Goal: Information Seeking & Learning: Learn about a topic

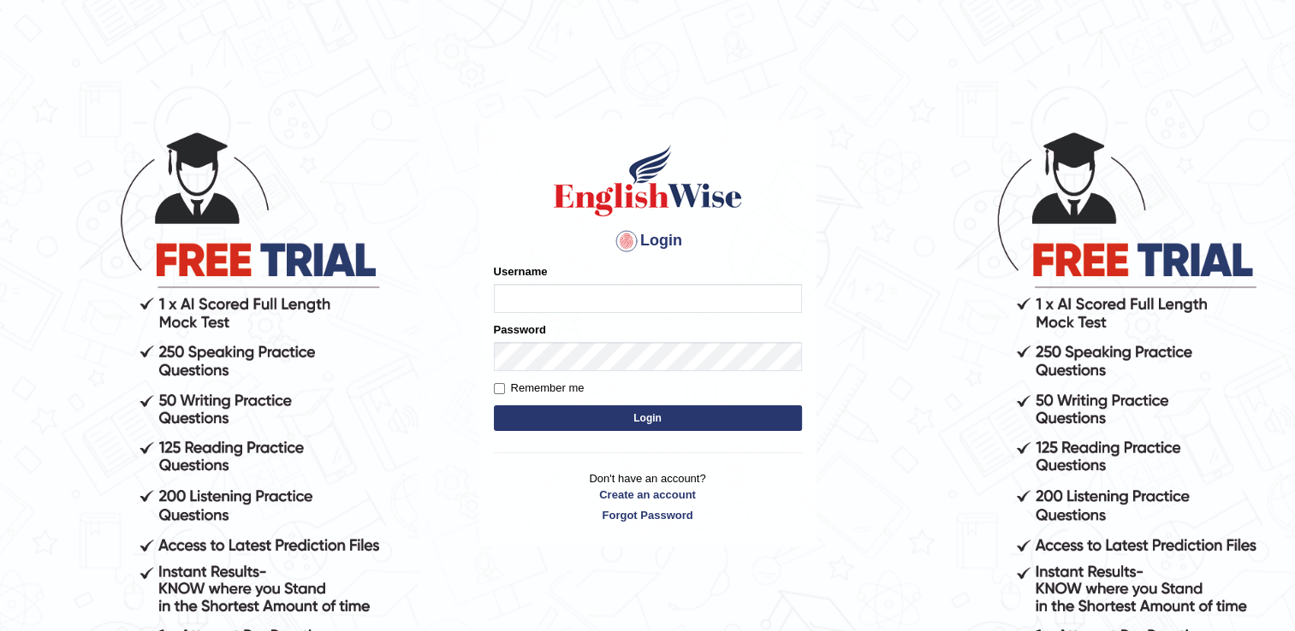
type input "rkapoor"
click at [500, 388] on input "Remember me" at bounding box center [499, 388] width 11 height 11
checkbox input "true"
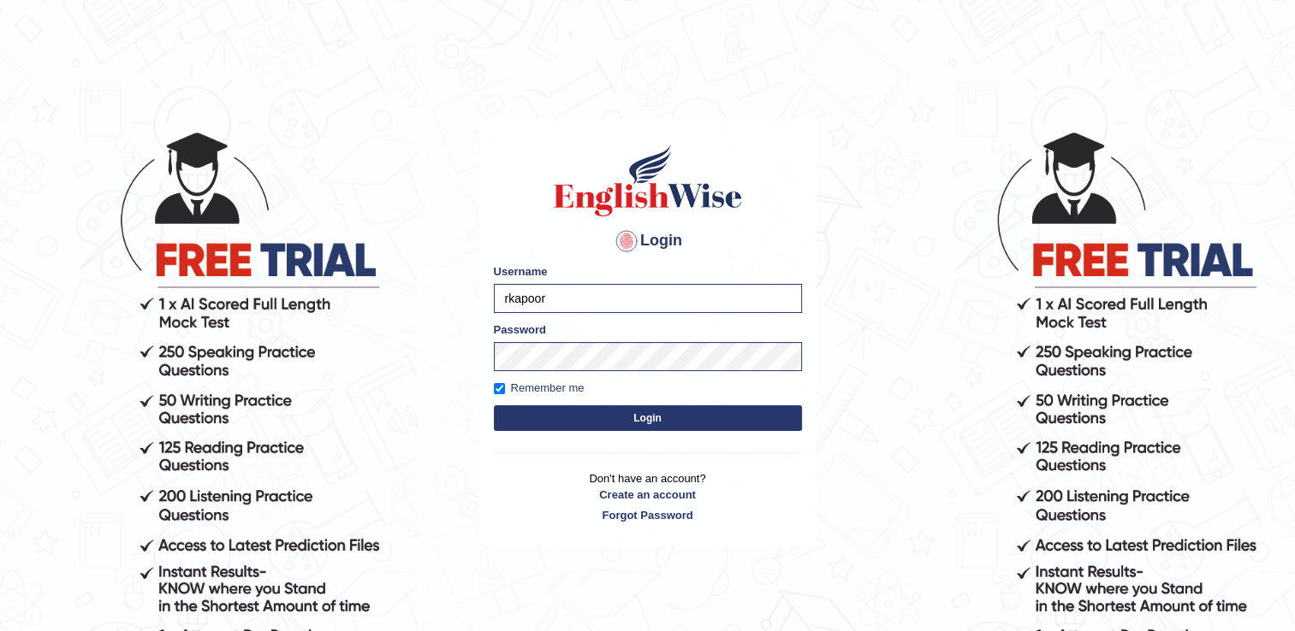
click at [591, 413] on button "Login" at bounding box center [648, 419] width 308 height 26
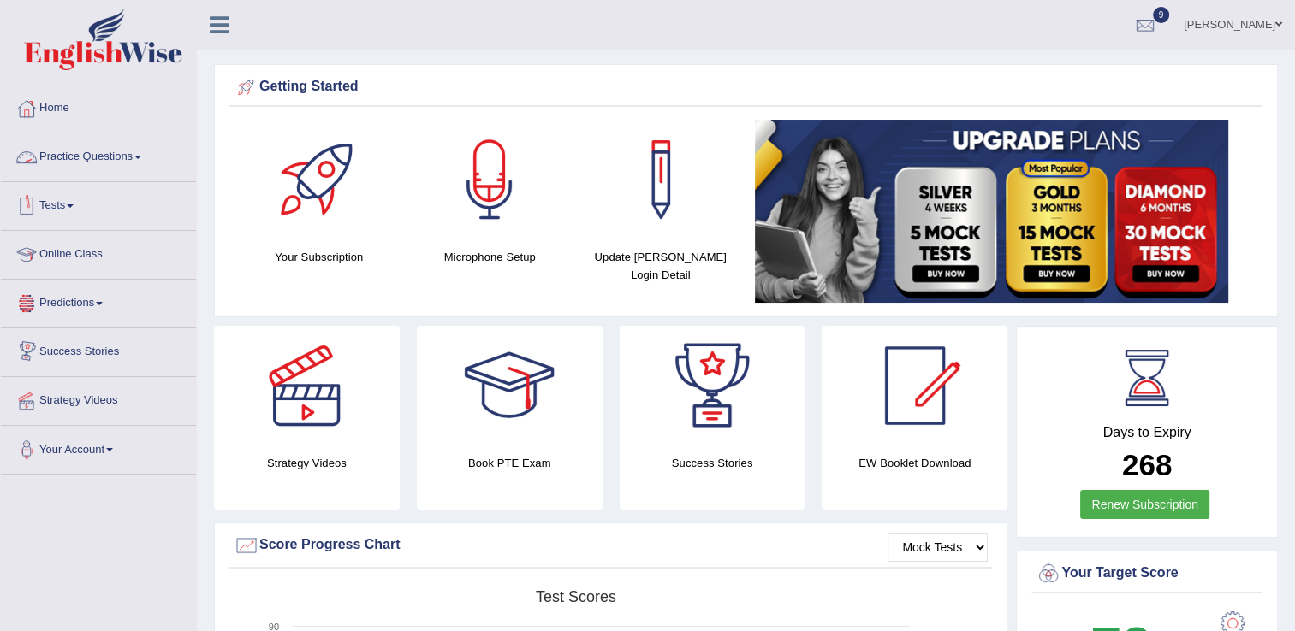
click at [116, 157] on link "Practice Questions" at bounding box center [98, 154] width 195 height 43
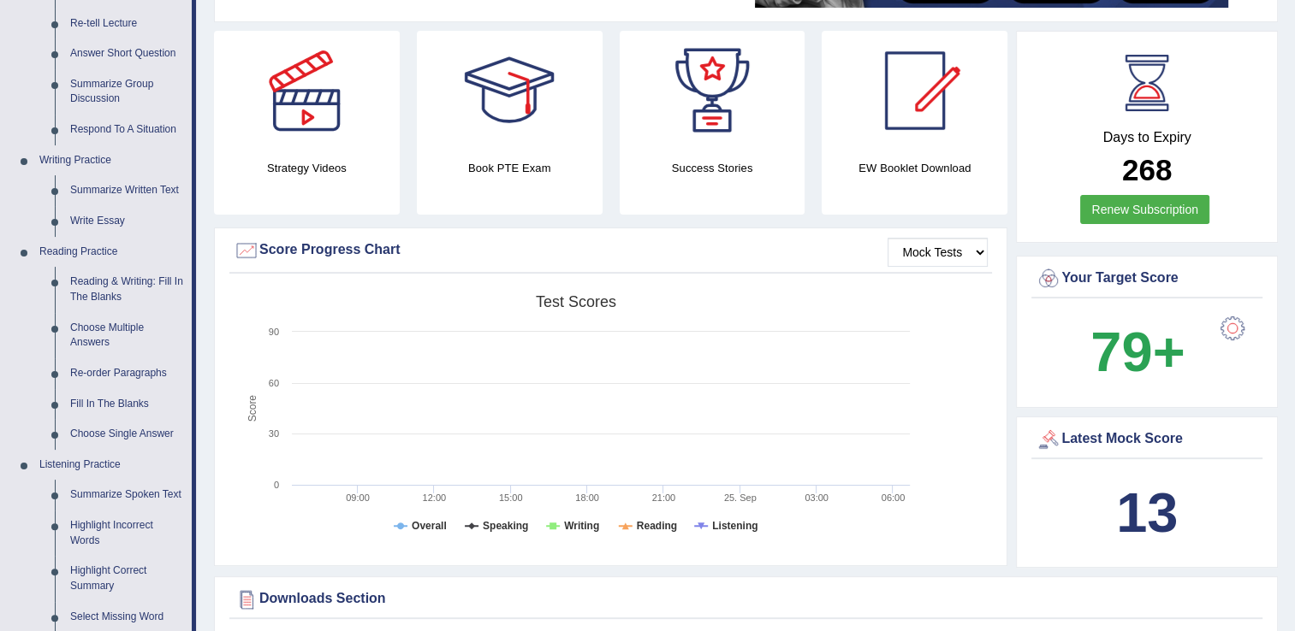
scroll to position [305, 0]
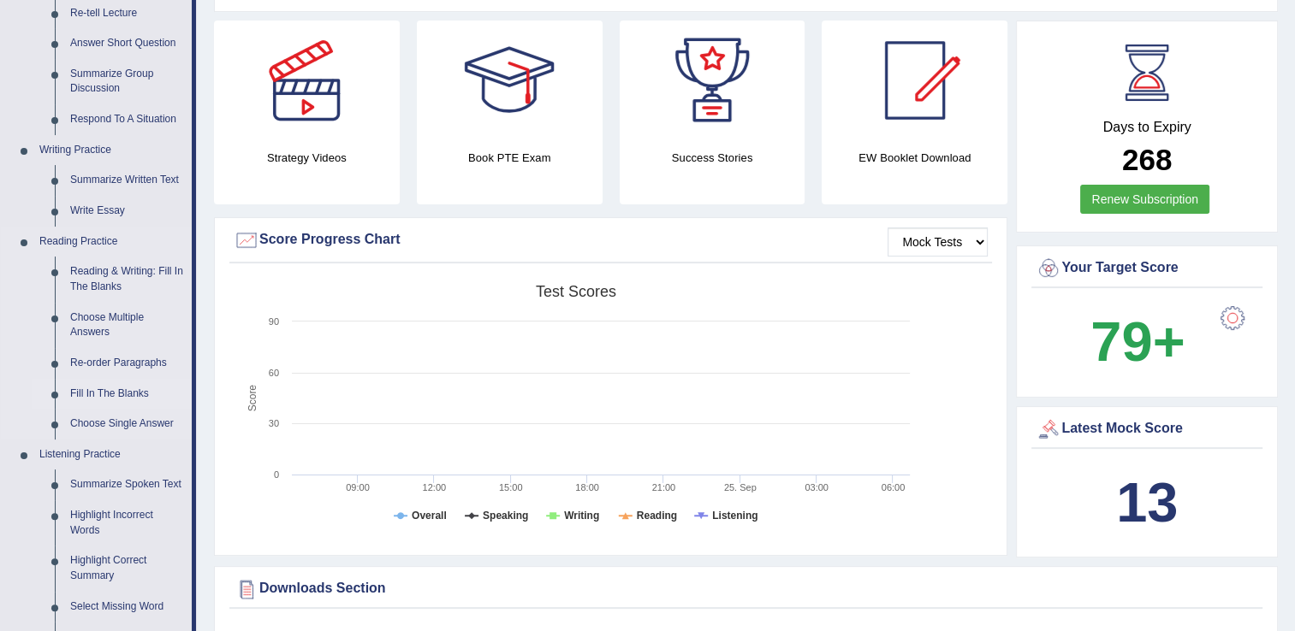
click at [103, 395] on link "Fill In The Blanks" at bounding box center [126, 394] width 129 height 31
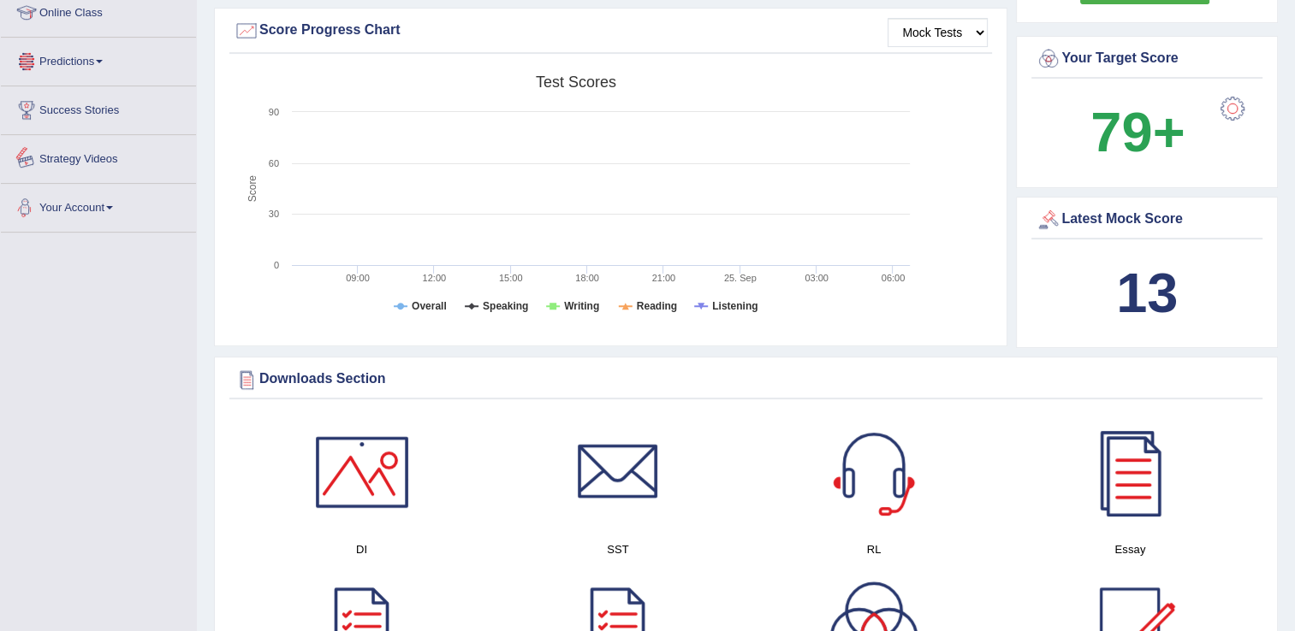
scroll to position [606, 0]
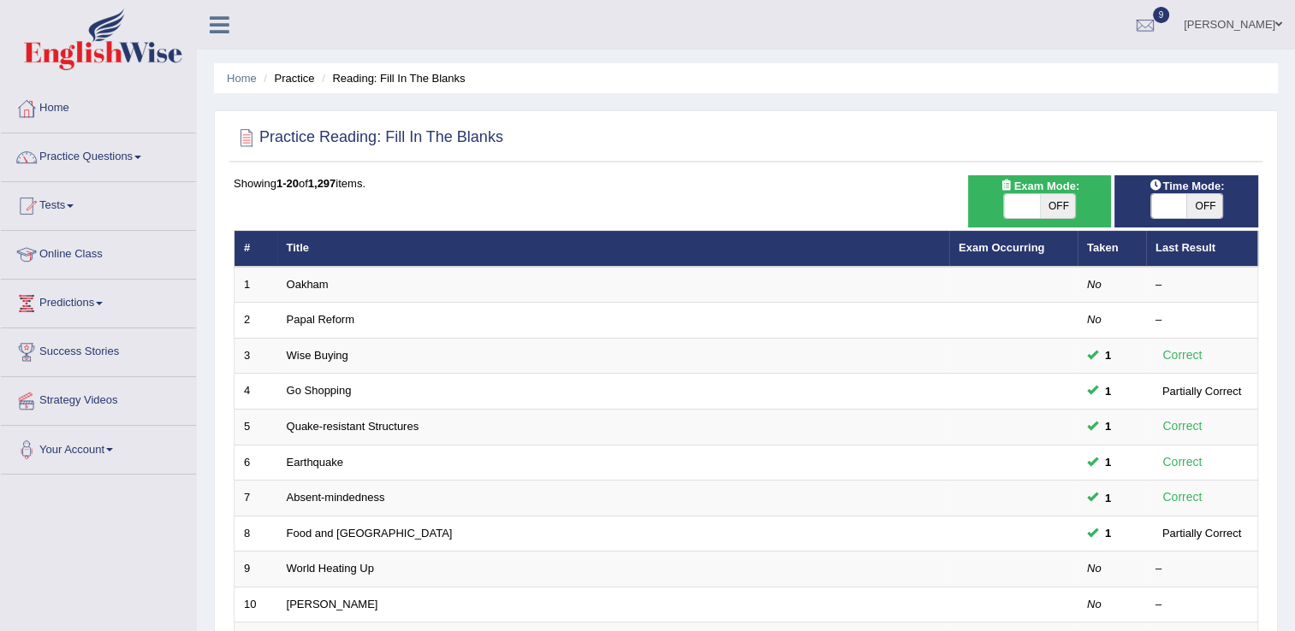
click at [1207, 205] on span "OFF" at bounding box center [1204, 206] width 36 height 24
checkbox input "true"
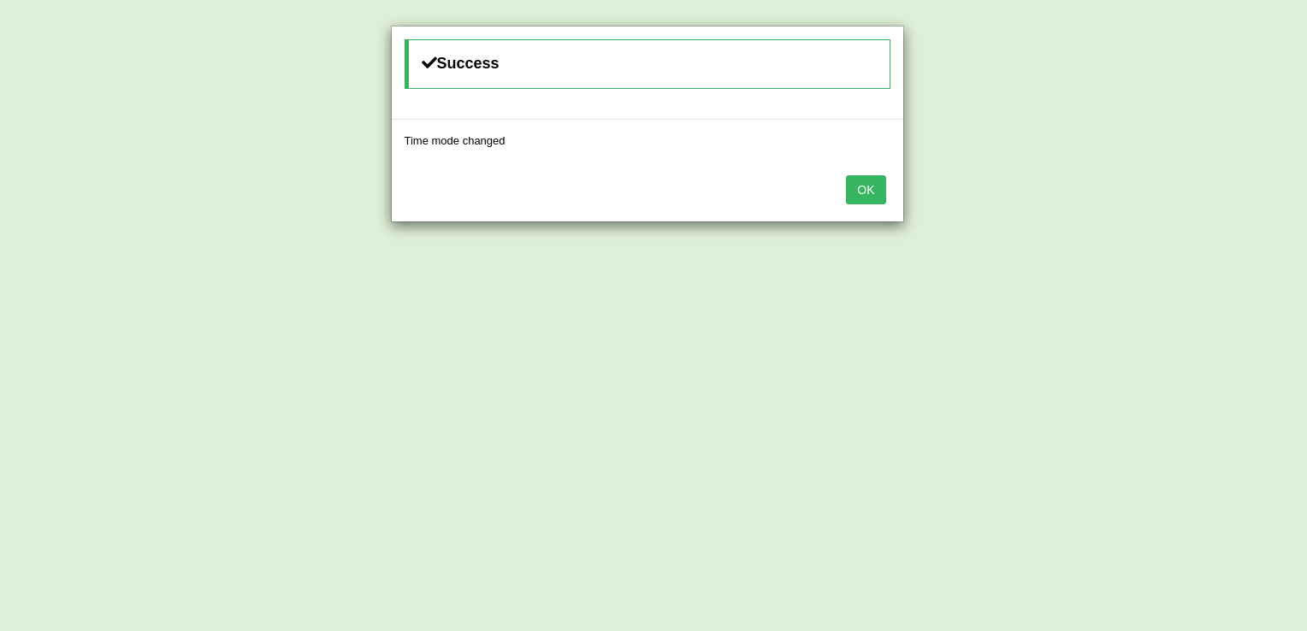
click at [869, 193] on button "OK" at bounding box center [865, 189] width 39 height 29
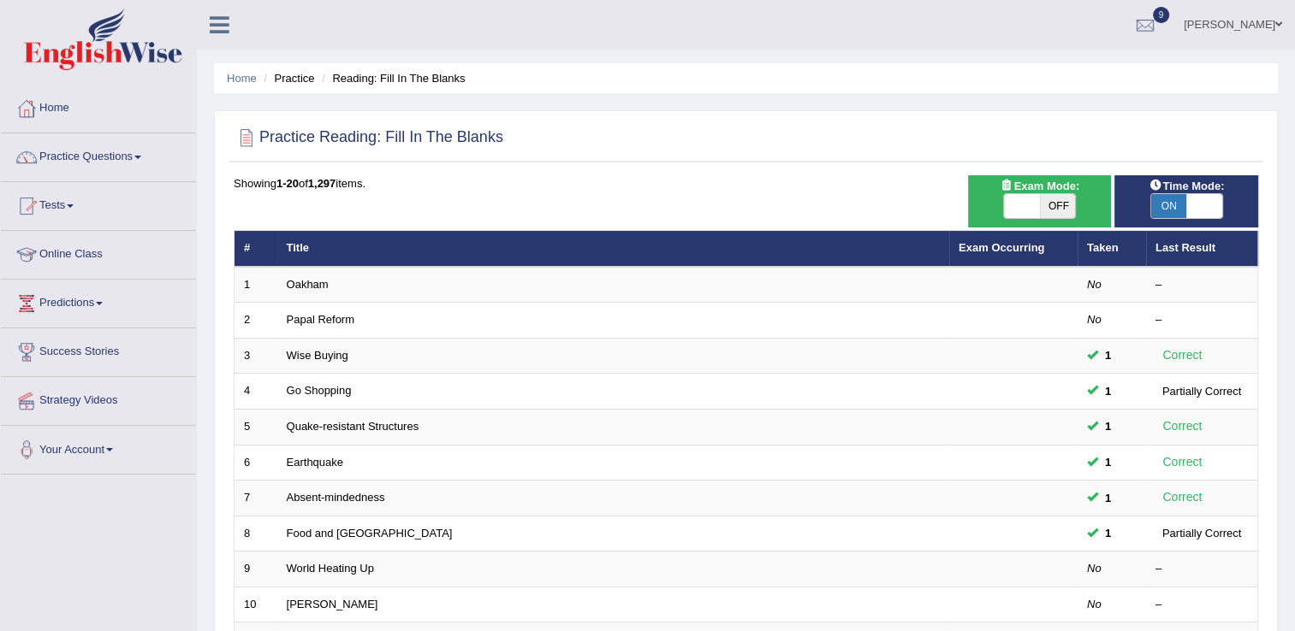
click at [1064, 210] on span "OFF" at bounding box center [1058, 206] width 36 height 24
checkbox input "true"
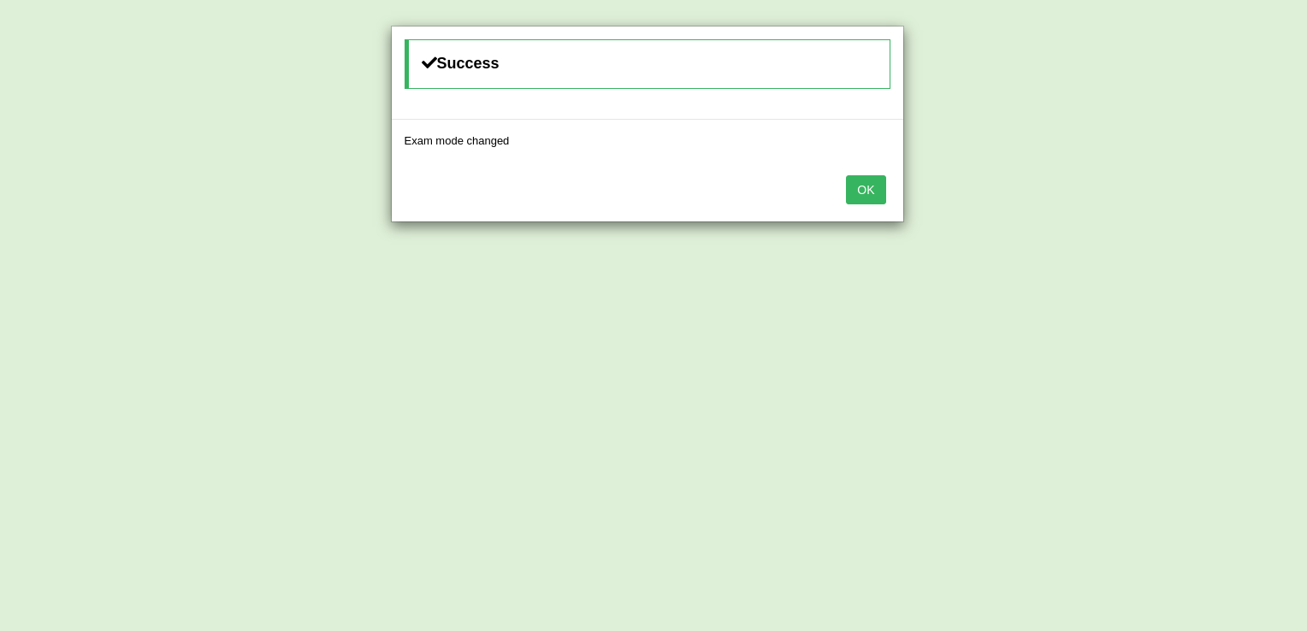
click at [871, 193] on button "OK" at bounding box center [865, 189] width 39 height 29
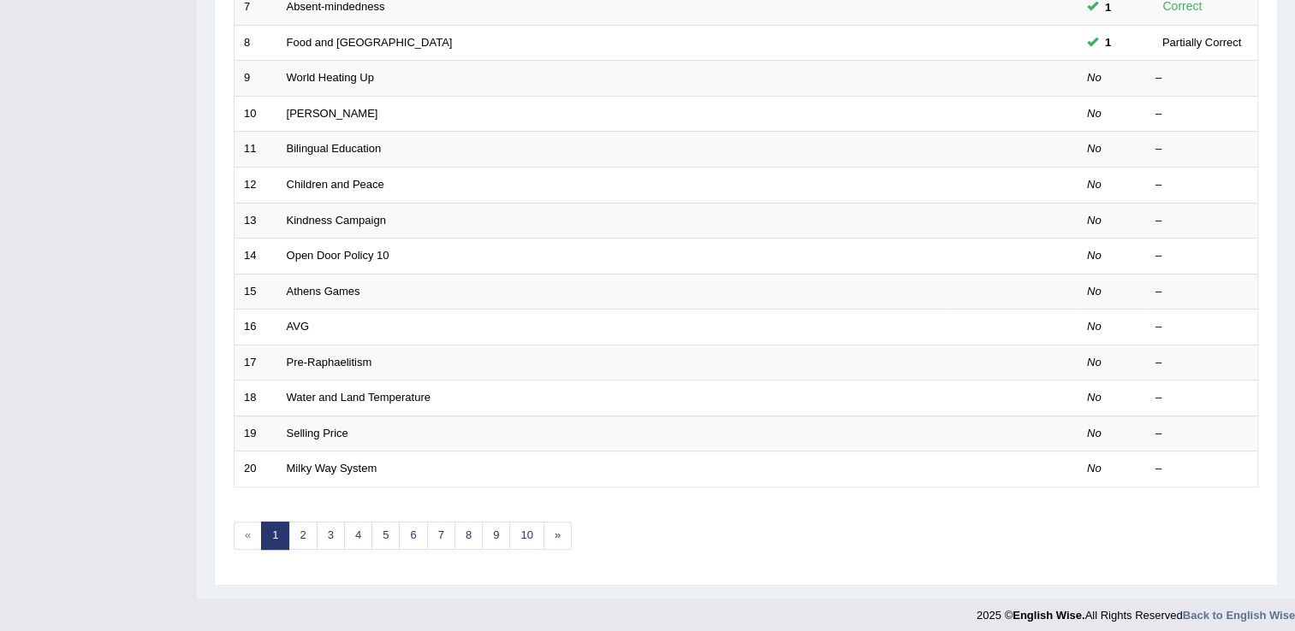
scroll to position [496, 0]
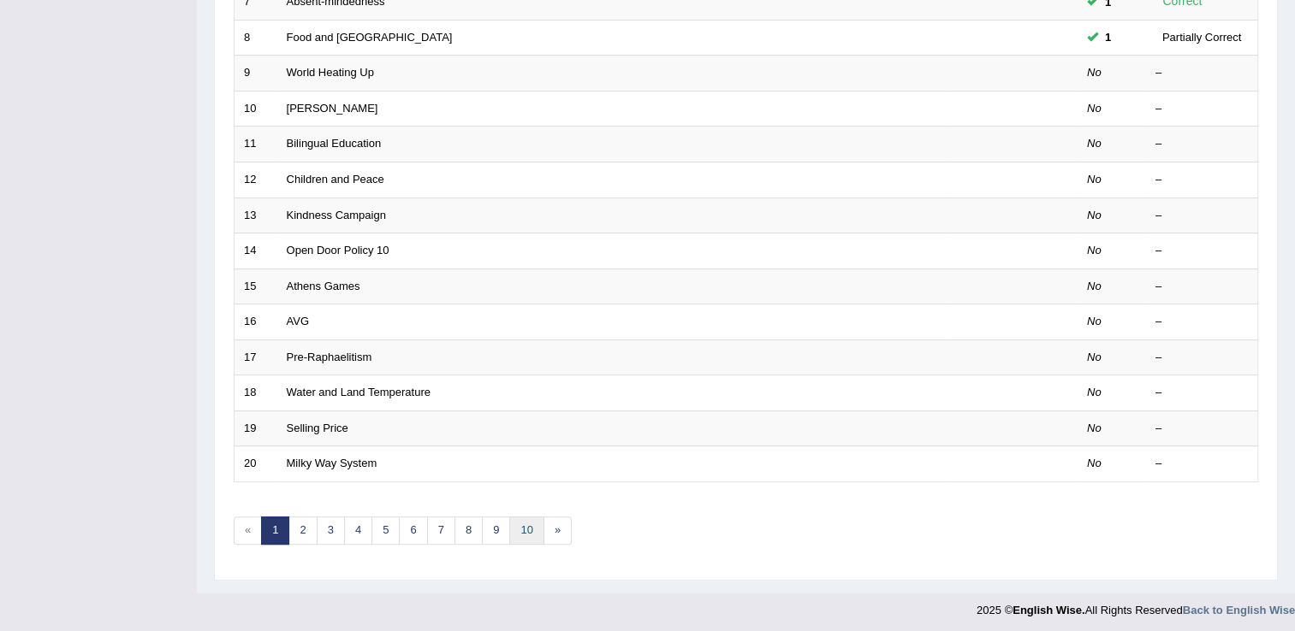
click at [523, 529] on link "10" at bounding box center [526, 531] width 34 height 28
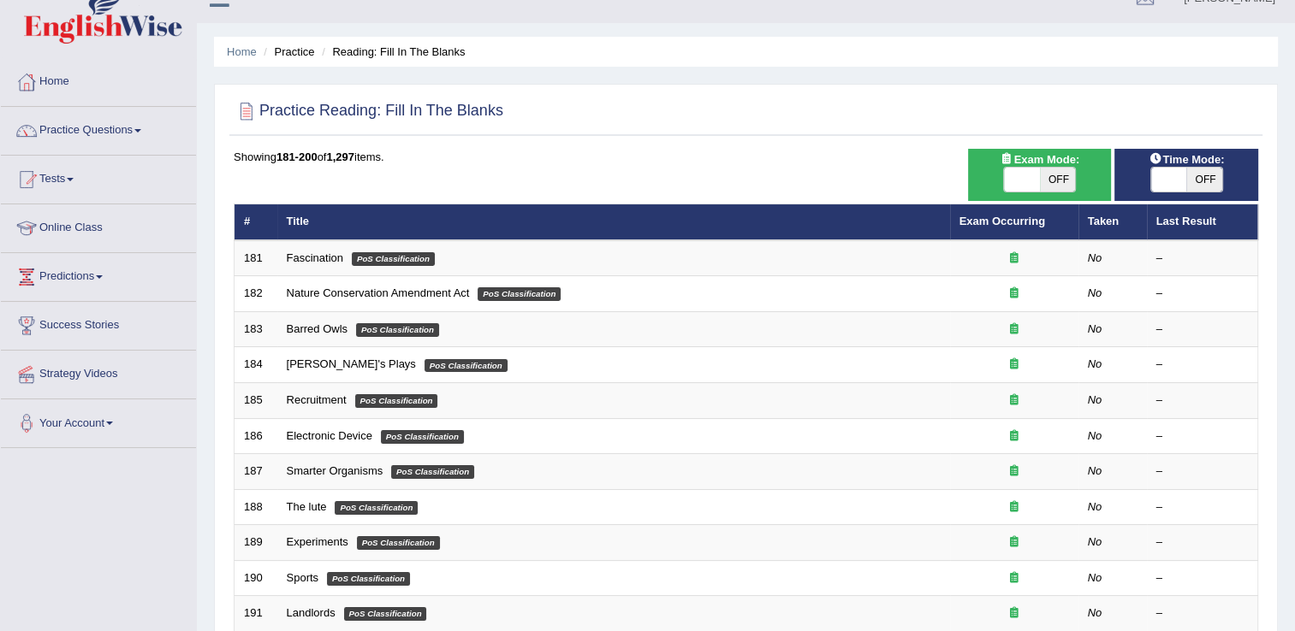
scroll to position [52, 0]
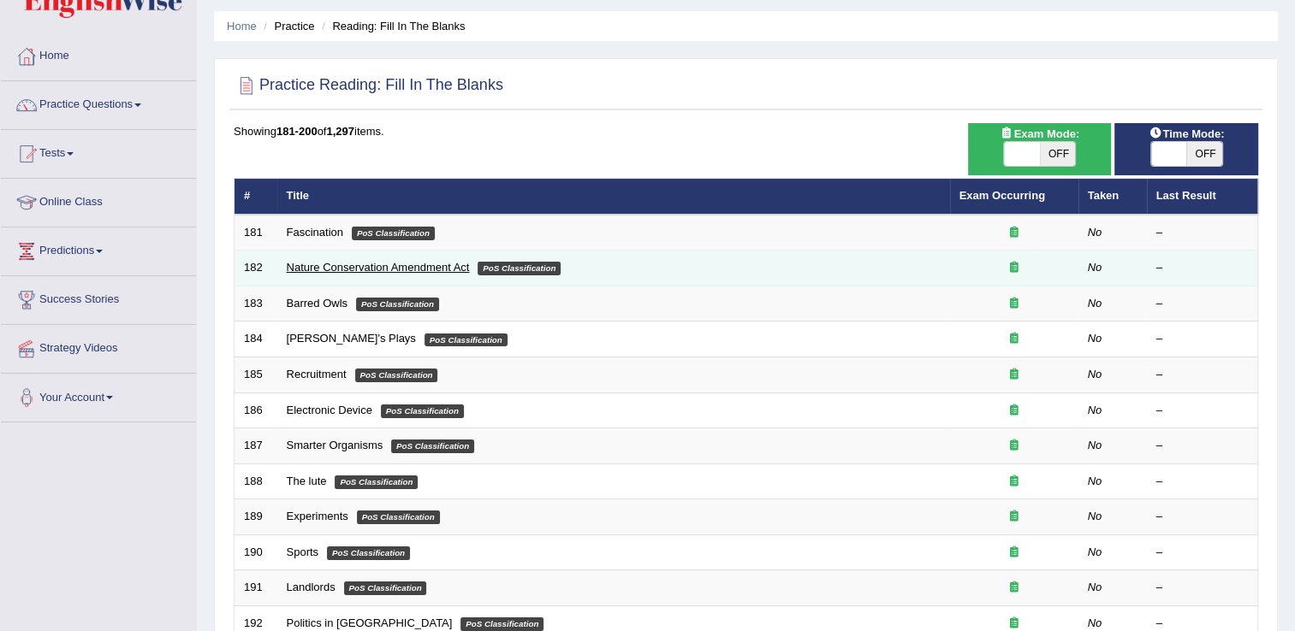
click at [418, 261] on link "Nature Conservation Amendment Act" at bounding box center [378, 267] width 183 height 13
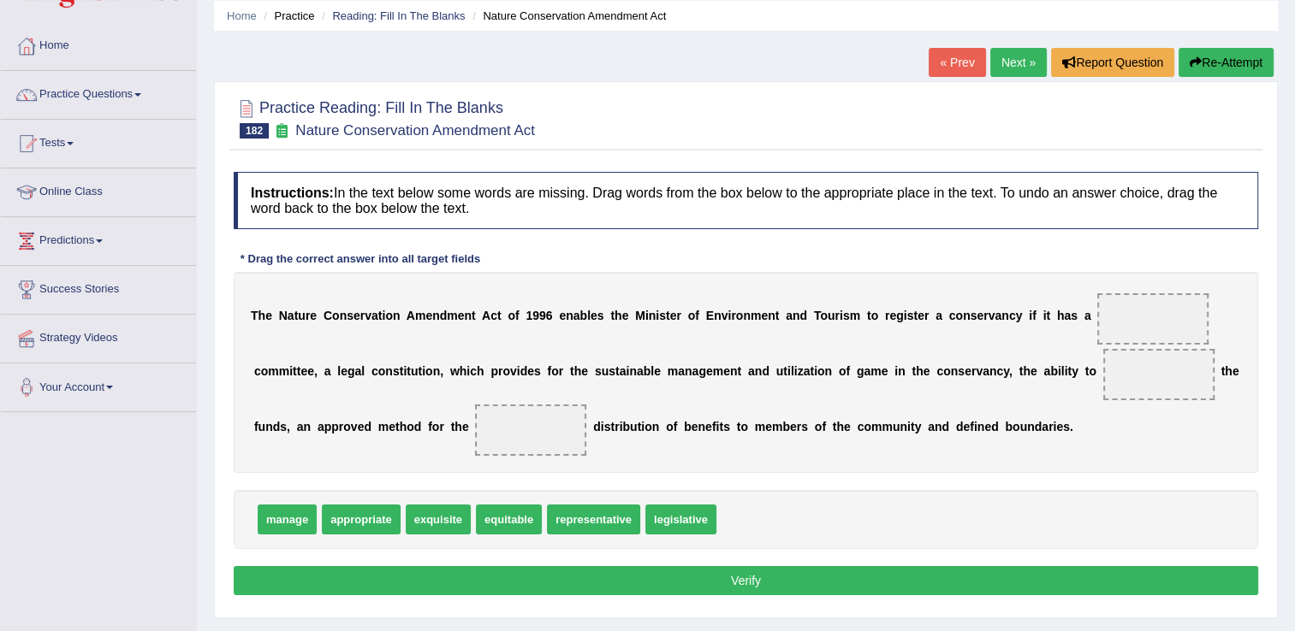
scroll to position [120, 0]
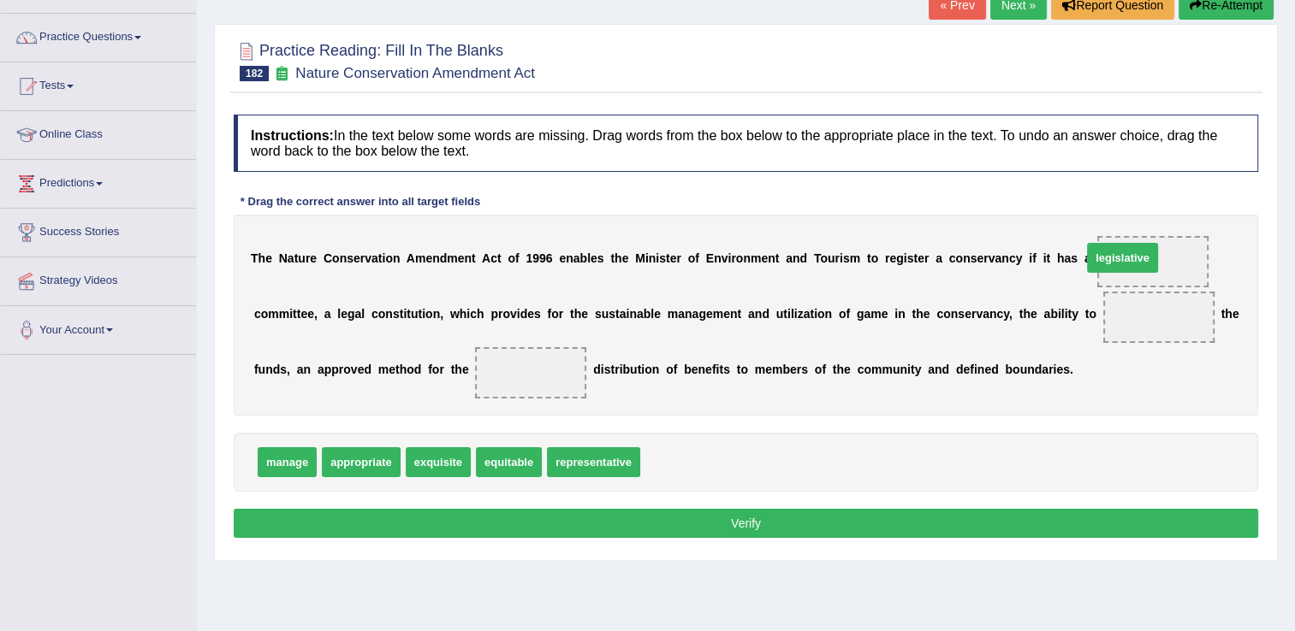
drag, startPoint x: 667, startPoint y: 463, endPoint x: 1109, endPoint y: 258, distance: 487.3
drag, startPoint x: 277, startPoint y: 460, endPoint x: 1043, endPoint y: 303, distance: 781.8
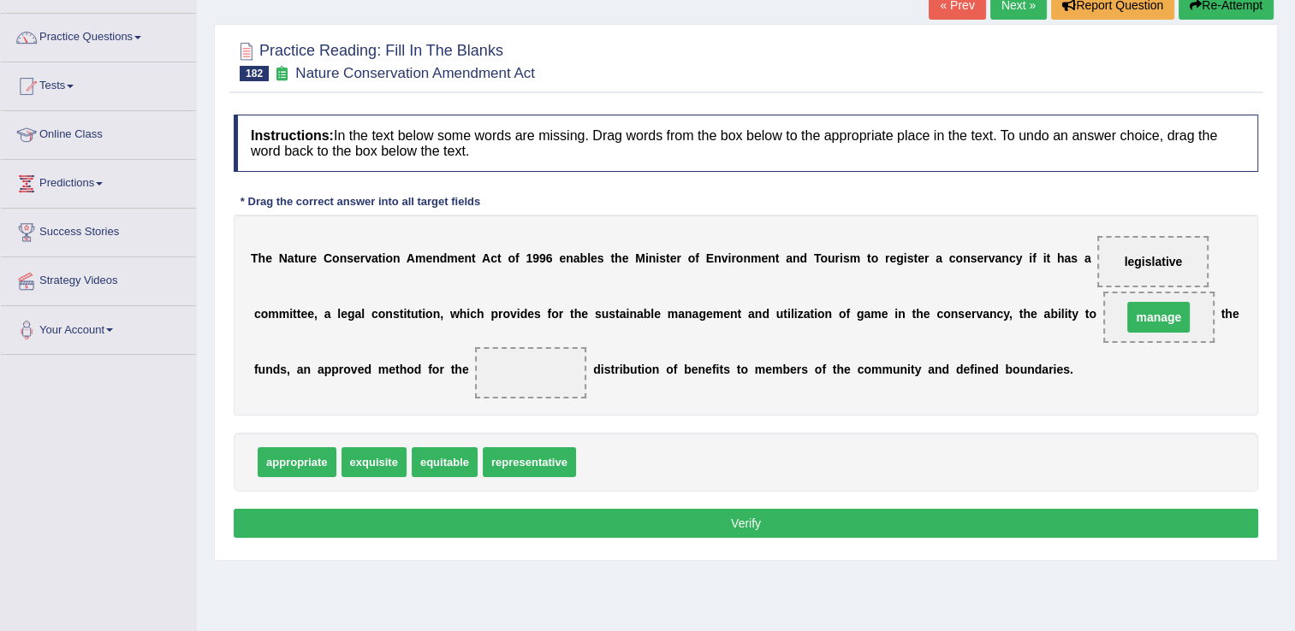
click at [1127, 303] on span "manage" at bounding box center [1158, 317] width 62 height 31
click at [435, 457] on span "equitable" at bounding box center [445, 462] width 66 height 30
drag, startPoint x: 435, startPoint y: 457, endPoint x: 399, endPoint y: 356, distance: 107.2
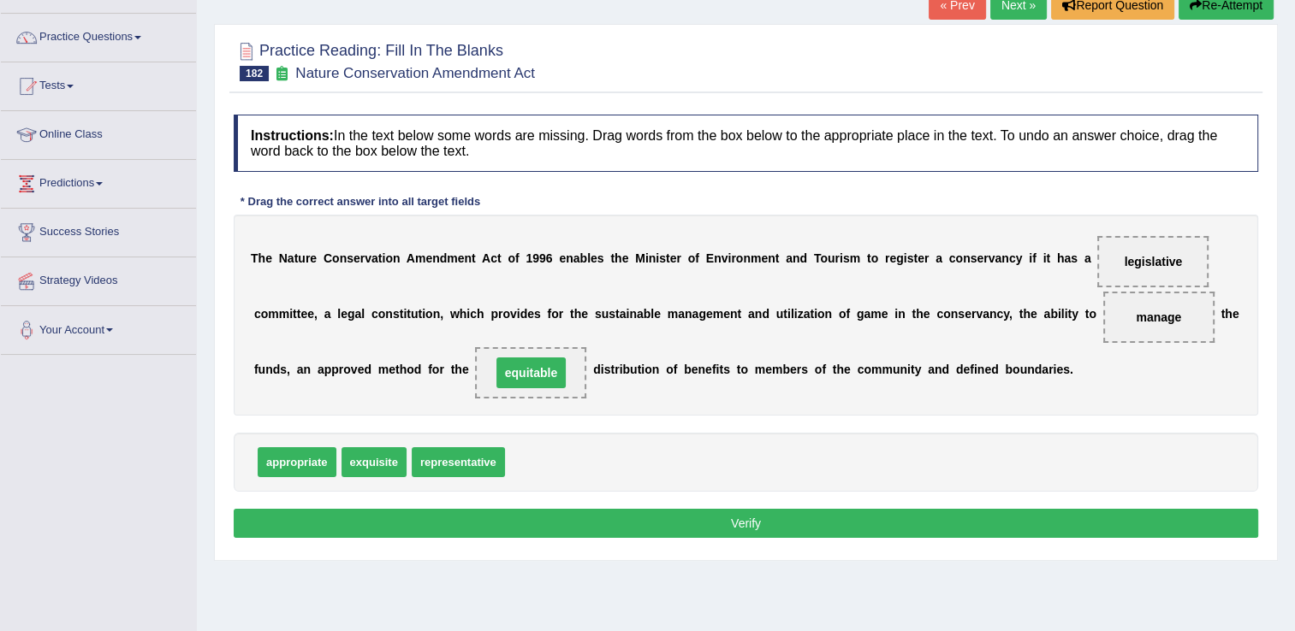
click at [496, 358] on span "equitable" at bounding box center [530, 373] width 69 height 31
click at [686, 526] on button "Verify" at bounding box center [746, 523] width 1024 height 29
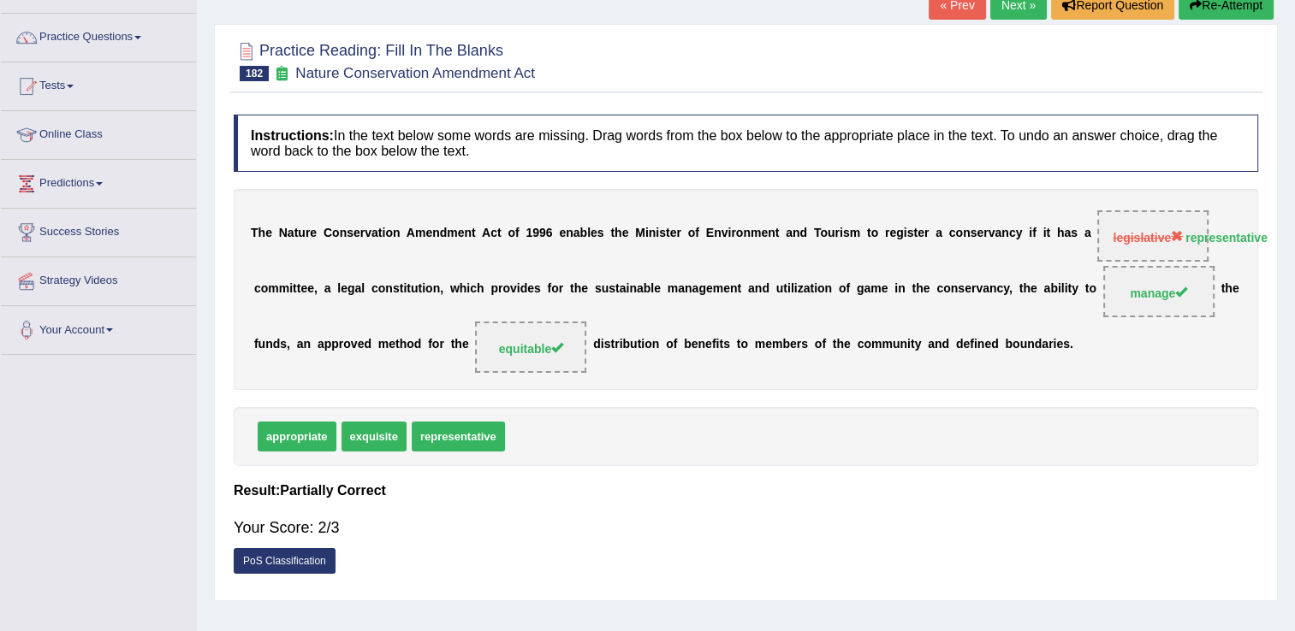
click at [1013, 7] on link "Next »" at bounding box center [1018, 5] width 56 height 29
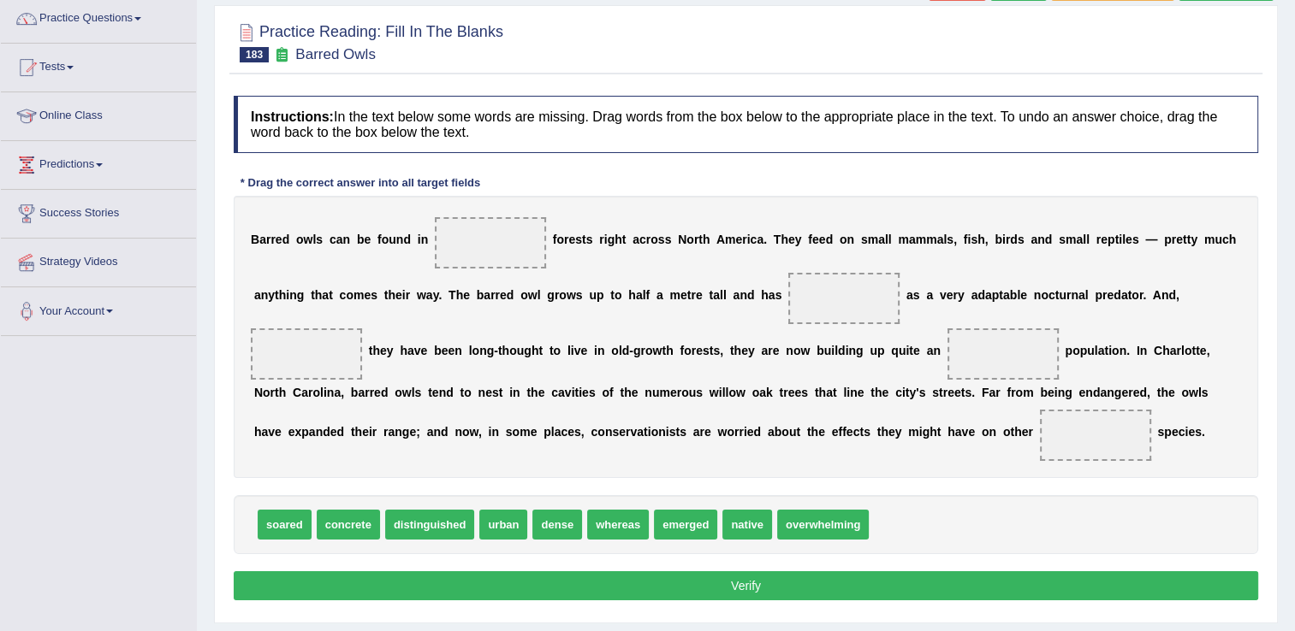
scroll to position [139, 0]
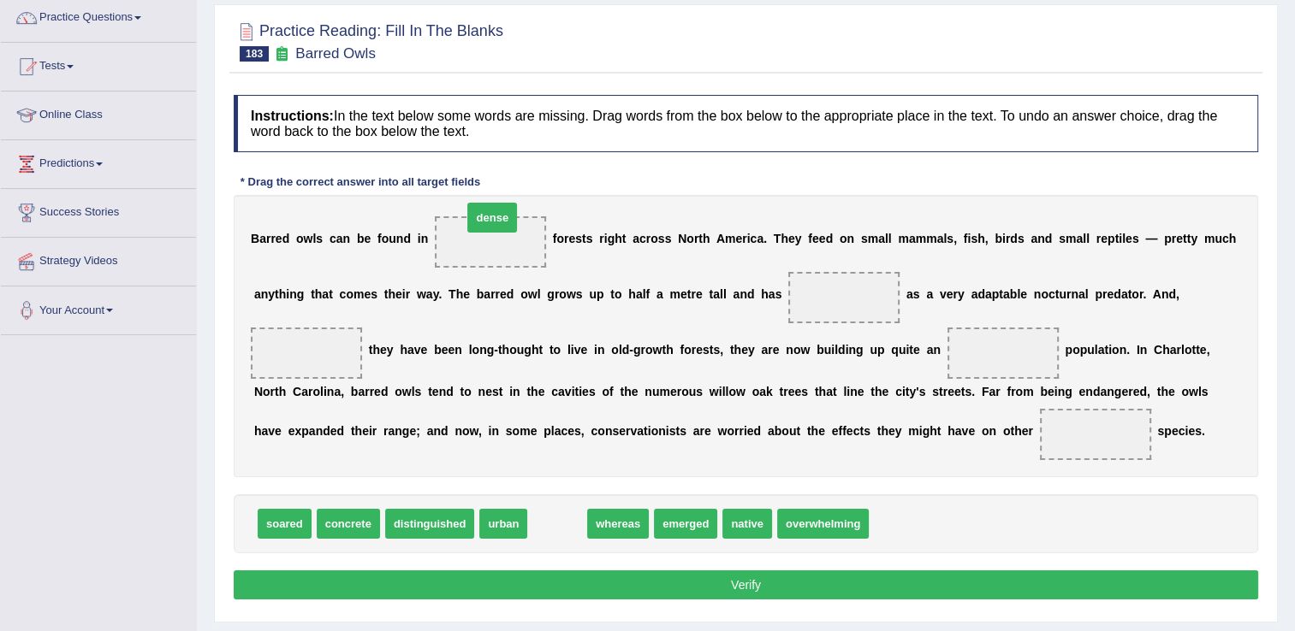
drag, startPoint x: 540, startPoint y: 523, endPoint x: 471, endPoint y: 216, distance: 313.9
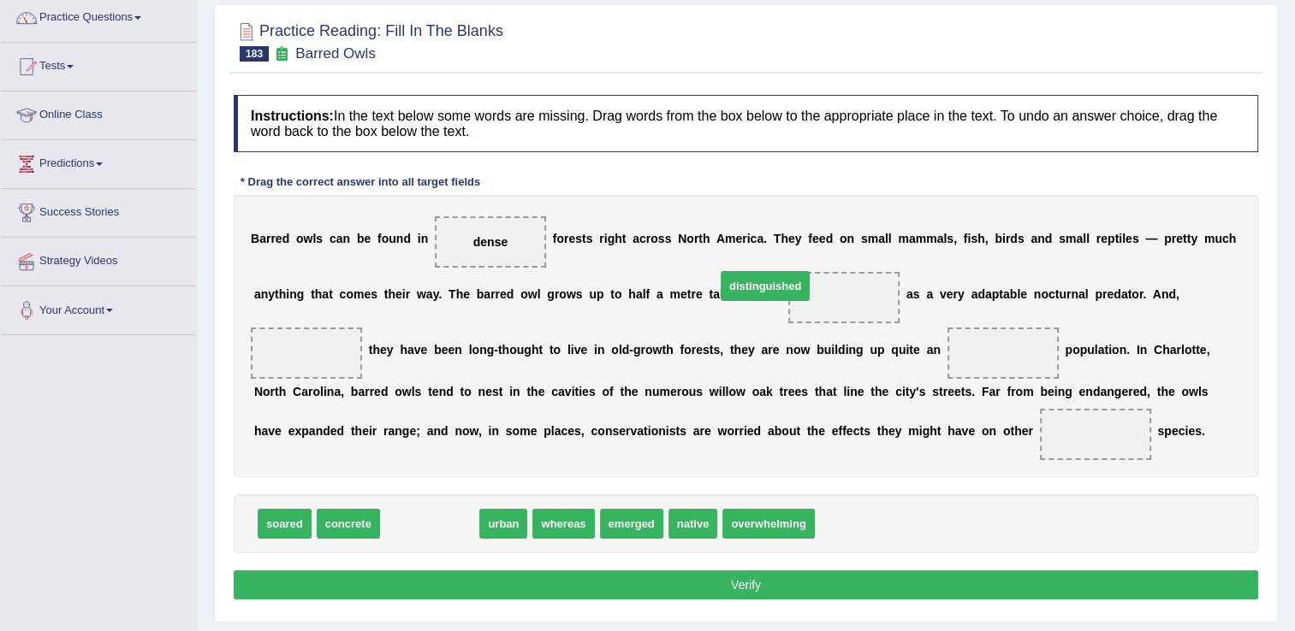
drag, startPoint x: 435, startPoint y: 518, endPoint x: 770, endPoint y: 280, distance: 411.2
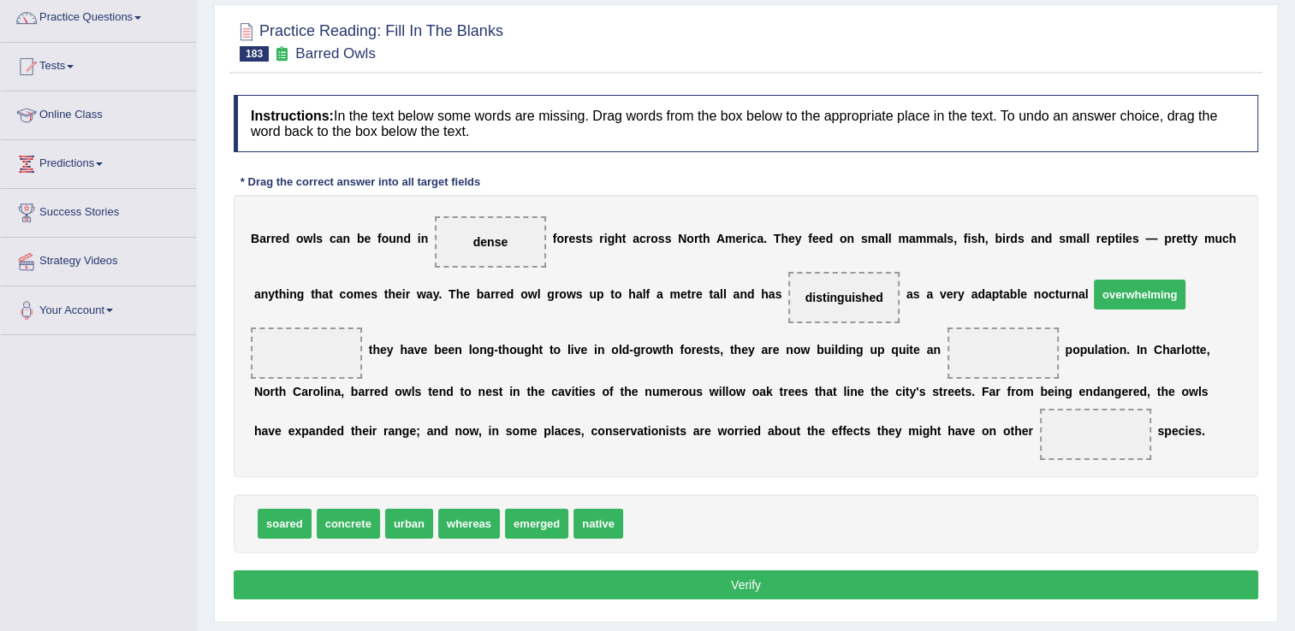
drag, startPoint x: 674, startPoint y: 519, endPoint x: 1142, endPoint y: 289, distance: 521.6
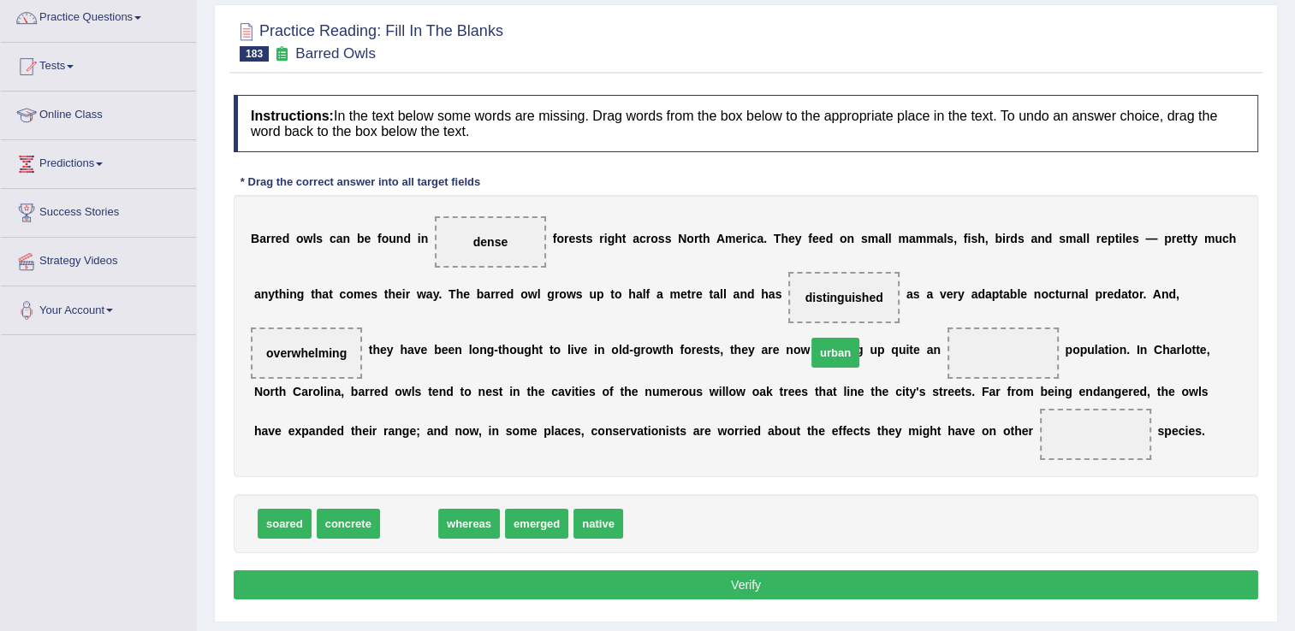
drag, startPoint x: 401, startPoint y: 520, endPoint x: 827, endPoint y: 349, distance: 459.2
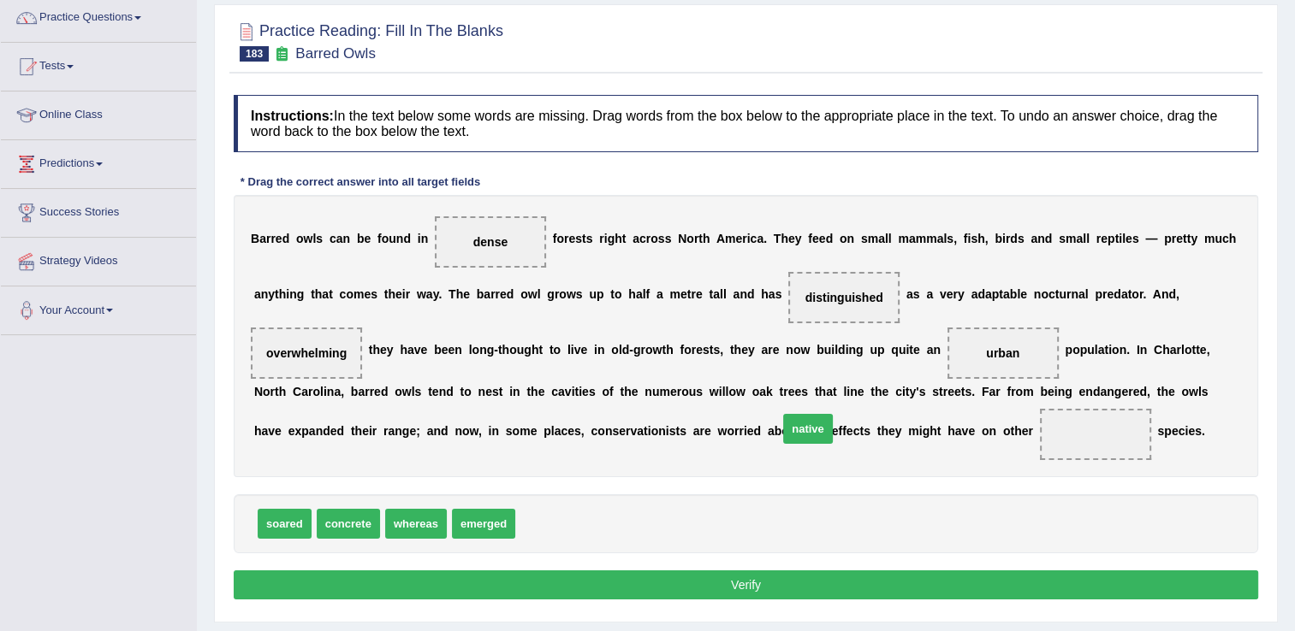
drag, startPoint x: 538, startPoint y: 519, endPoint x: 801, endPoint y: 424, distance: 279.3
click at [607, 577] on button "Verify" at bounding box center [746, 585] width 1024 height 29
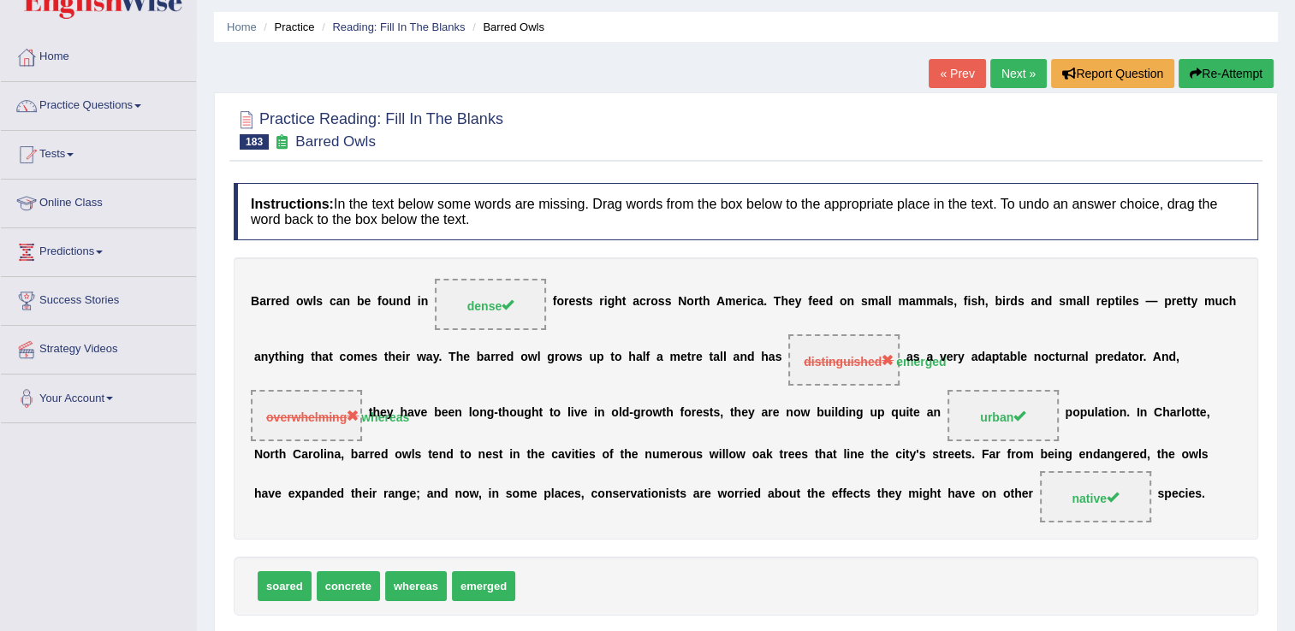
scroll to position [46, 0]
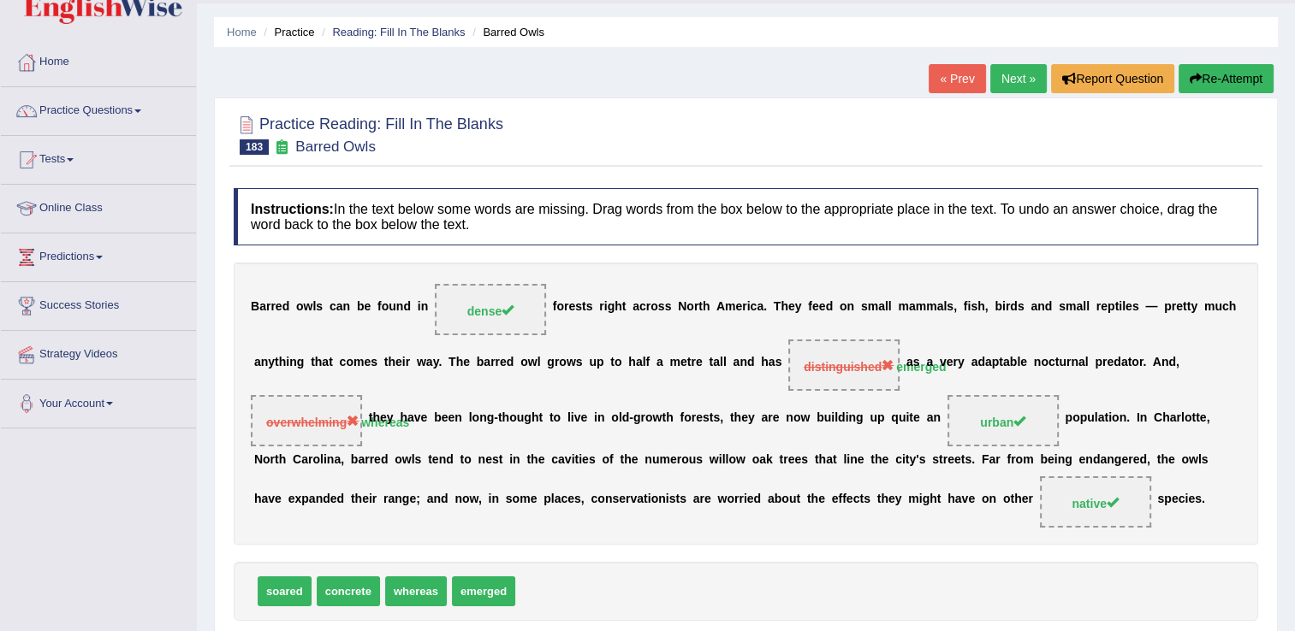
click at [1015, 77] on link "Next »" at bounding box center [1018, 78] width 56 height 29
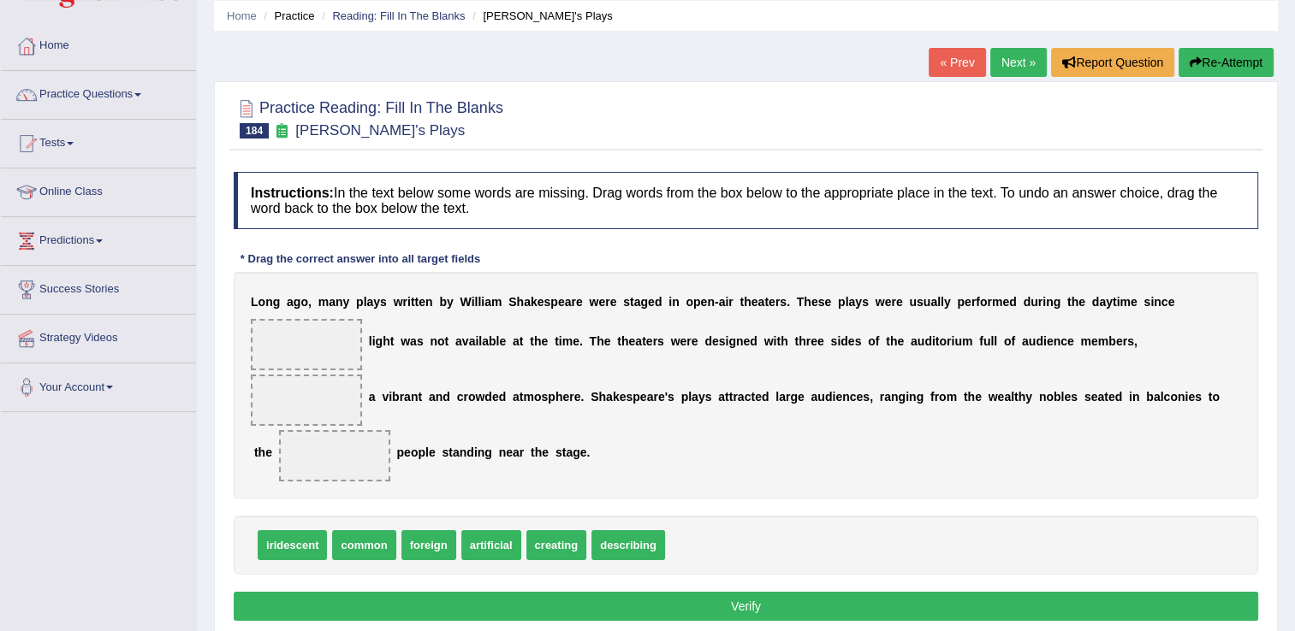
scroll to position [76, 0]
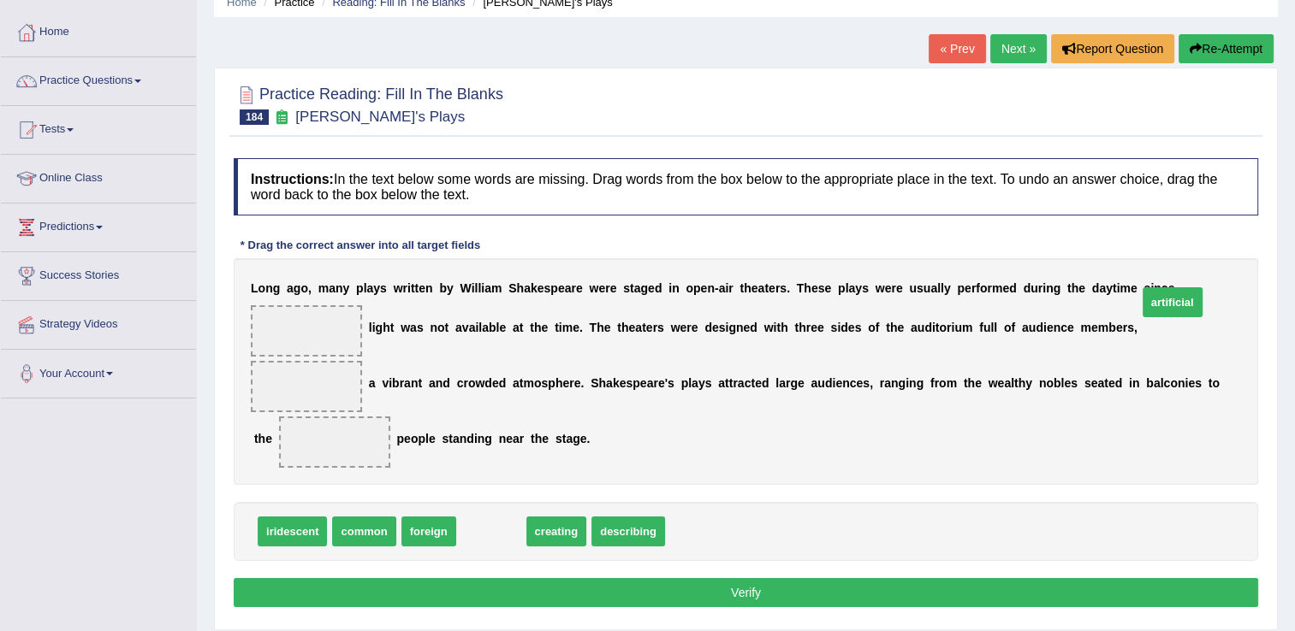
drag, startPoint x: 485, startPoint y: 529, endPoint x: 1185, endPoint y: 299, distance: 736.5
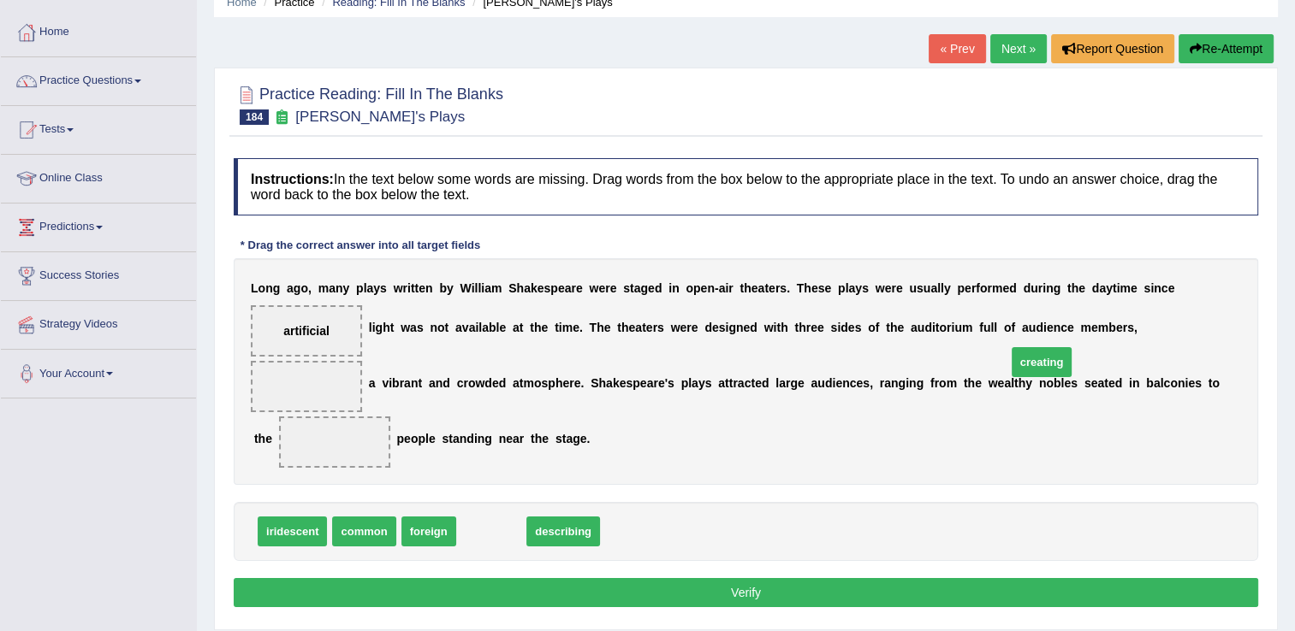
drag, startPoint x: 479, startPoint y: 529, endPoint x: 1029, endPoint y: 360, distance: 575.4
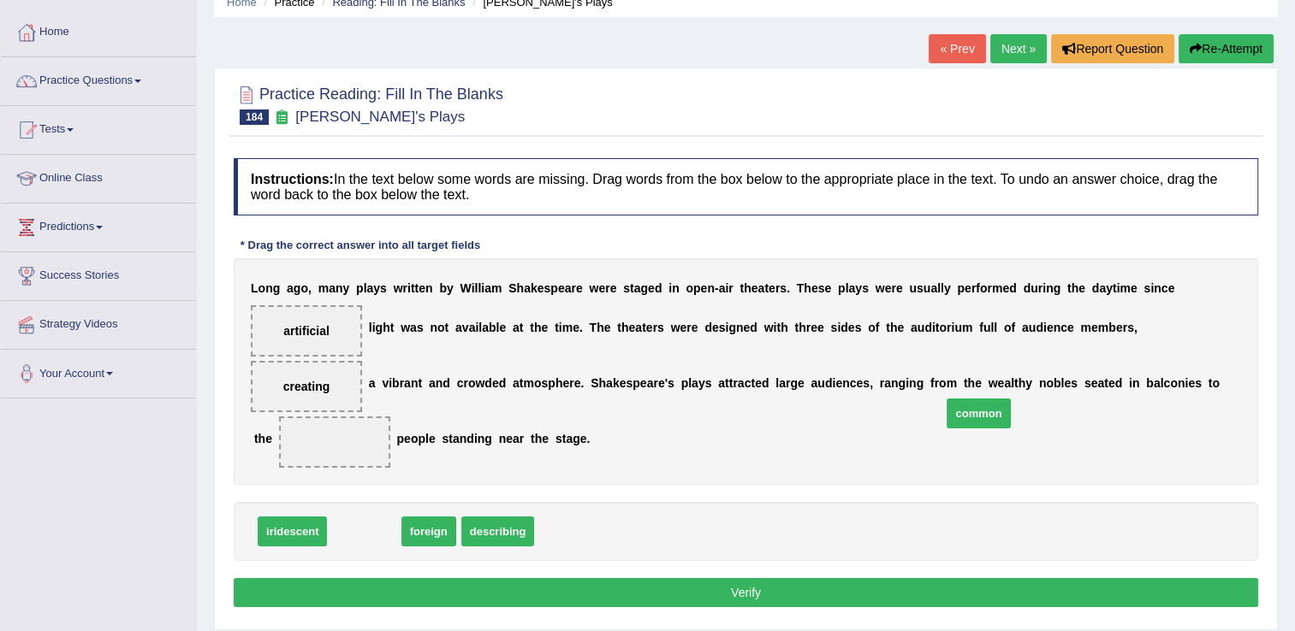
drag, startPoint x: 365, startPoint y: 532, endPoint x: 979, endPoint y: 416, distance: 625.3
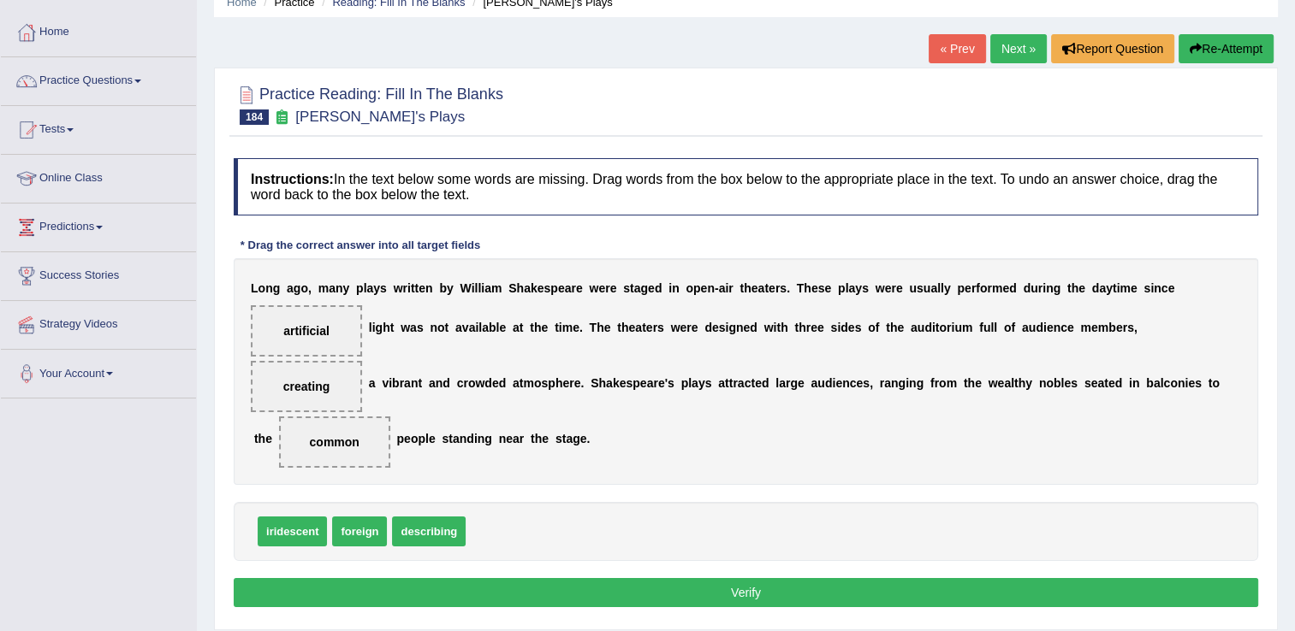
click at [760, 594] on button "Verify" at bounding box center [746, 592] width 1024 height 29
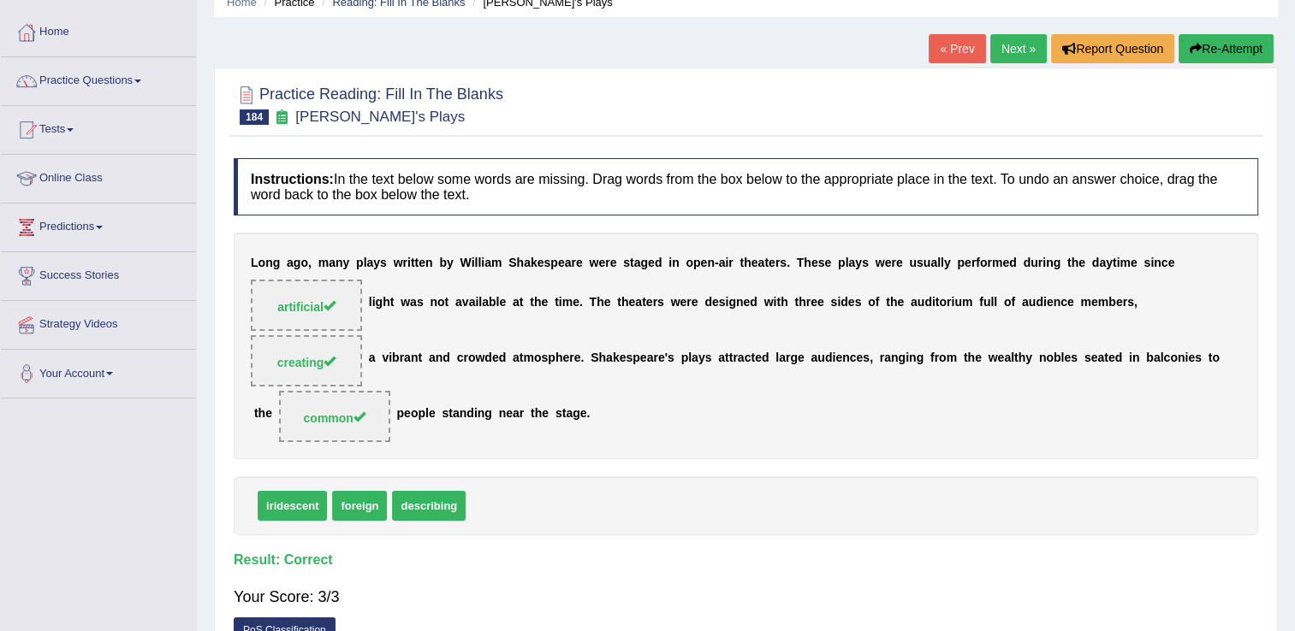
click at [1016, 51] on link "Next »" at bounding box center [1018, 48] width 56 height 29
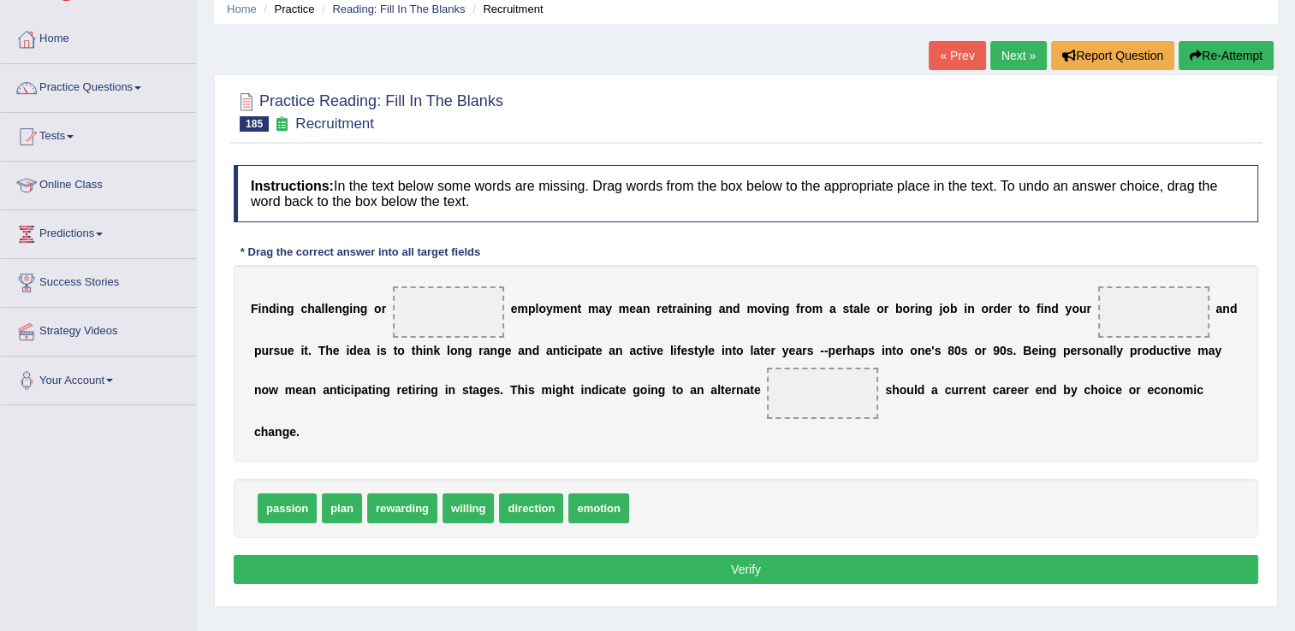
scroll to position [83, 0]
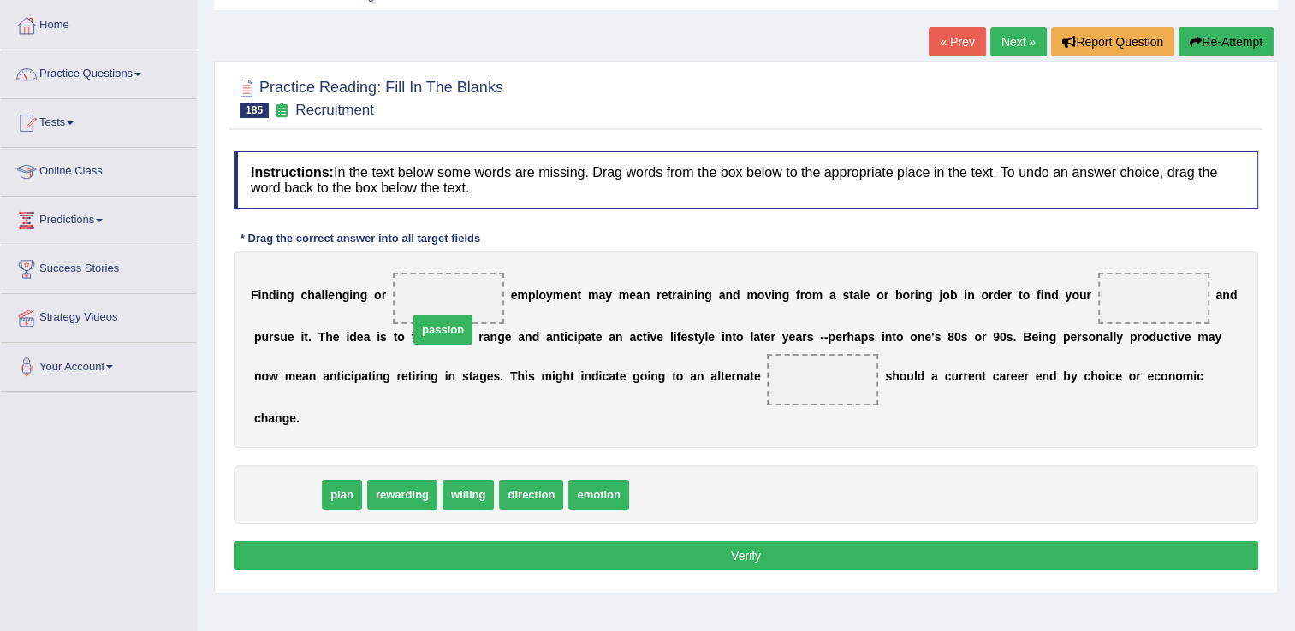
drag, startPoint x: 281, startPoint y: 467, endPoint x: 436, endPoint y: 294, distance: 232.6
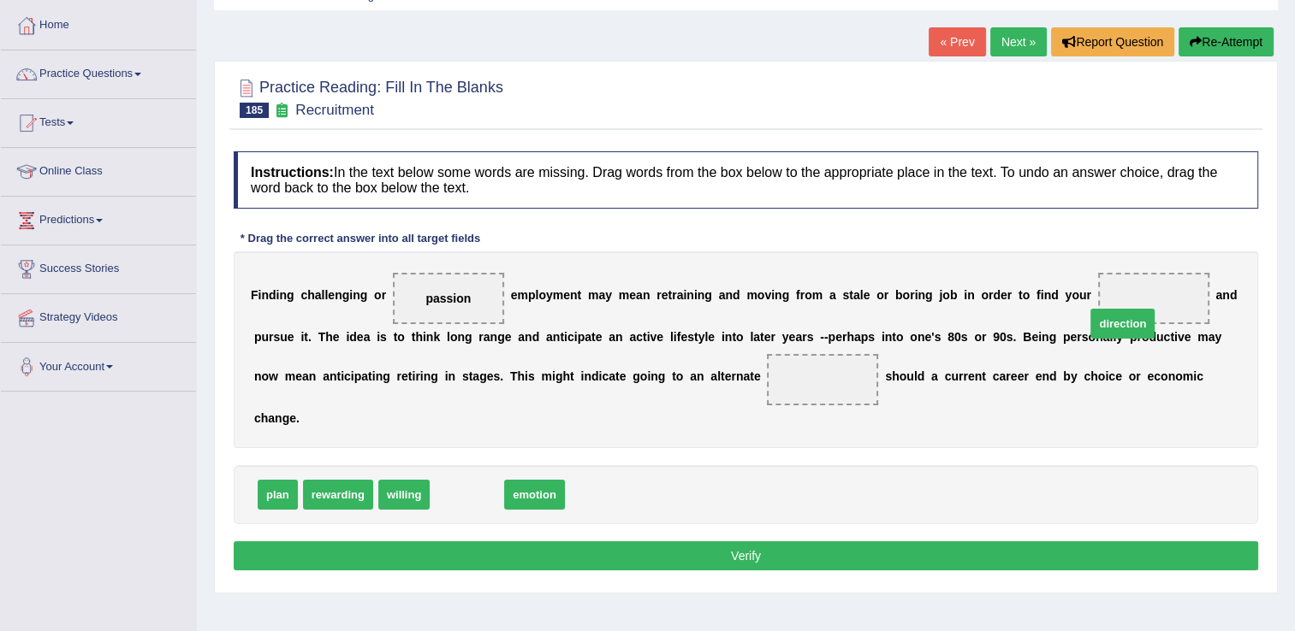
drag, startPoint x: 450, startPoint y: 464, endPoint x: 1109, endPoint y: 293, distance: 680.7
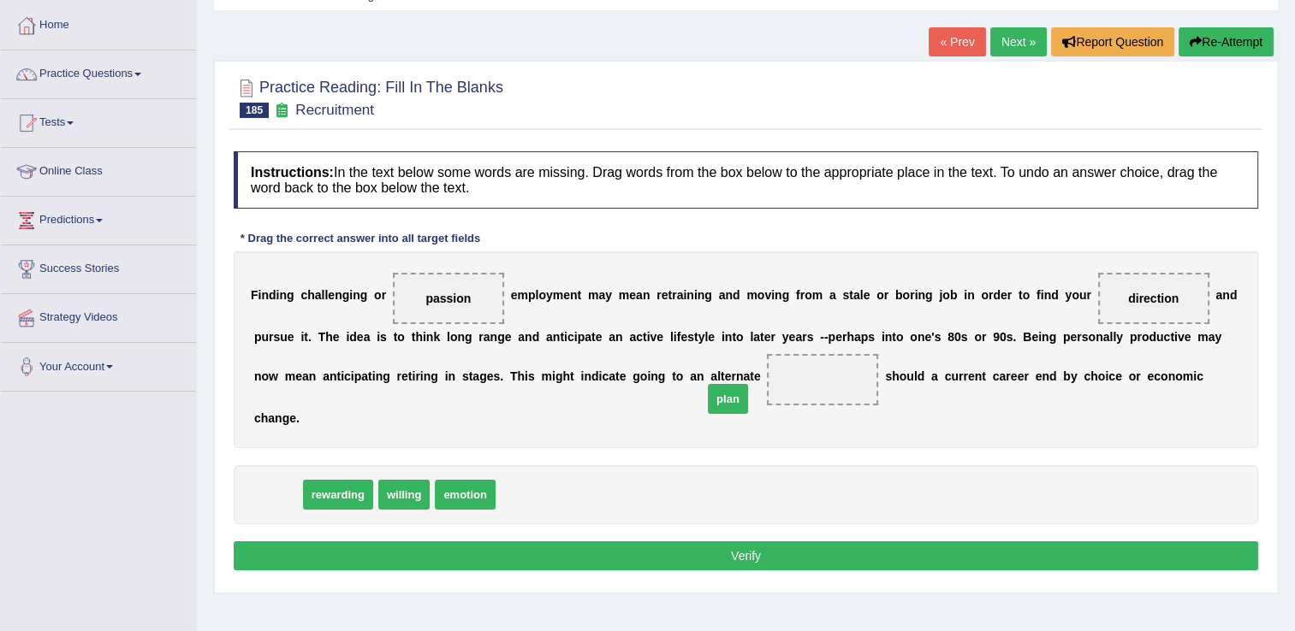
drag, startPoint x: 276, startPoint y: 468, endPoint x: 726, endPoint y: 373, distance: 460.0
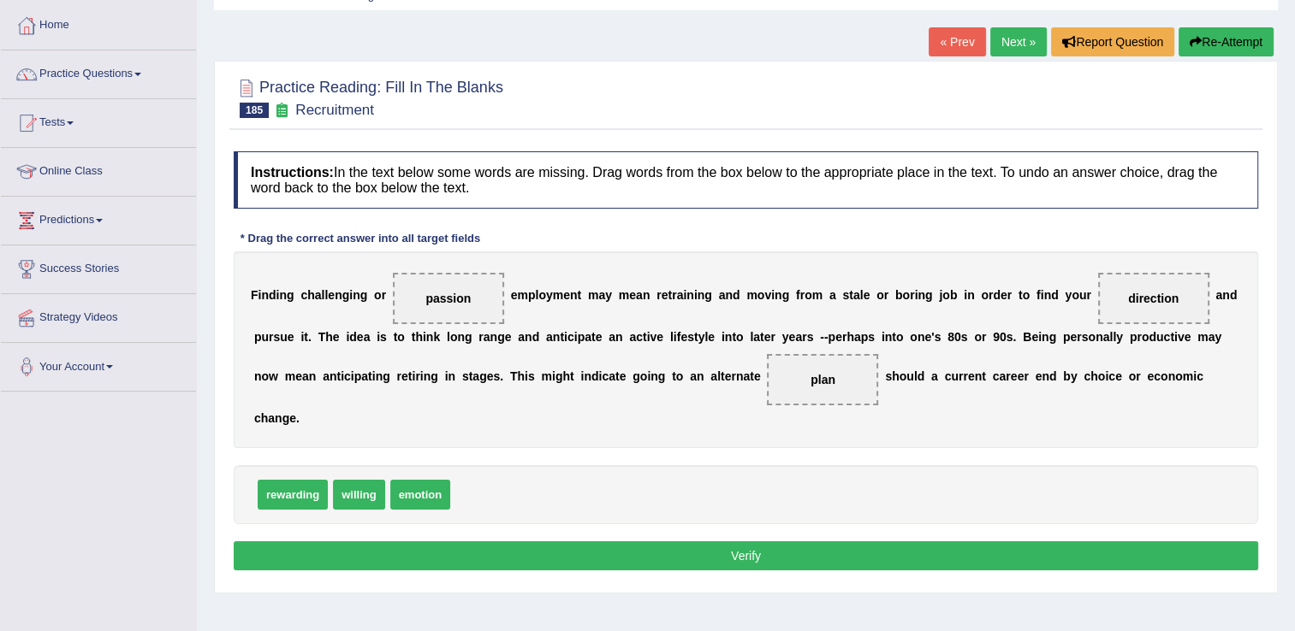
click at [691, 542] on button "Verify" at bounding box center [746, 556] width 1024 height 29
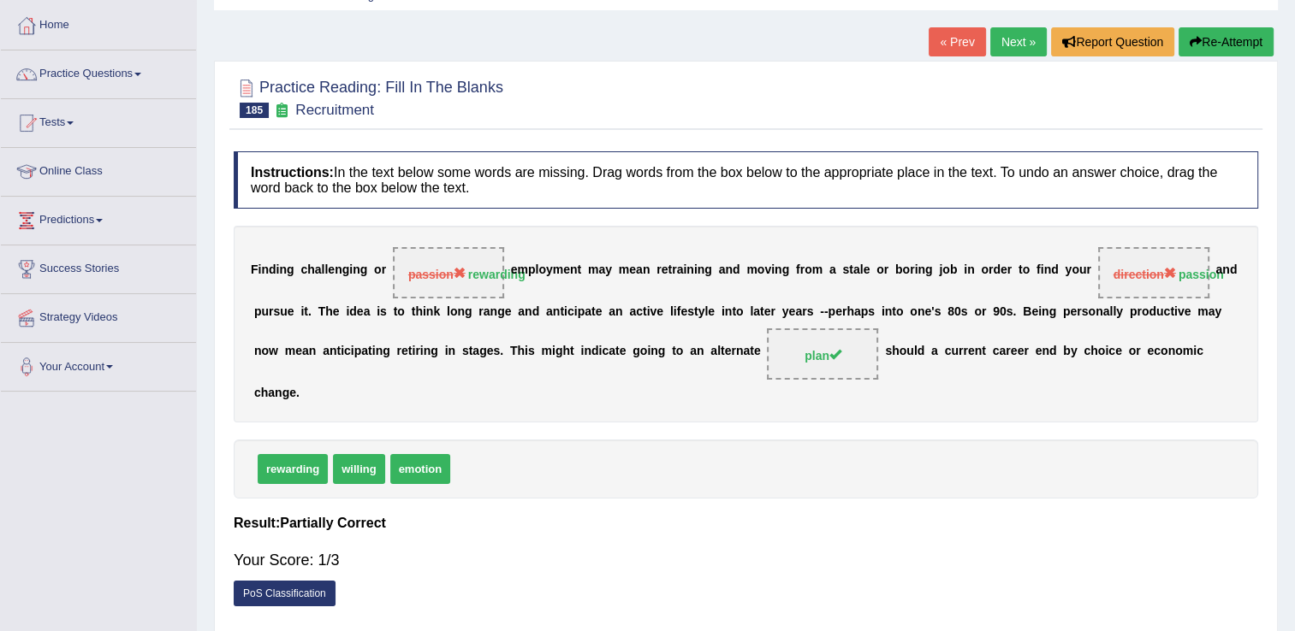
click at [1025, 43] on link "Next »" at bounding box center [1018, 41] width 56 height 29
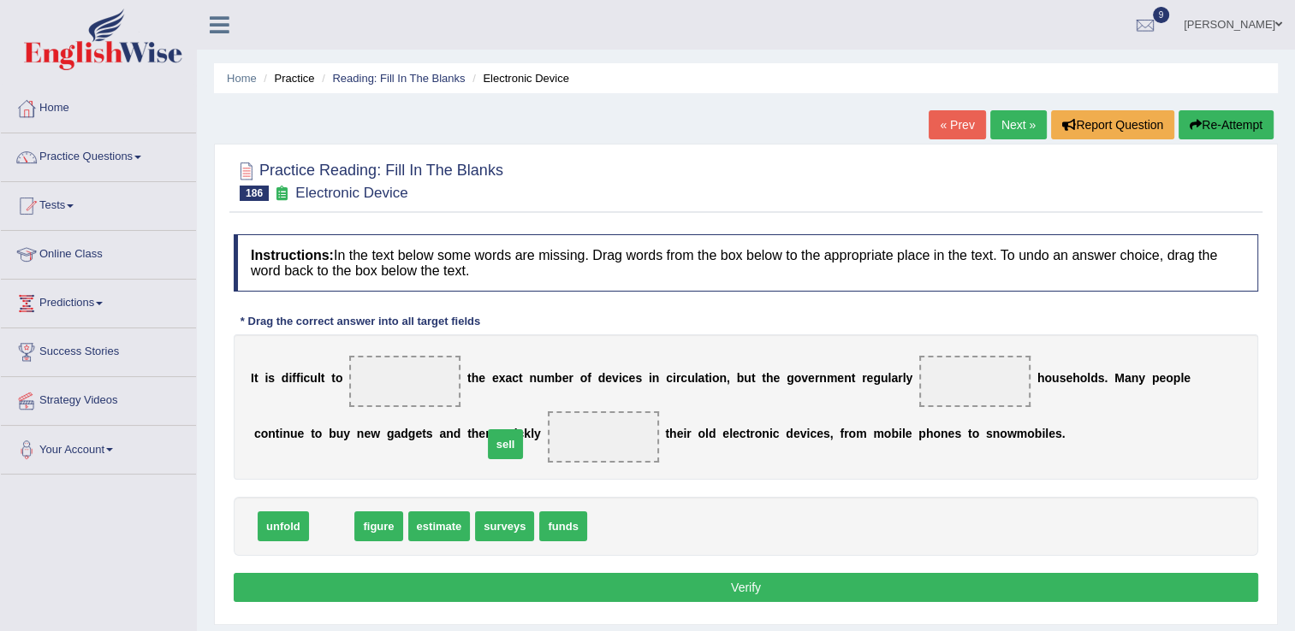
drag, startPoint x: 331, startPoint y: 528, endPoint x: 507, endPoint y: 446, distance: 193.7
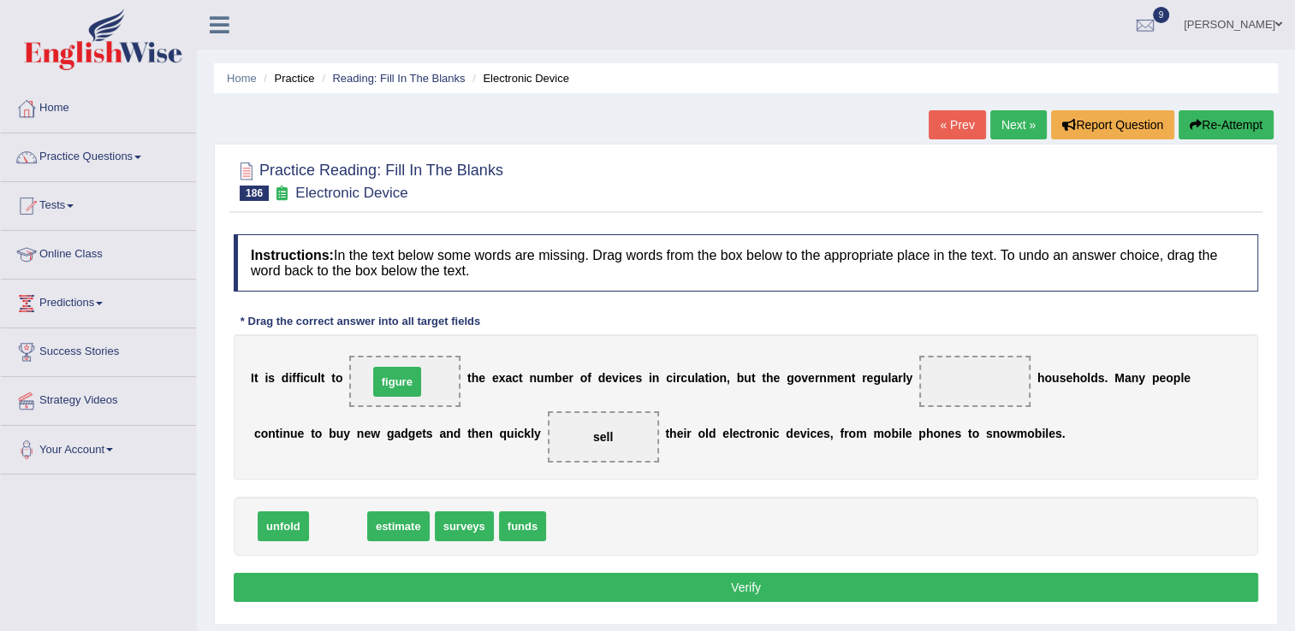
drag, startPoint x: 334, startPoint y: 526, endPoint x: 391, endPoint y: 382, distance: 155.6
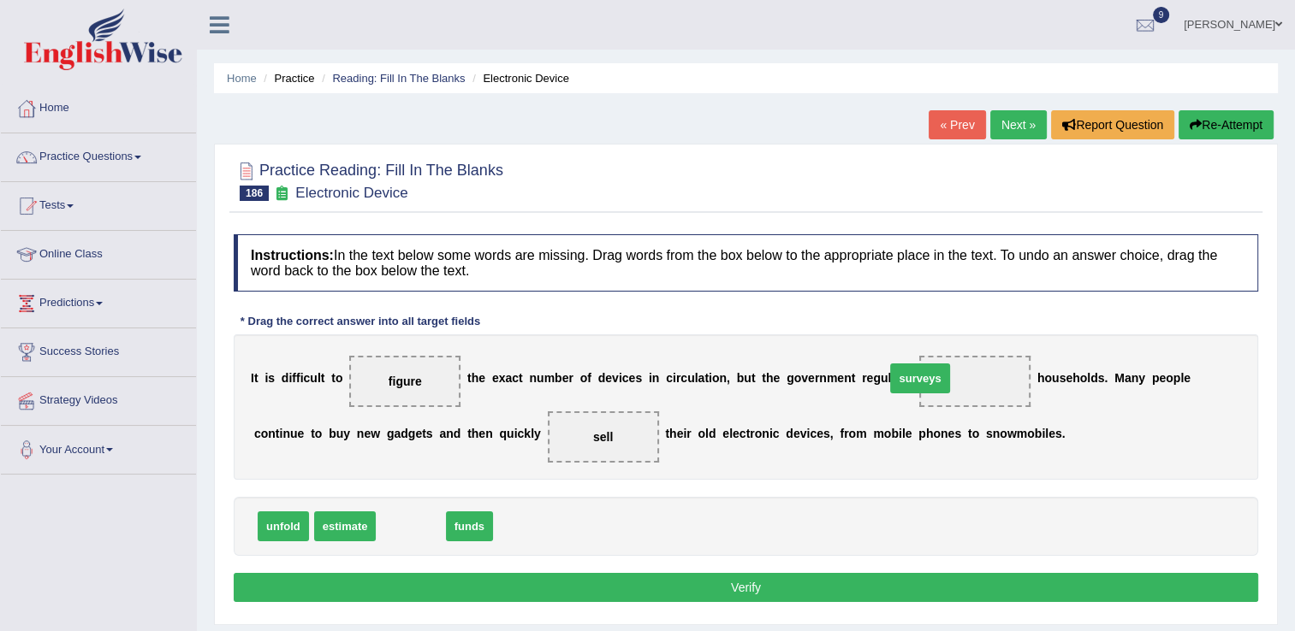
drag, startPoint x: 412, startPoint y: 523, endPoint x: 921, endPoint y: 375, distance: 530.2
click at [679, 584] on button "Verify" at bounding box center [746, 587] width 1024 height 29
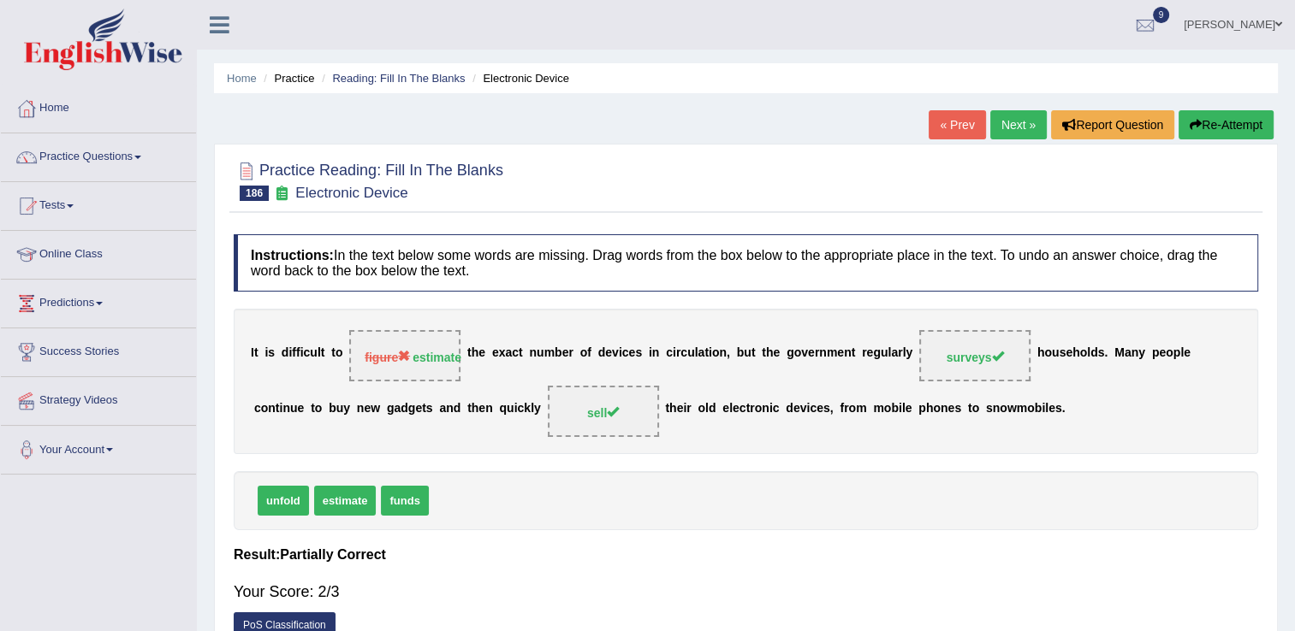
click at [1013, 128] on link "Next »" at bounding box center [1018, 124] width 56 height 29
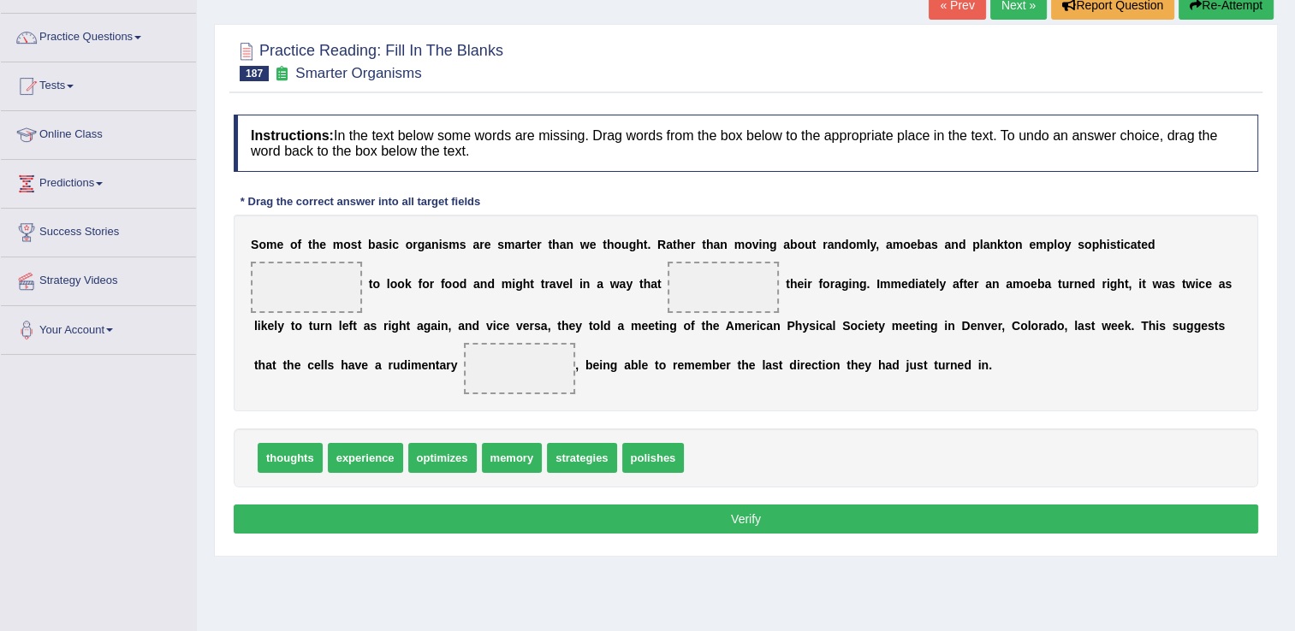
scroll to position [126, 0]
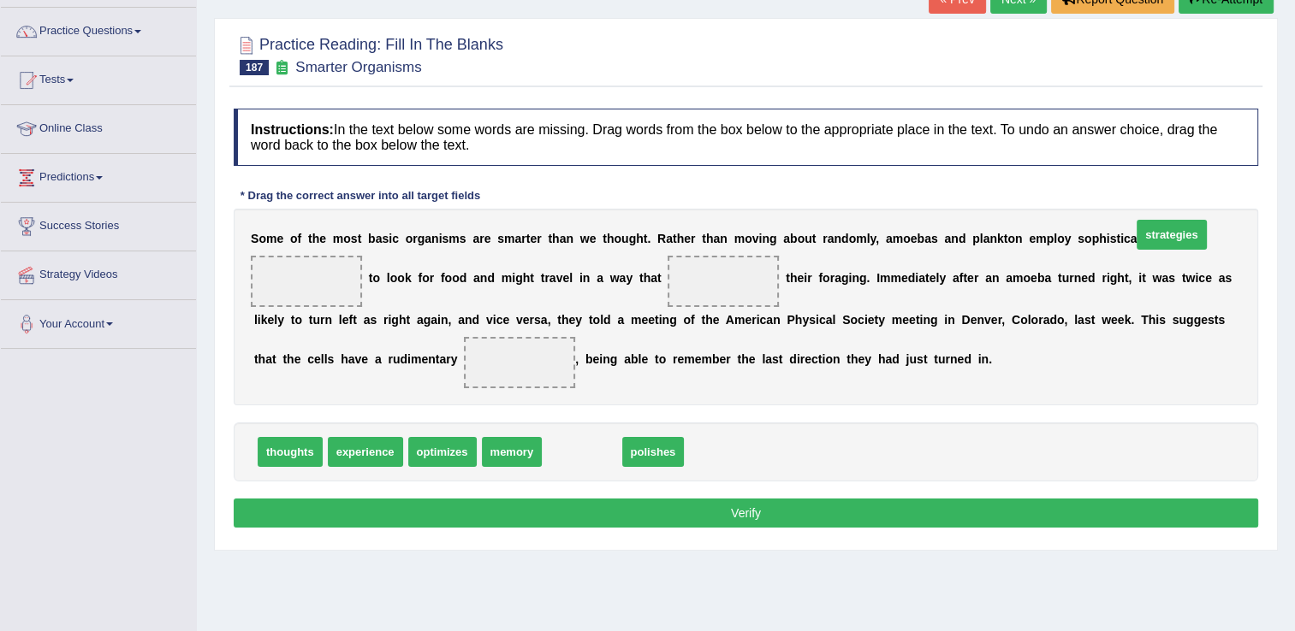
drag, startPoint x: 562, startPoint y: 483, endPoint x: 1181, endPoint y: 266, distance: 655.7
drag, startPoint x: 568, startPoint y: 480, endPoint x: 584, endPoint y: 303, distance: 177.8
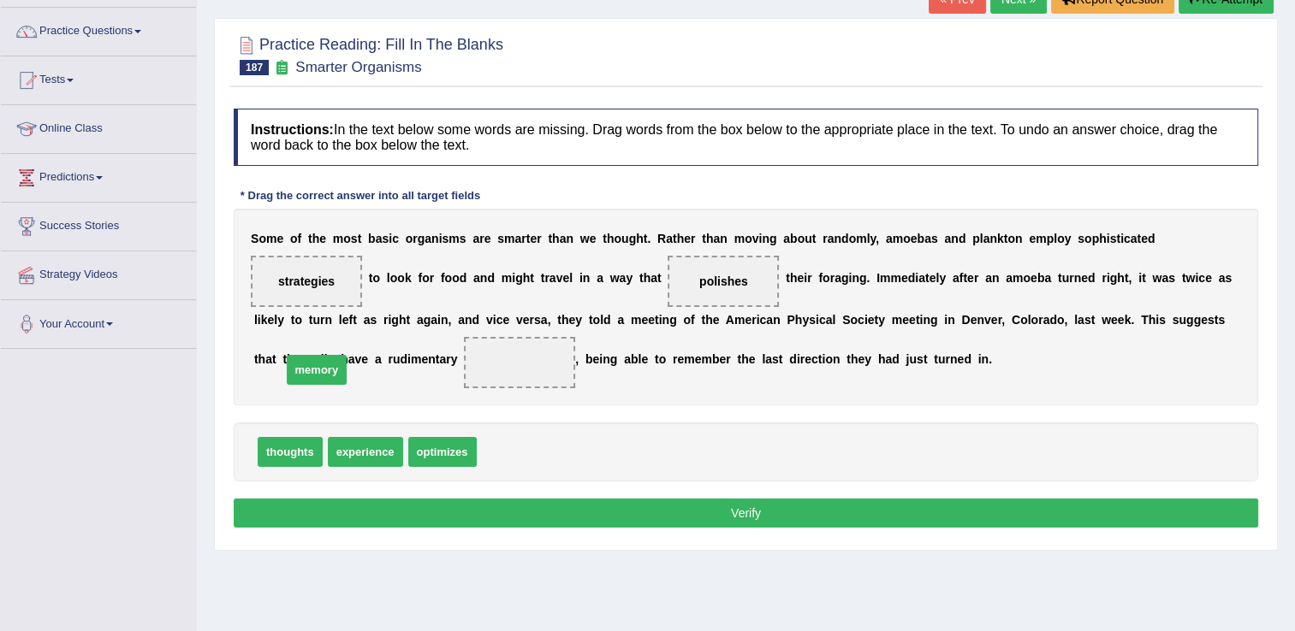
drag, startPoint x: 500, startPoint y: 475, endPoint x: 305, endPoint y: 392, distance: 212.0
click at [711, 528] on button "Verify" at bounding box center [746, 513] width 1024 height 29
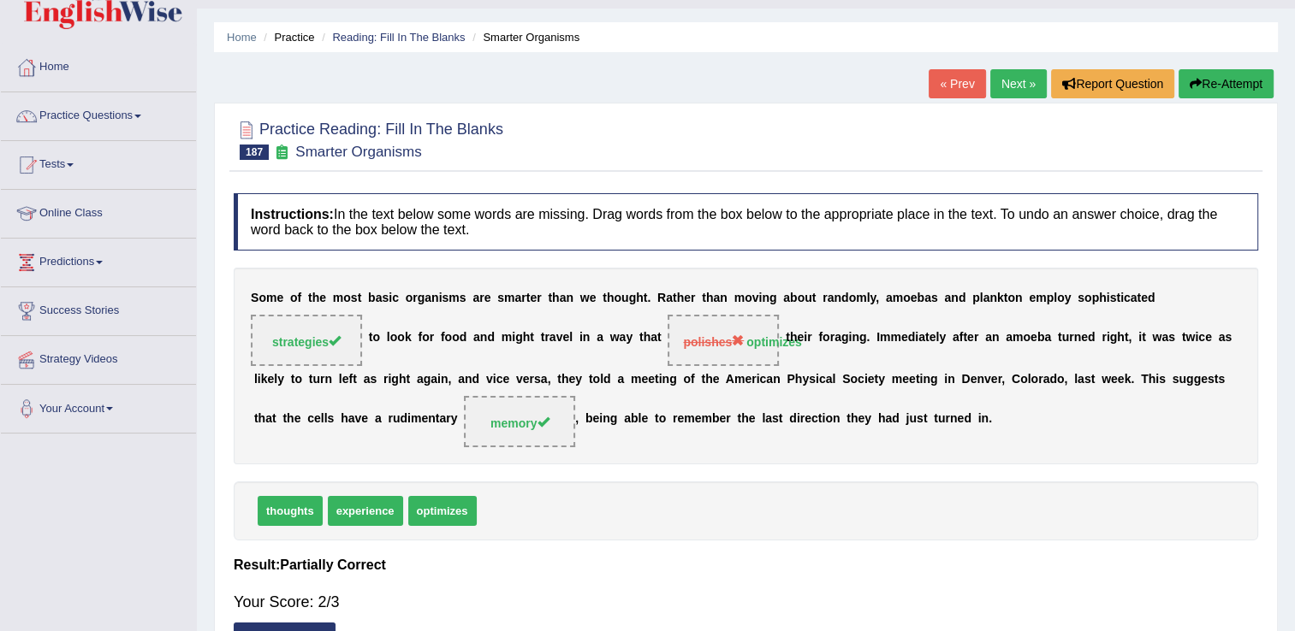
scroll to position [39, 0]
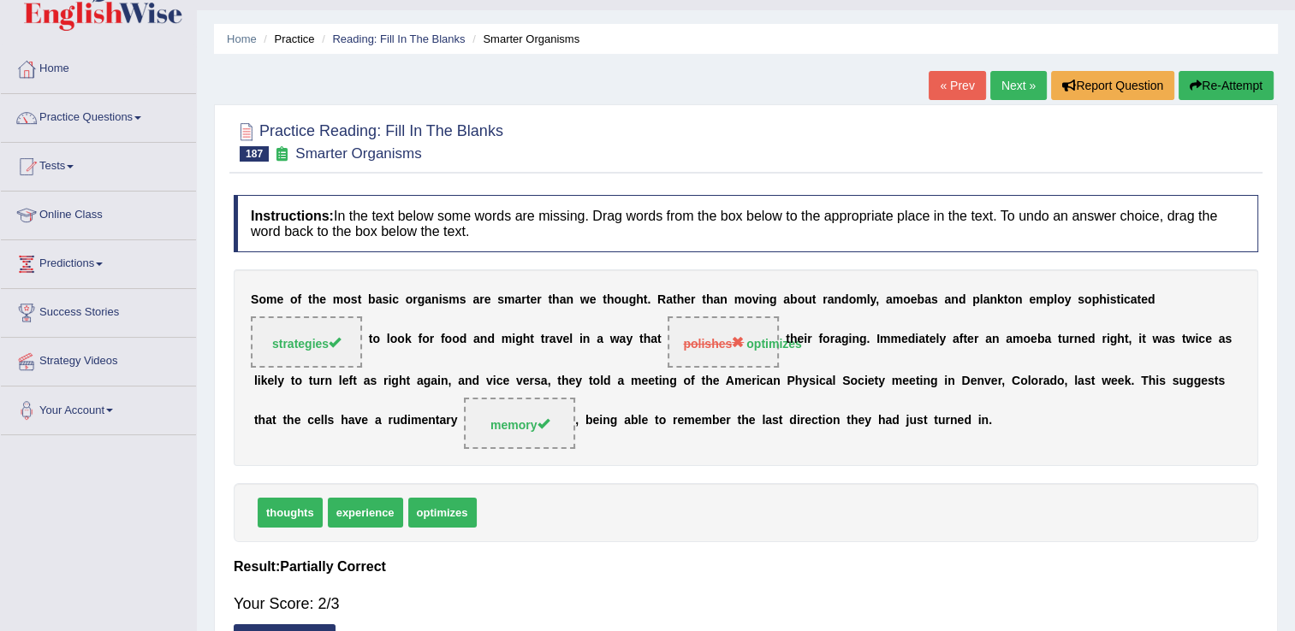
click at [1016, 85] on link "Next »" at bounding box center [1018, 85] width 56 height 29
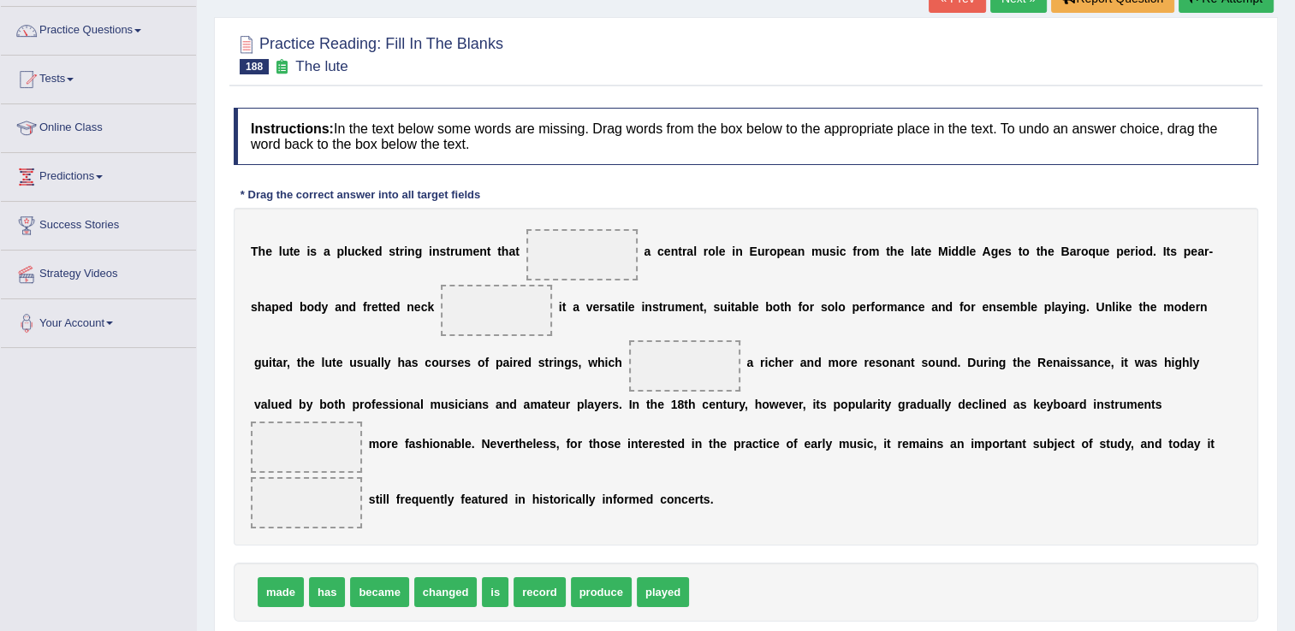
scroll to position [129, 0]
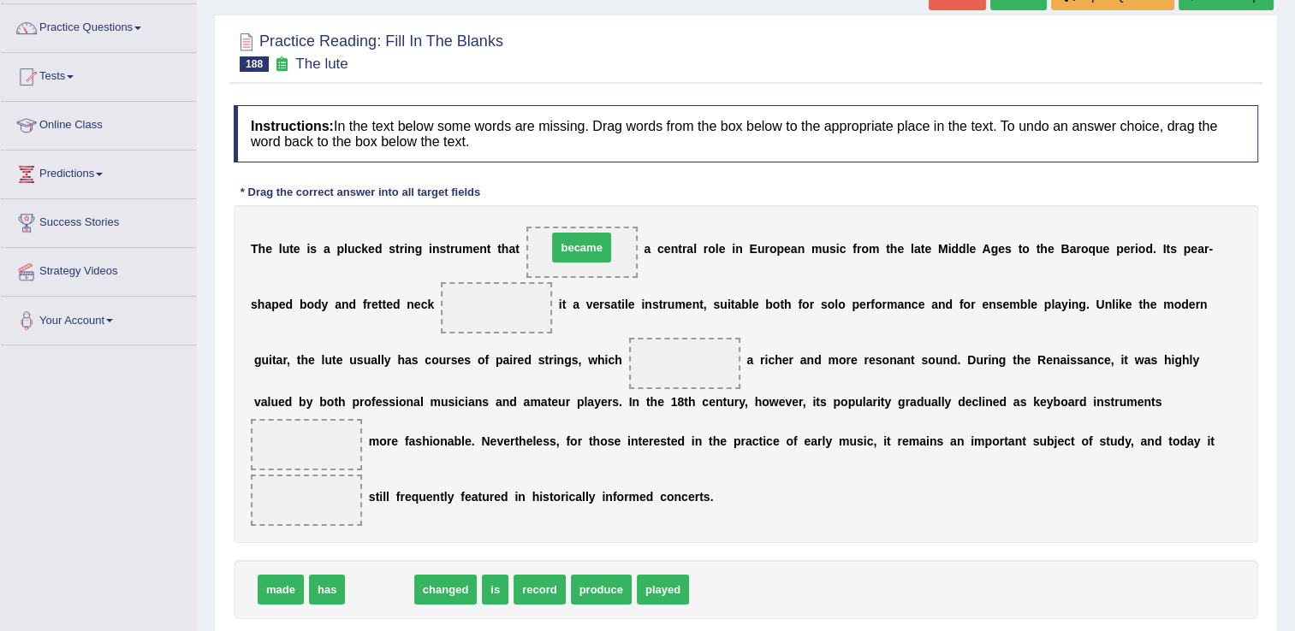
drag, startPoint x: 382, startPoint y: 587, endPoint x: 584, endPoint y: 245, distance: 397.4
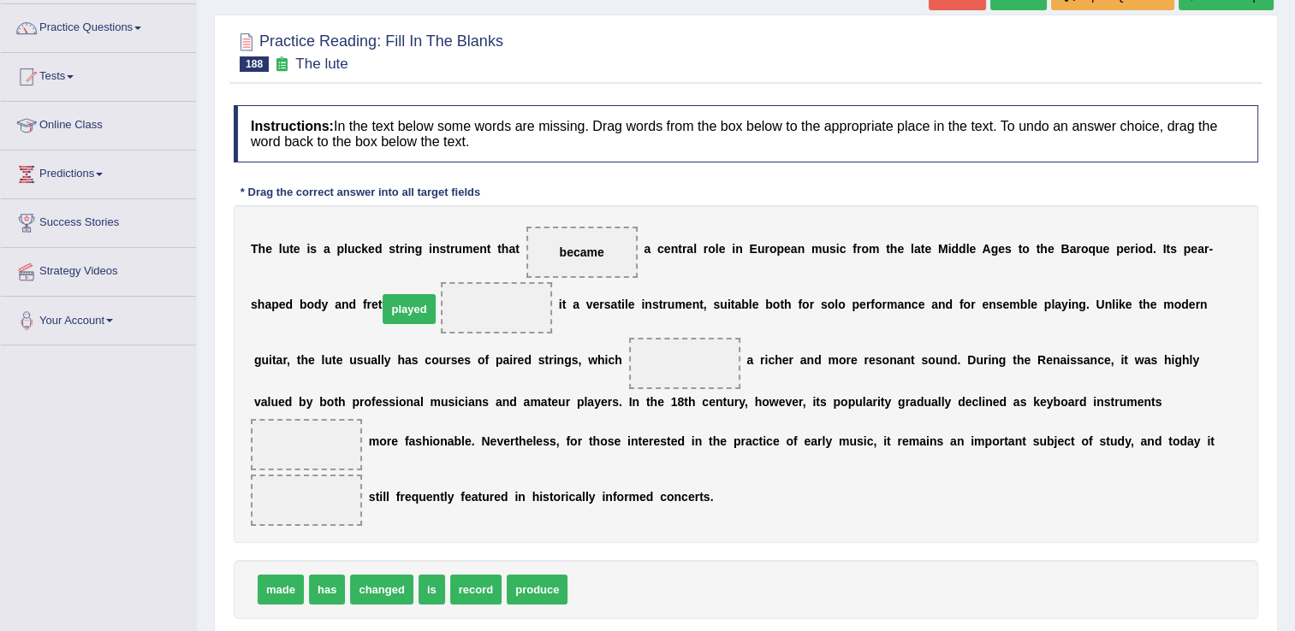
drag, startPoint x: 590, startPoint y: 587, endPoint x: 399, endPoint y: 304, distance: 342.0
drag, startPoint x: 472, startPoint y: 584, endPoint x: 498, endPoint y: 358, distance: 227.3
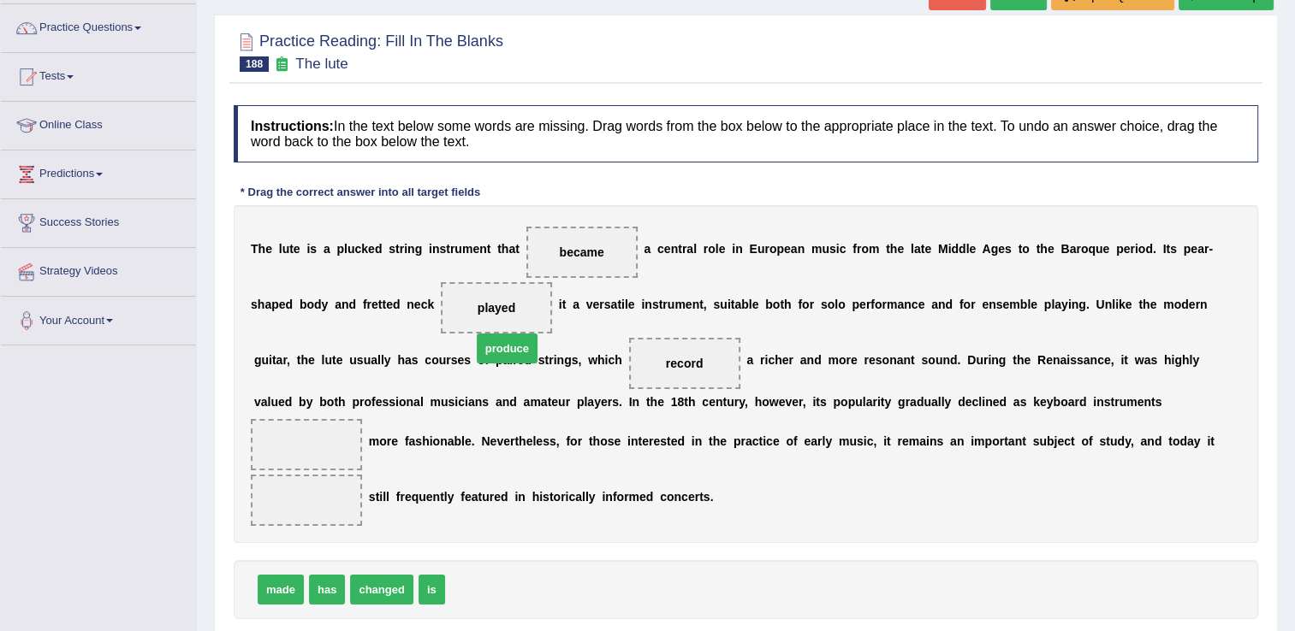
drag, startPoint x: 471, startPoint y: 593, endPoint x: 500, endPoint y: 350, distance: 244.6
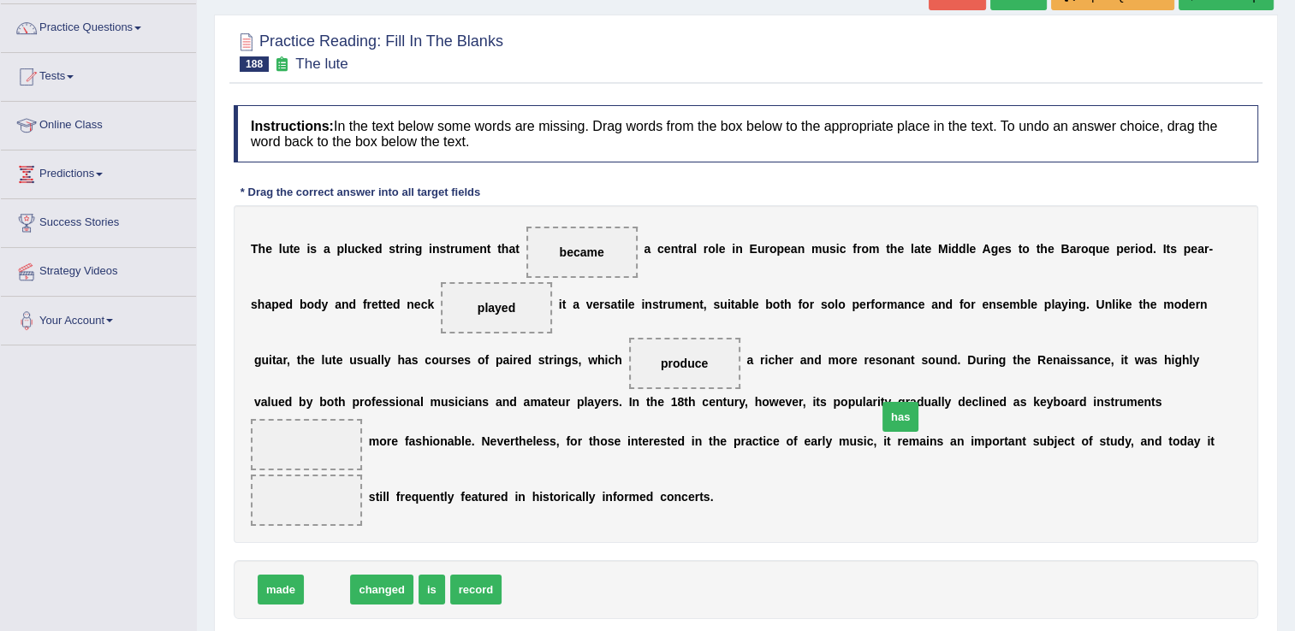
drag, startPoint x: 320, startPoint y: 584, endPoint x: 893, endPoint y: 411, distance: 598.8
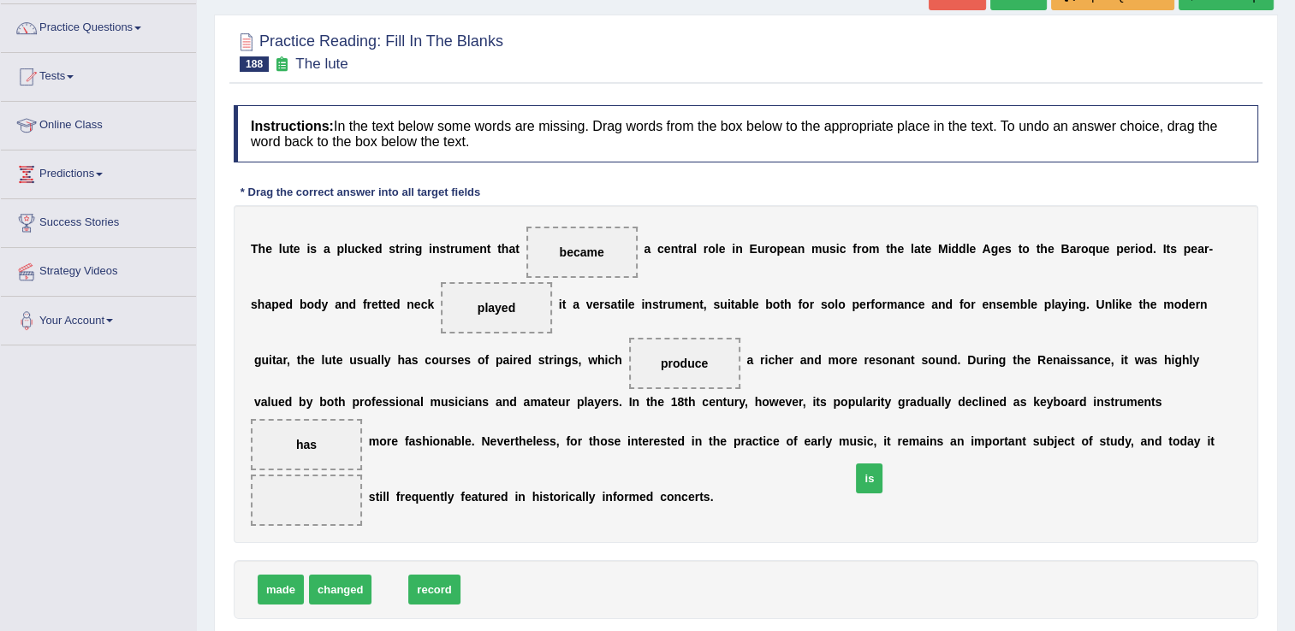
drag, startPoint x: 379, startPoint y: 584, endPoint x: 859, endPoint y: 472, distance: 492.7
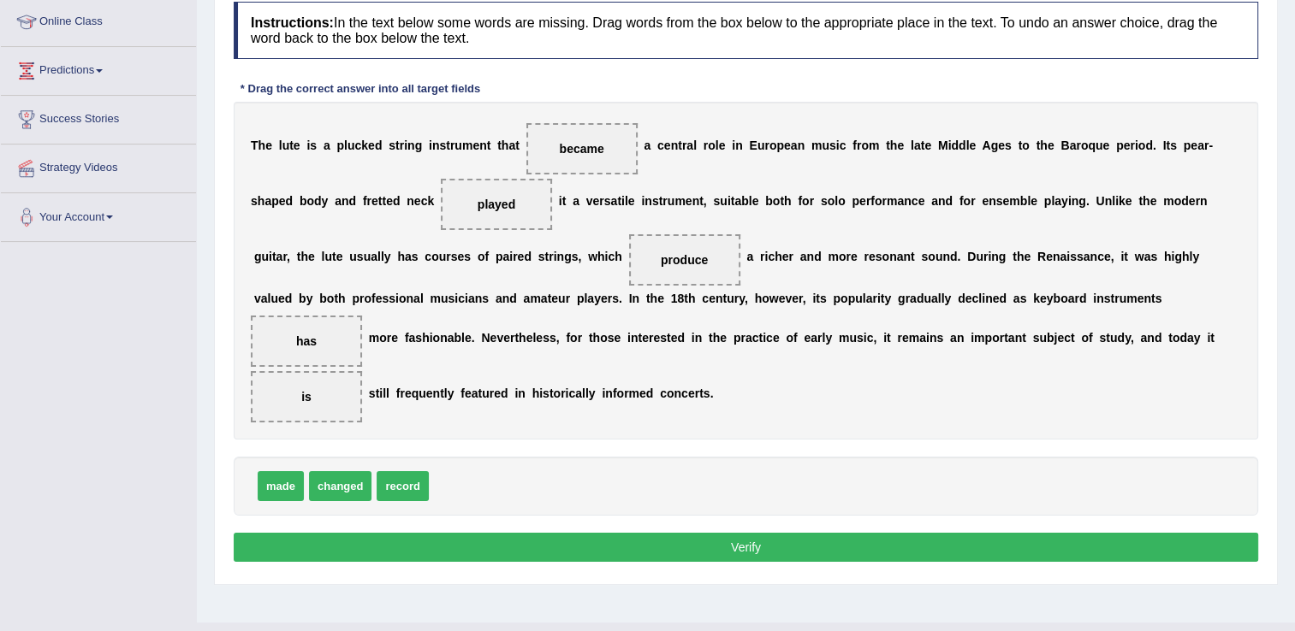
click at [907, 542] on button "Verify" at bounding box center [746, 547] width 1024 height 29
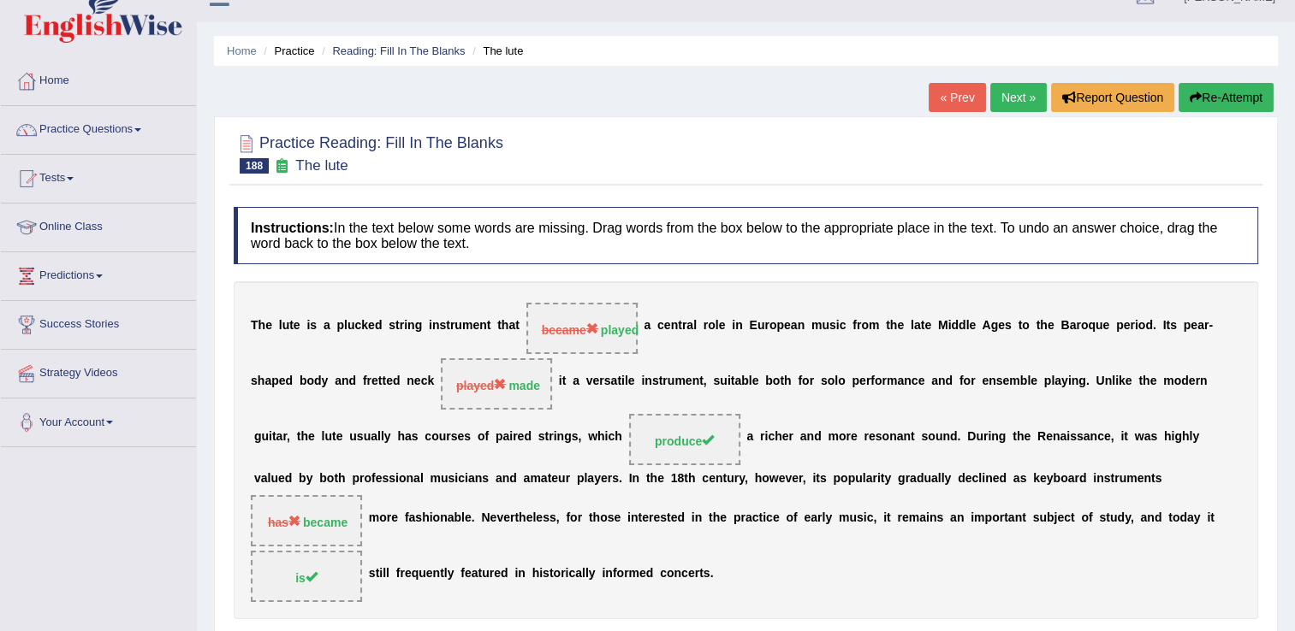
scroll to position [0, 0]
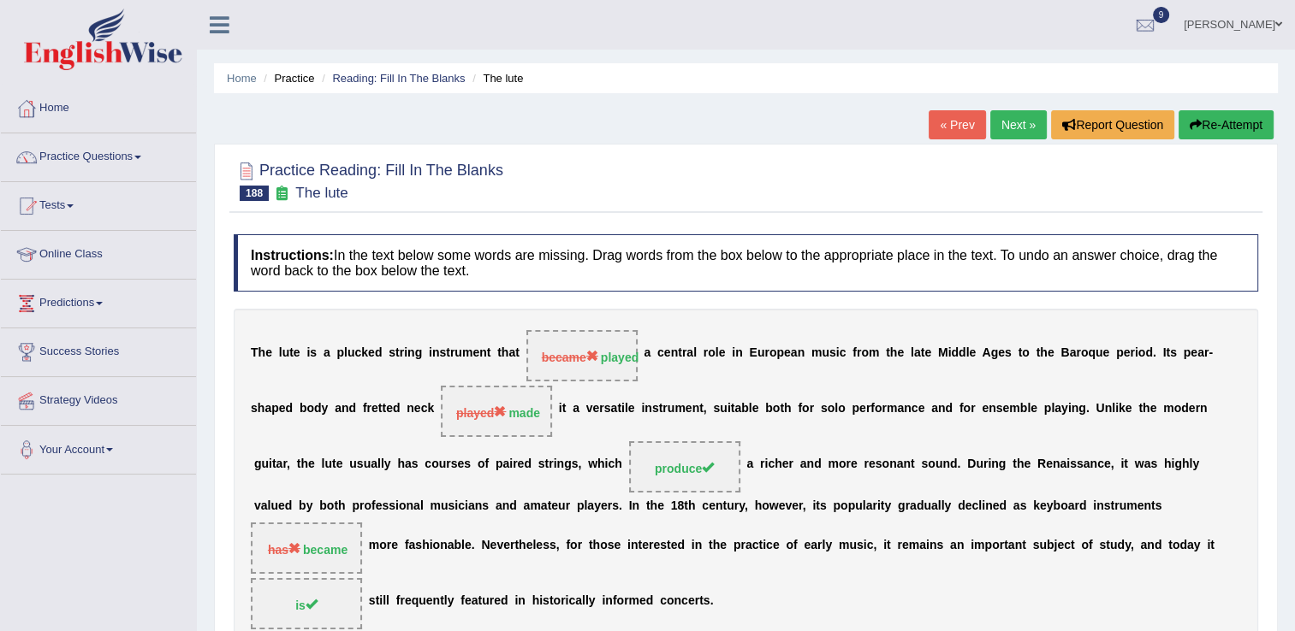
click at [1007, 129] on link "Next »" at bounding box center [1018, 124] width 56 height 29
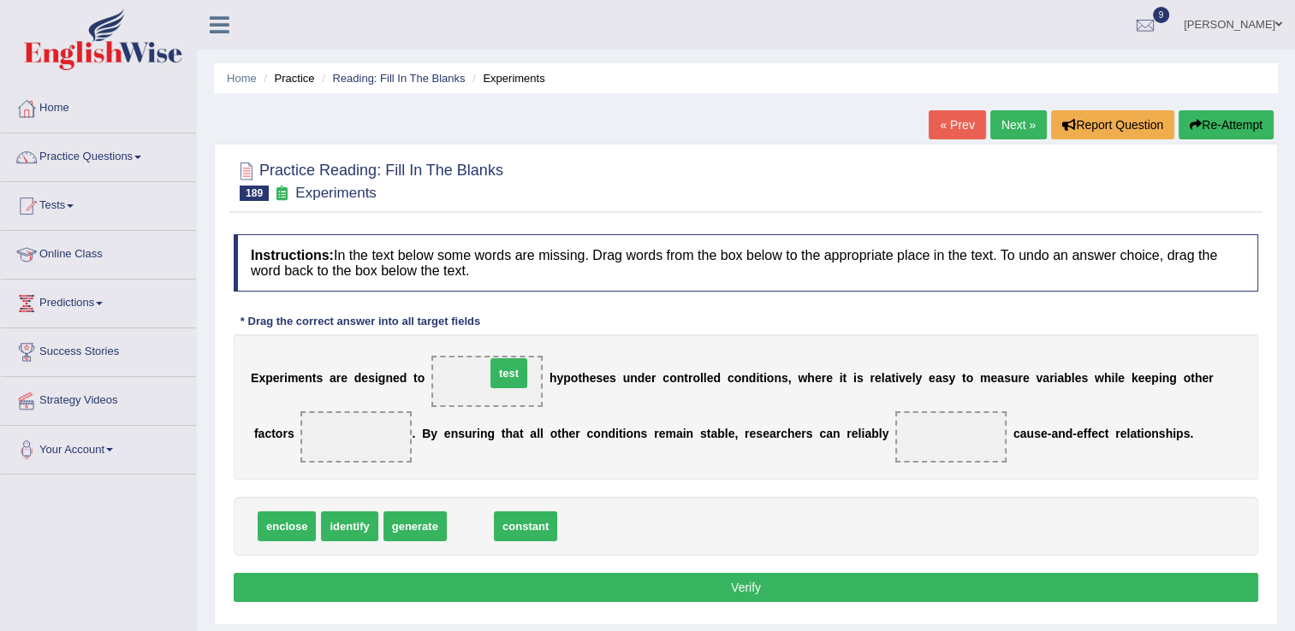
drag, startPoint x: 471, startPoint y: 528, endPoint x: 510, endPoint y: 372, distance: 160.4
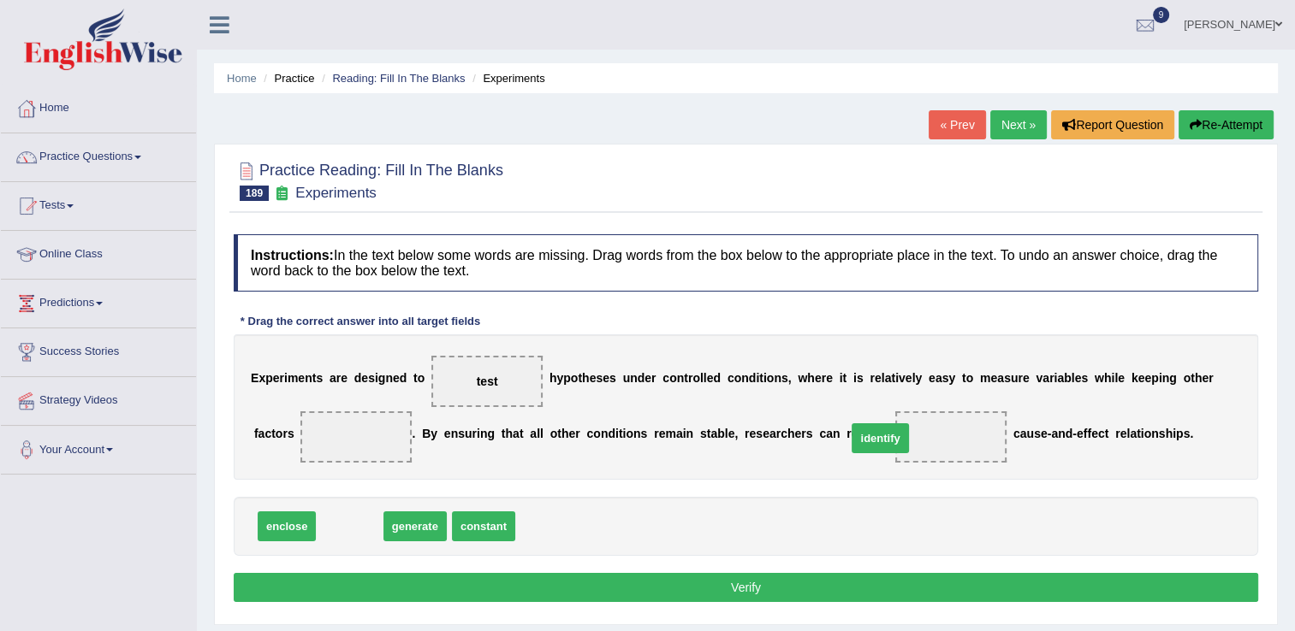
drag, startPoint x: 346, startPoint y: 527, endPoint x: 876, endPoint y: 439, distance: 537.8
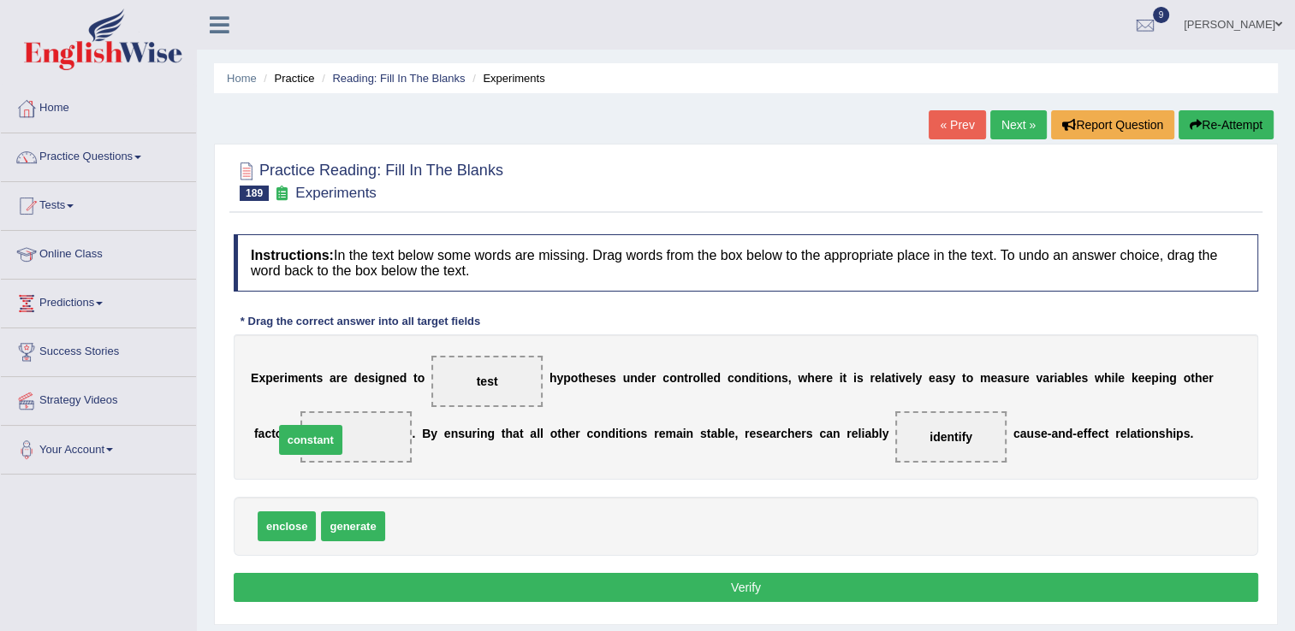
drag, startPoint x: 421, startPoint y: 525, endPoint x: 310, endPoint y: 438, distance: 140.9
click at [536, 580] on button "Verify" at bounding box center [746, 587] width 1024 height 29
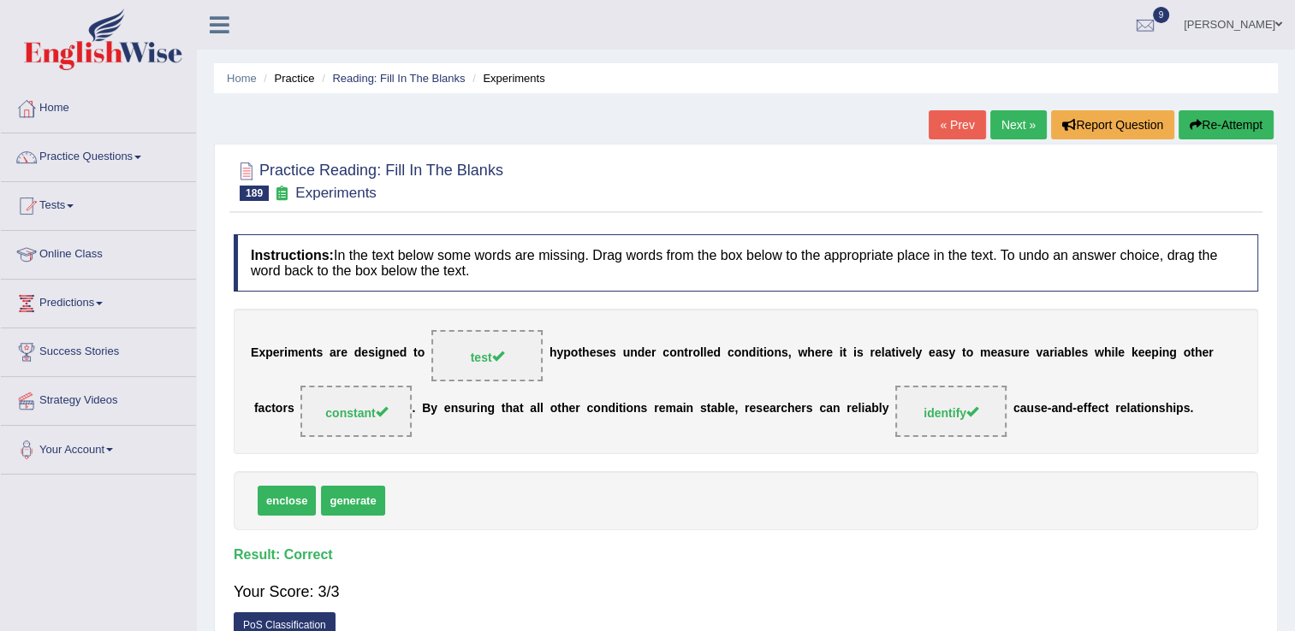
click at [1013, 123] on link "Next »" at bounding box center [1018, 124] width 56 height 29
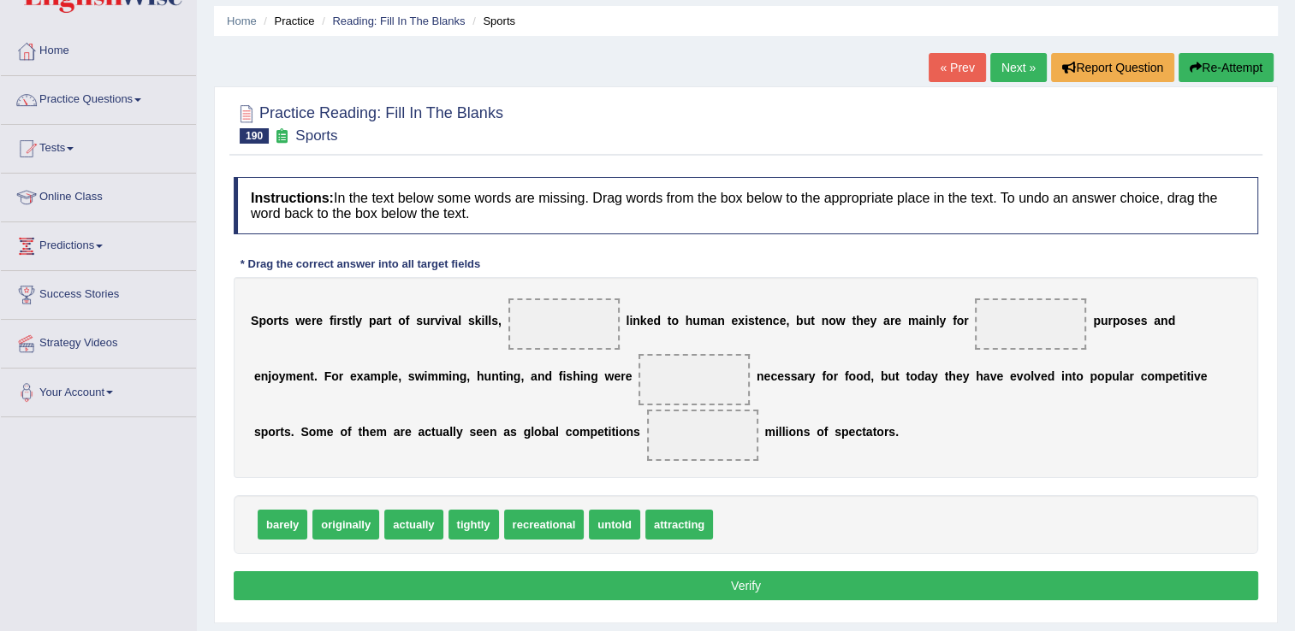
scroll to position [65, 0]
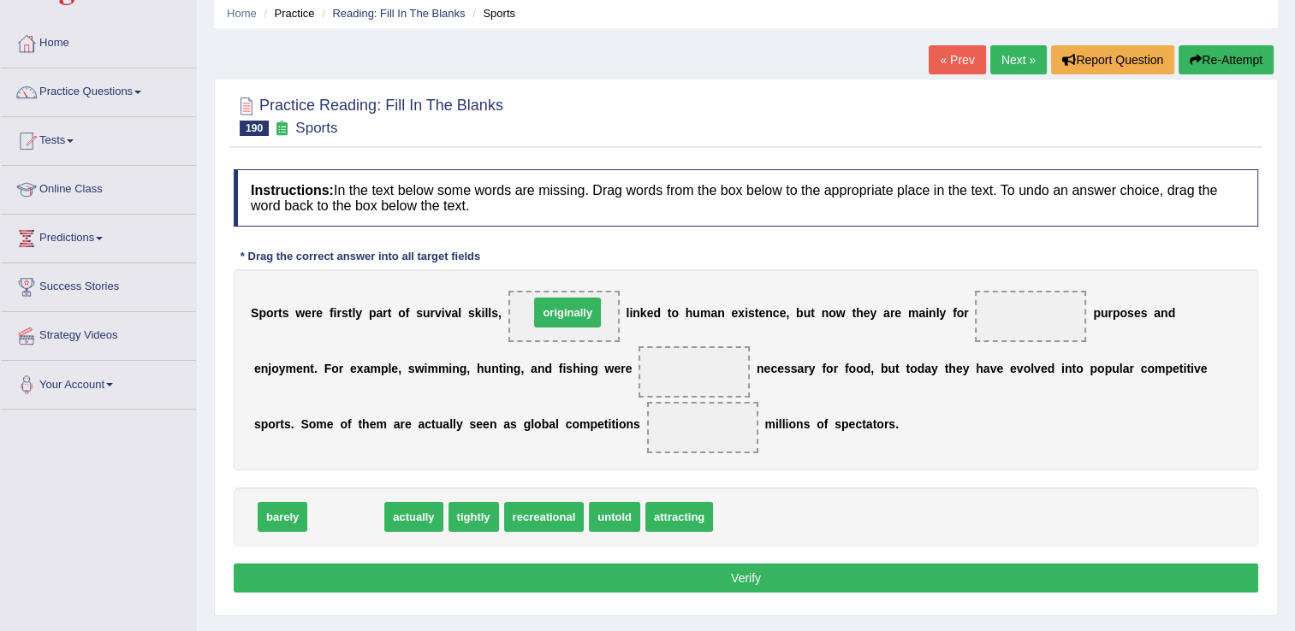
drag, startPoint x: 339, startPoint y: 508, endPoint x: 560, endPoint y: 304, distance: 301.5
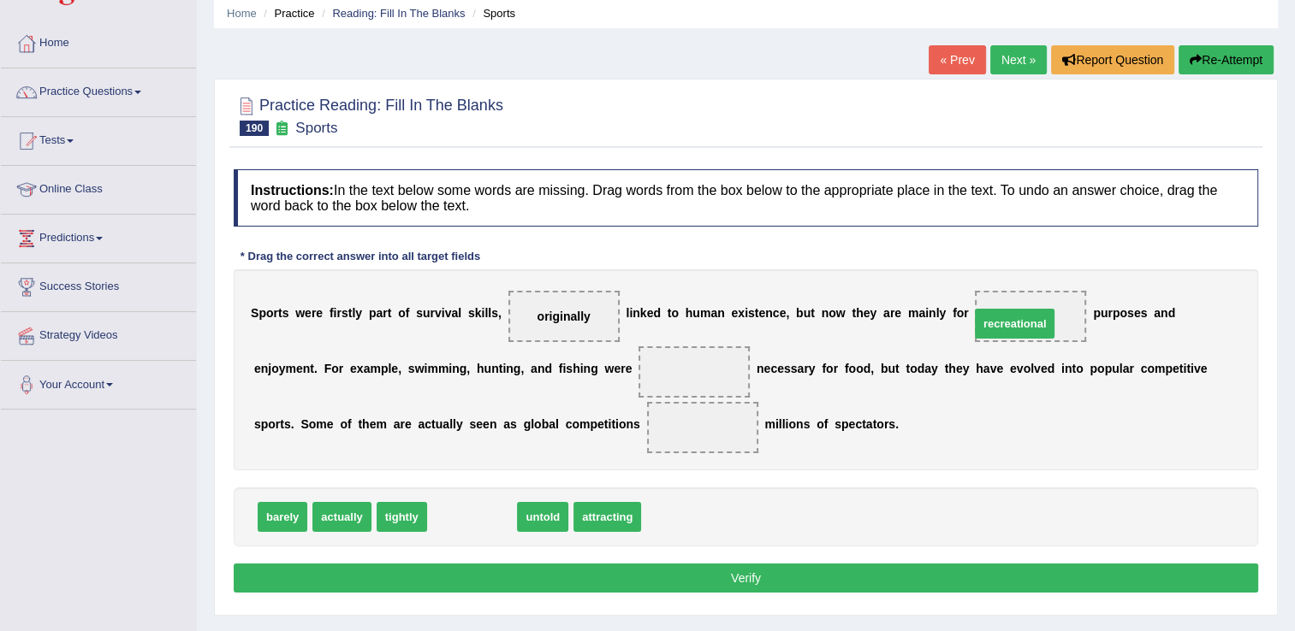
drag, startPoint x: 473, startPoint y: 515, endPoint x: 1016, endPoint y: 319, distance: 576.8
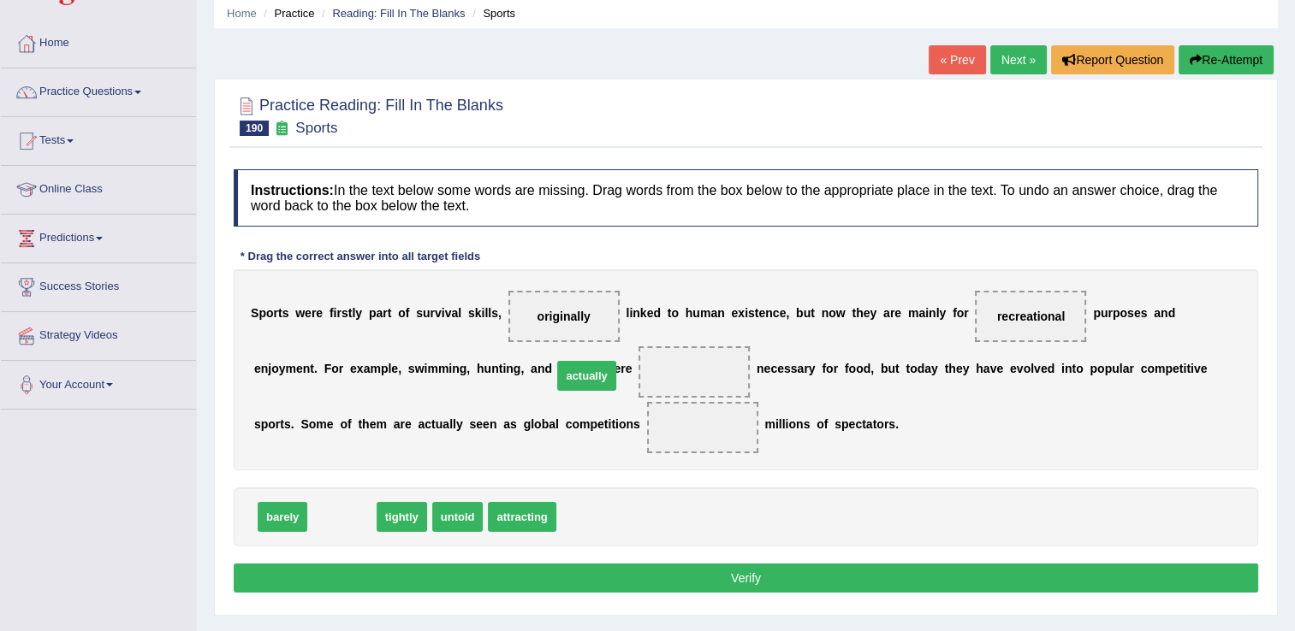
drag, startPoint x: 335, startPoint y: 515, endPoint x: 580, endPoint y: 374, distance: 282.5
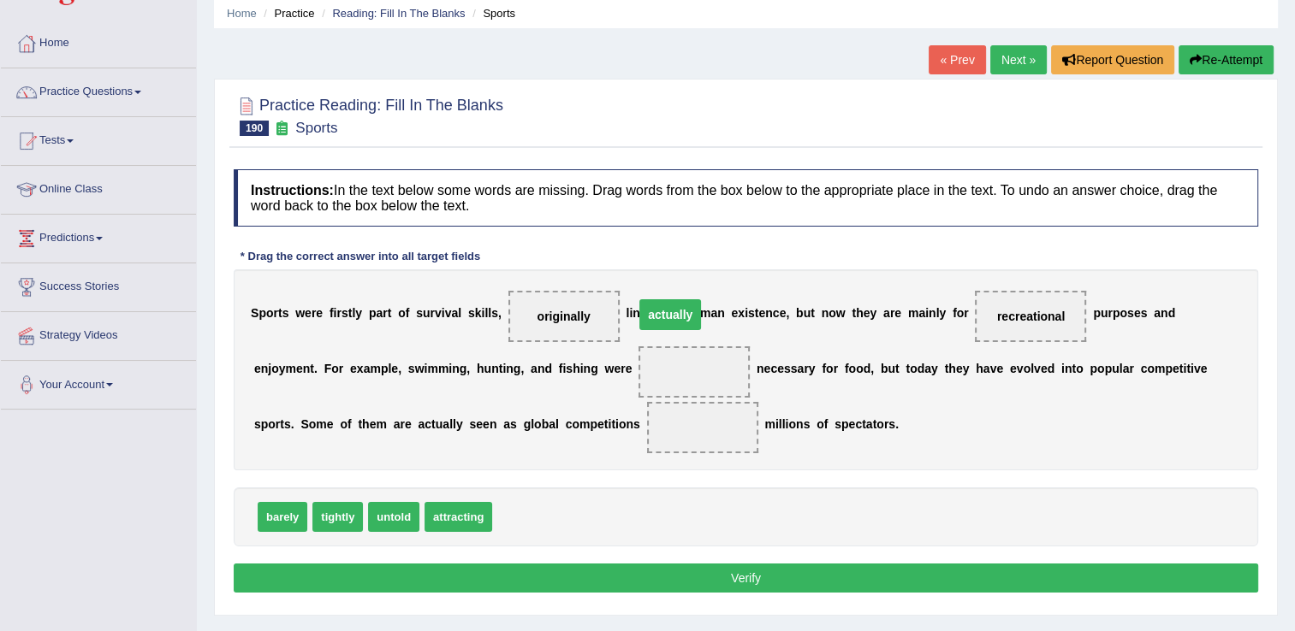
drag, startPoint x: 589, startPoint y: 365, endPoint x: 565, endPoint y: 307, distance: 62.1
drag, startPoint x: 520, startPoint y: 517, endPoint x: 588, endPoint y: 370, distance: 161.2
drag, startPoint x: 458, startPoint y: 513, endPoint x: 529, endPoint y: 423, distance: 114.5
click at [708, 573] on button "Verify" at bounding box center [746, 578] width 1024 height 29
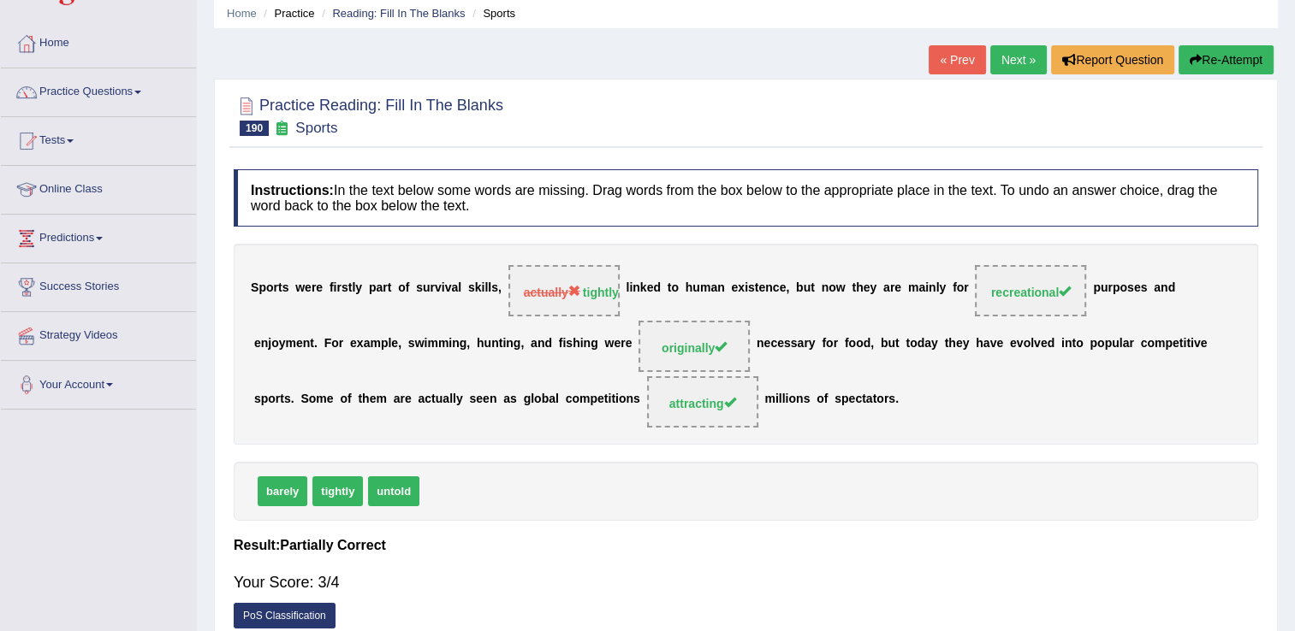
click at [1016, 58] on link "Next »" at bounding box center [1018, 59] width 56 height 29
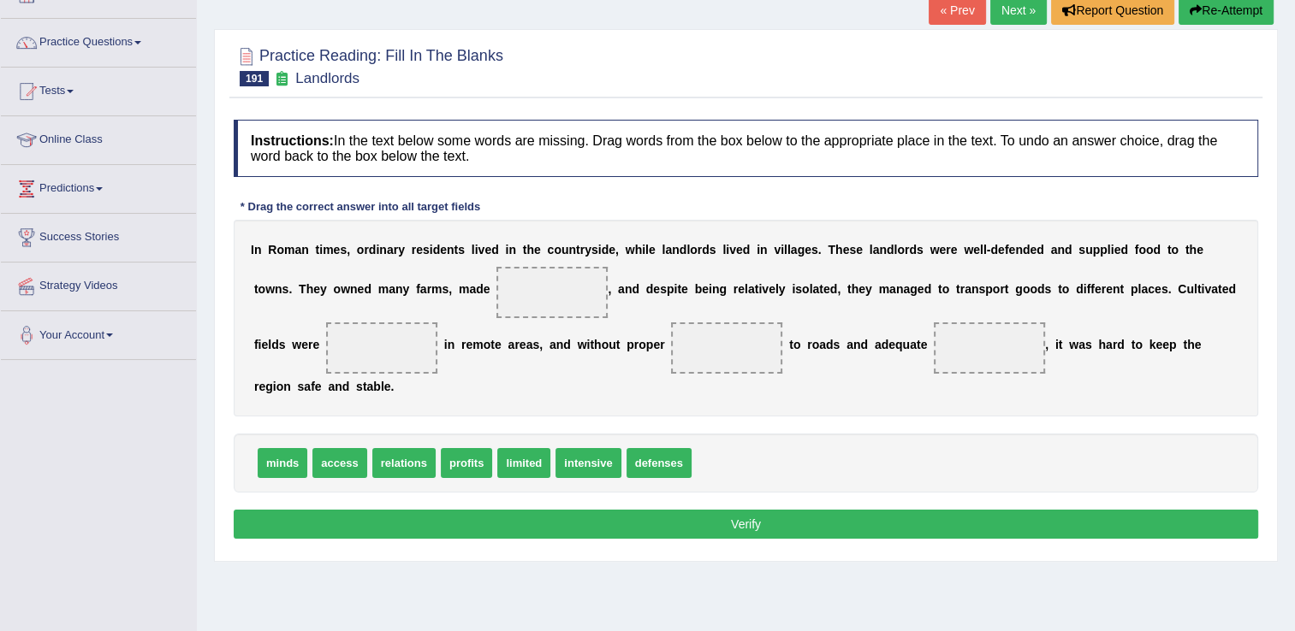
scroll to position [116, 0]
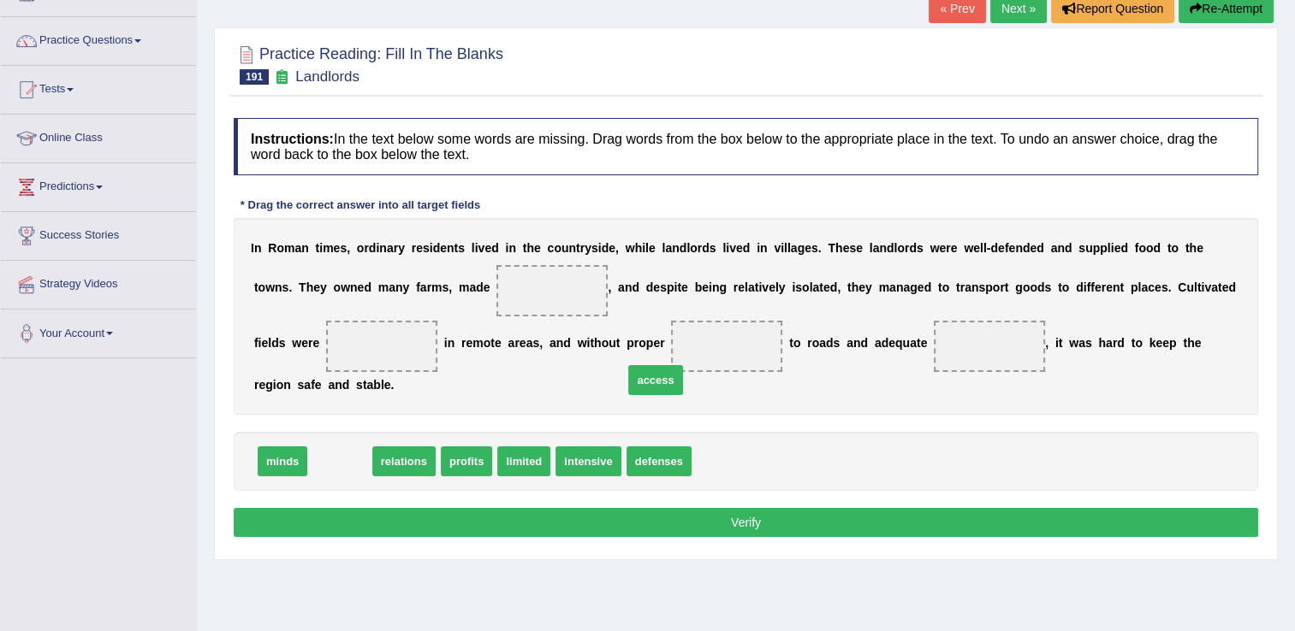
drag, startPoint x: 342, startPoint y: 431, endPoint x: 657, endPoint y: 350, distance: 325.2
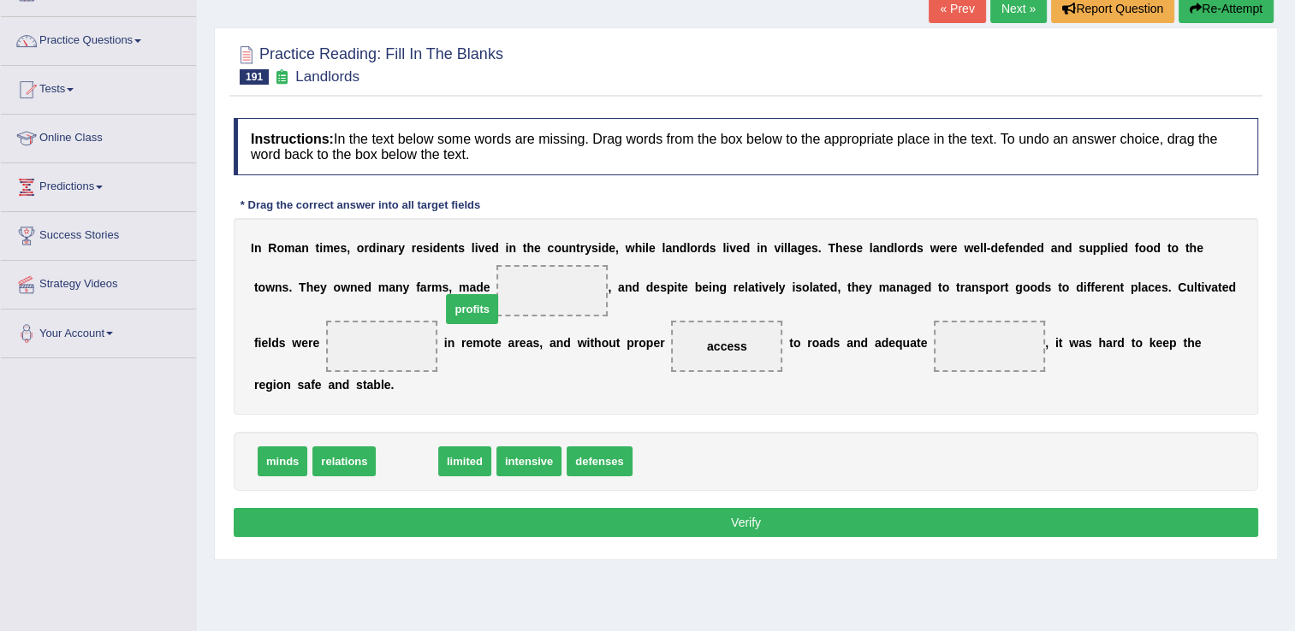
drag, startPoint x: 408, startPoint y: 433, endPoint x: 474, endPoint y: 280, distance: 166.7
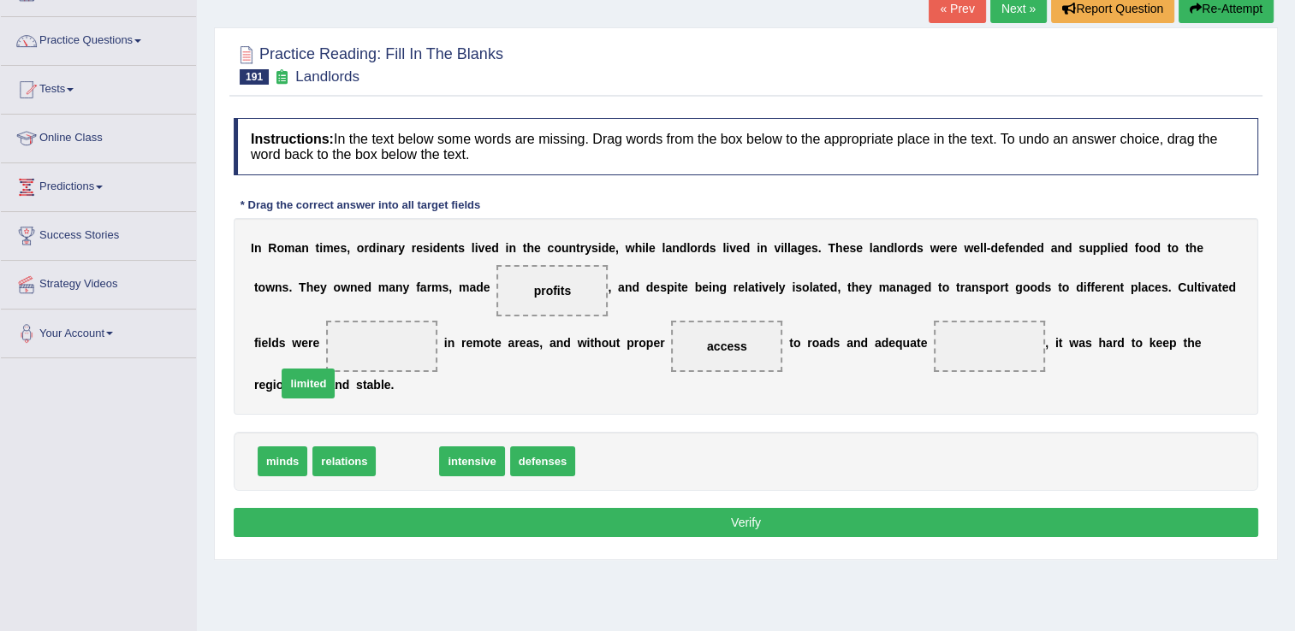
drag, startPoint x: 404, startPoint y: 430, endPoint x: 303, endPoint y: 348, distance: 129.6
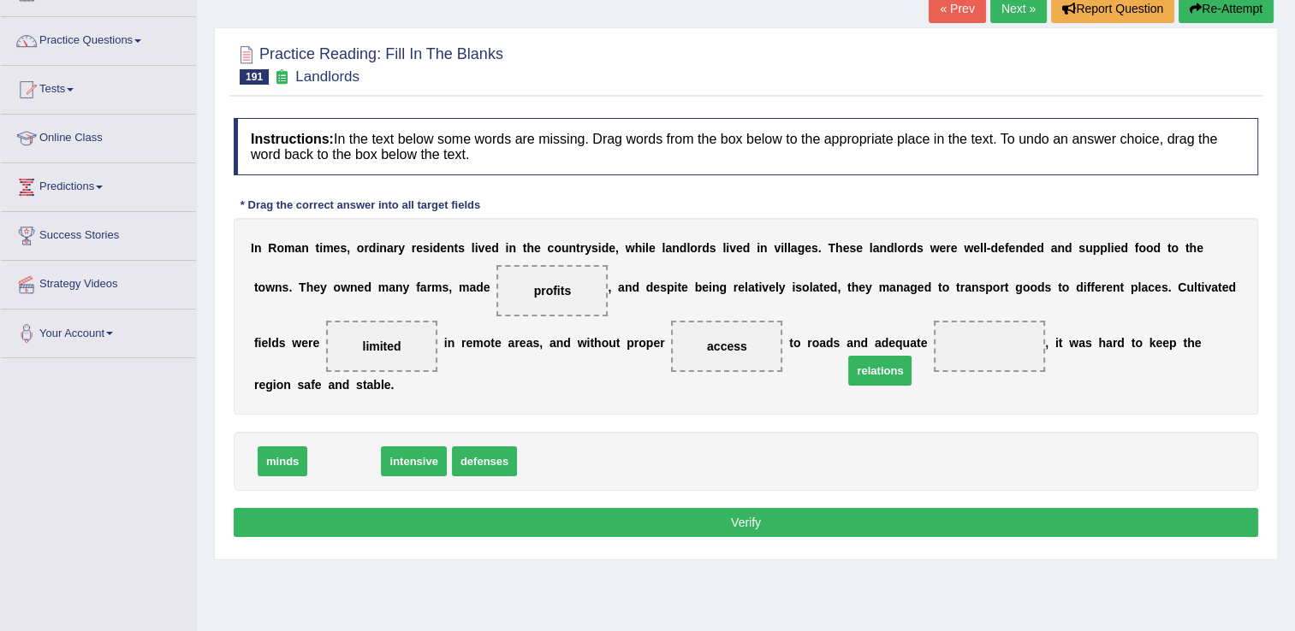
drag, startPoint x: 335, startPoint y: 433, endPoint x: 871, endPoint y: 341, distance: 543.5
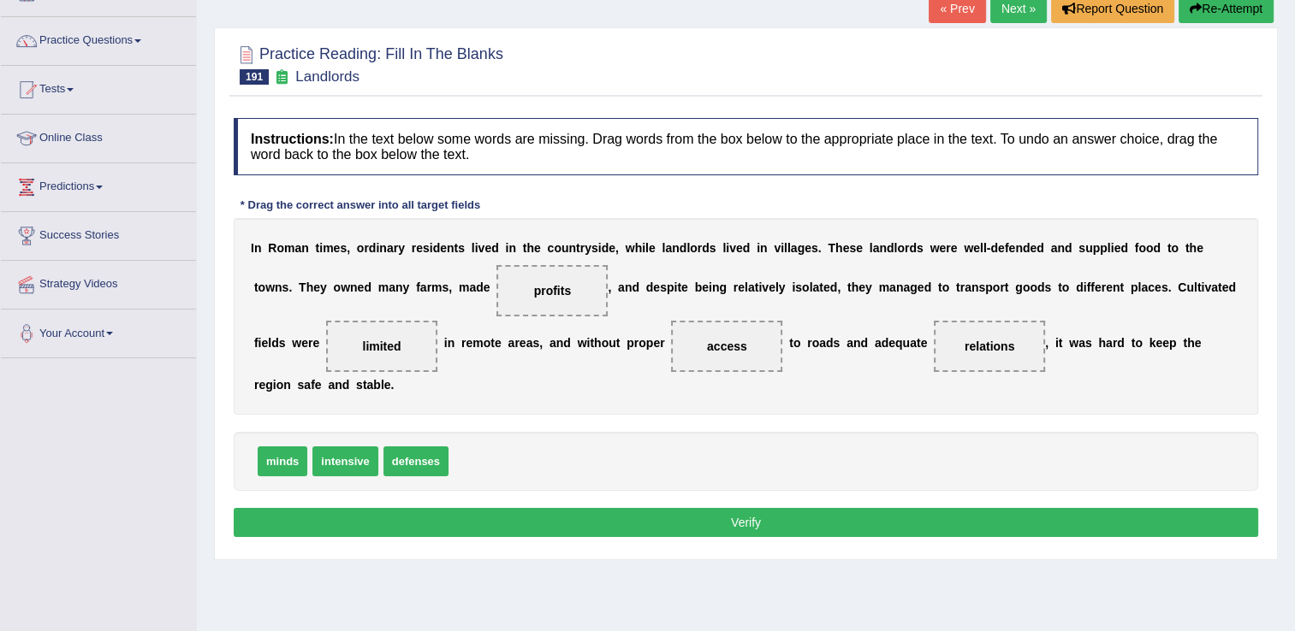
click at [735, 508] on button "Verify" at bounding box center [746, 522] width 1024 height 29
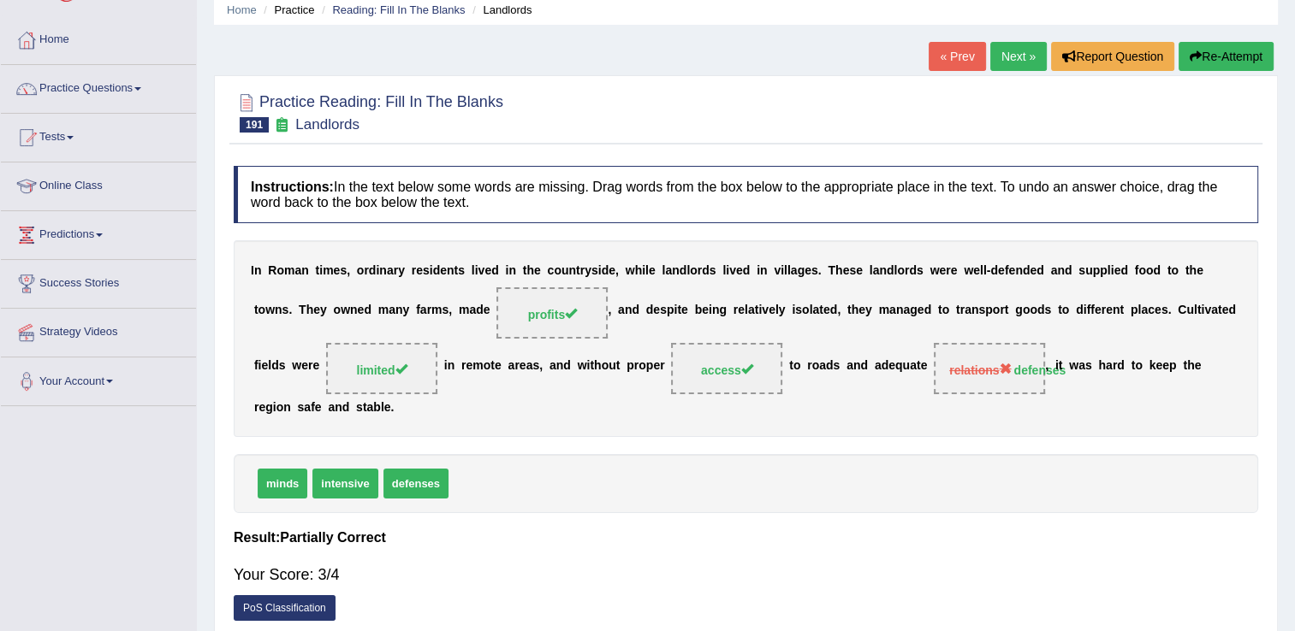
scroll to position [69, 0]
click at [1017, 57] on link "Next »" at bounding box center [1018, 55] width 56 height 29
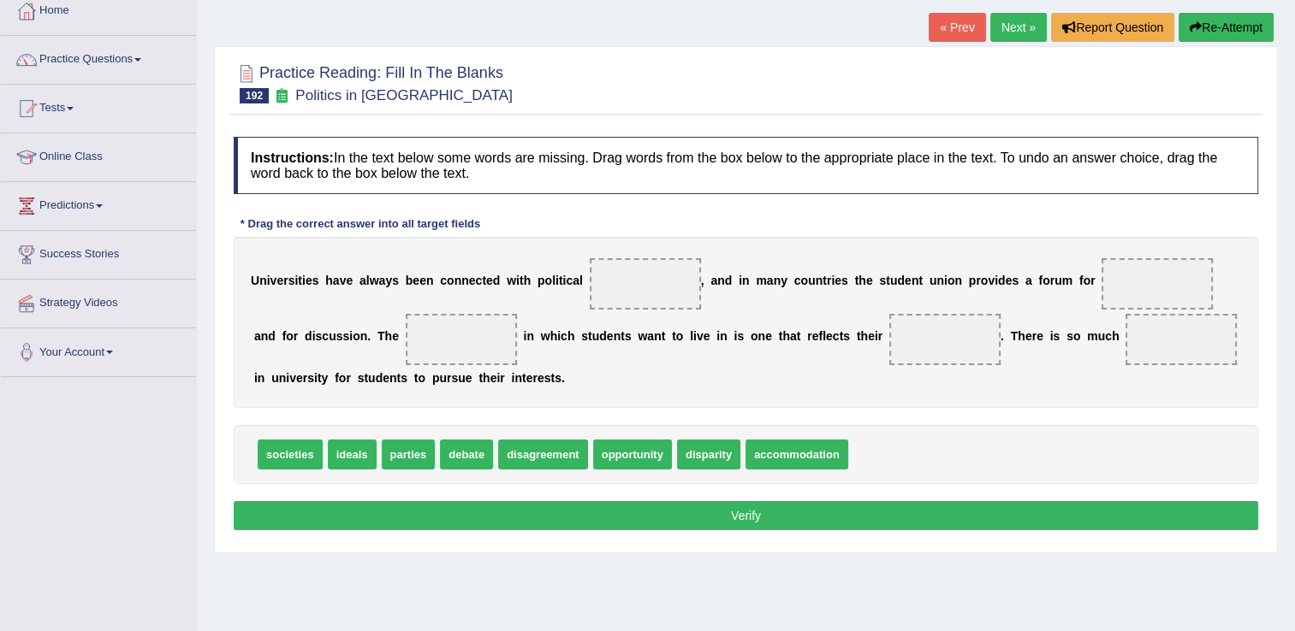
scroll to position [119, 0]
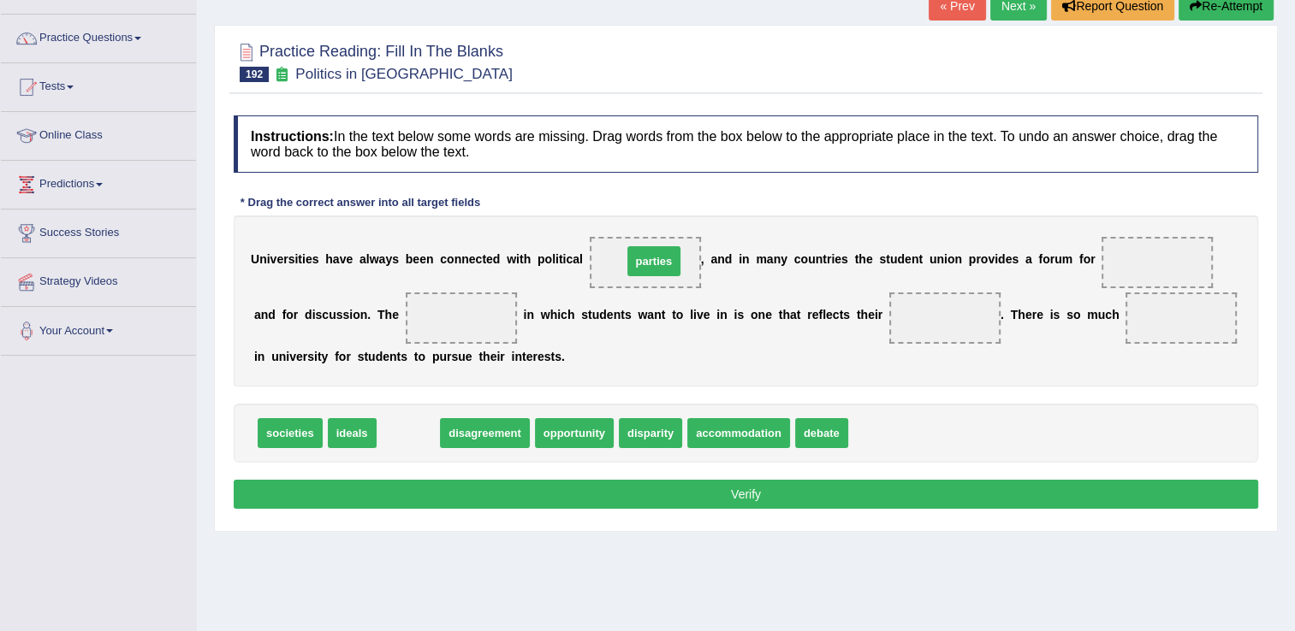
drag, startPoint x: 399, startPoint y: 432, endPoint x: 644, endPoint y: 260, distance: 299.8
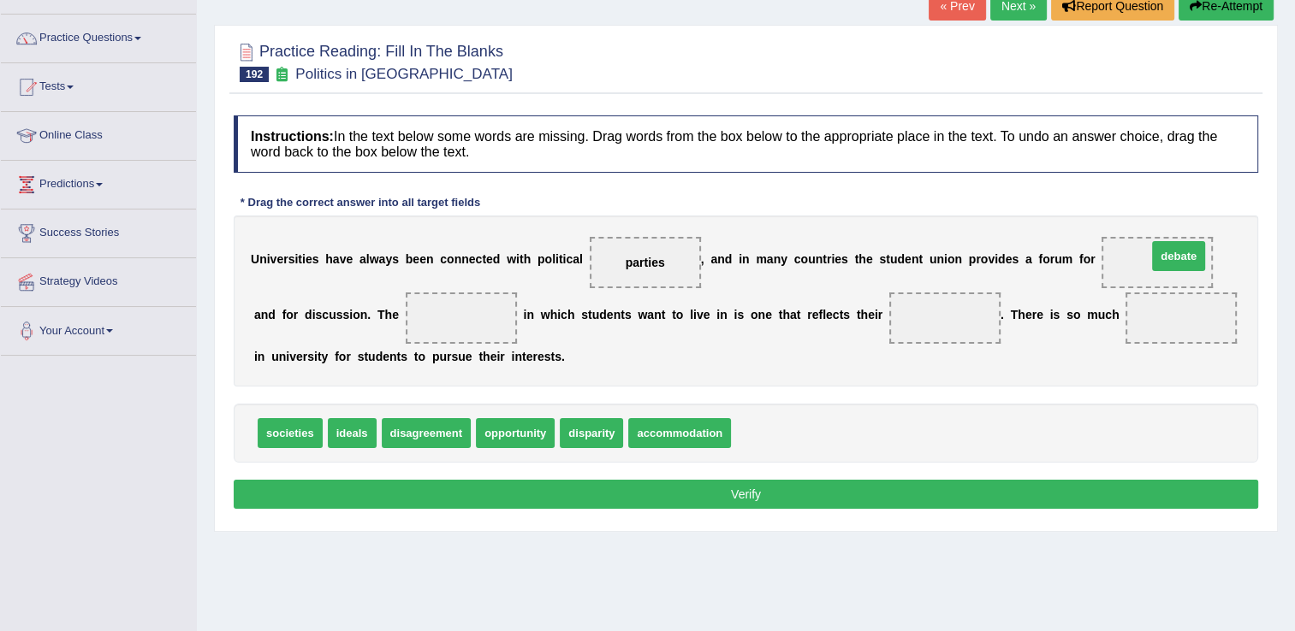
drag, startPoint x: 743, startPoint y: 428, endPoint x: 1160, endPoint y: 251, distance: 453.6
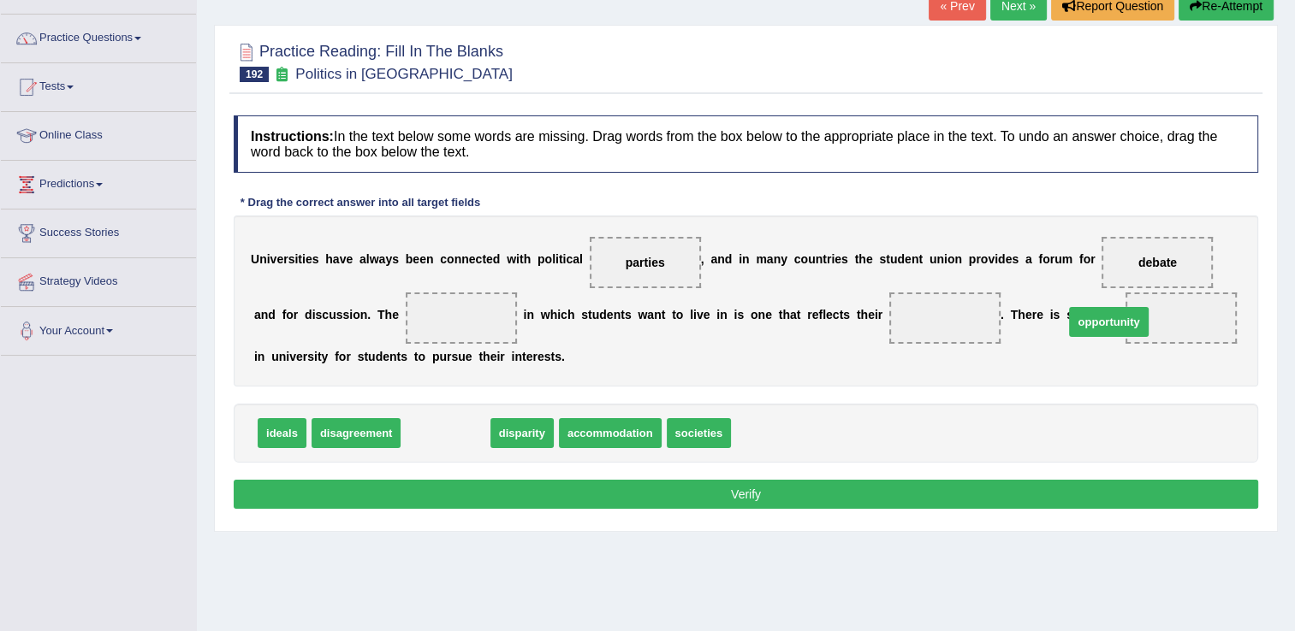
drag, startPoint x: 429, startPoint y: 430, endPoint x: 1090, endPoint y: 318, distance: 670.7
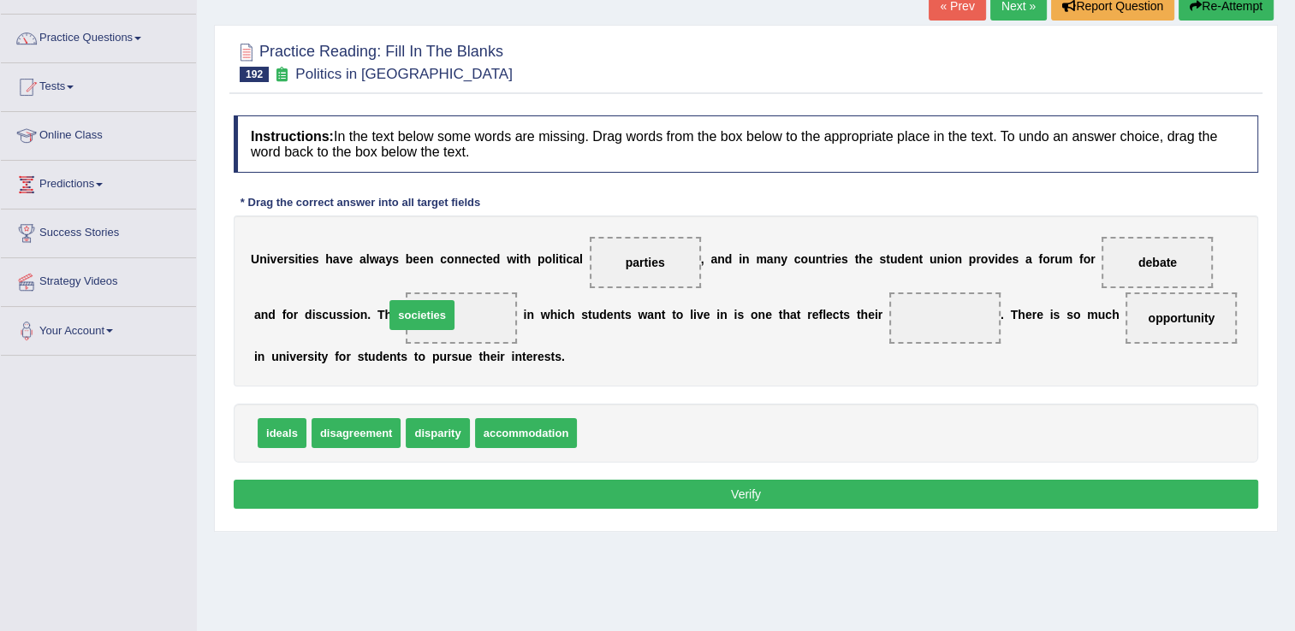
drag, startPoint x: 611, startPoint y: 430, endPoint x: 418, endPoint y: 312, distance: 225.8
drag, startPoint x: 270, startPoint y: 430, endPoint x: 862, endPoint y: 320, distance: 602.3
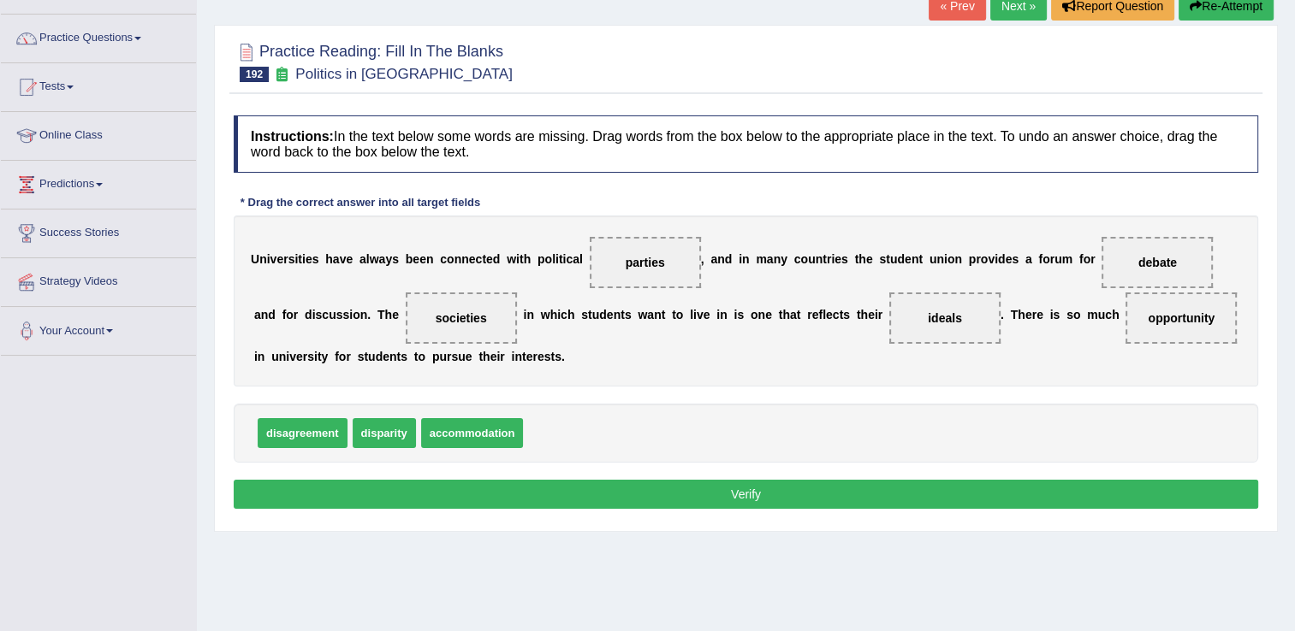
click at [640, 489] on button "Verify" at bounding box center [746, 494] width 1024 height 29
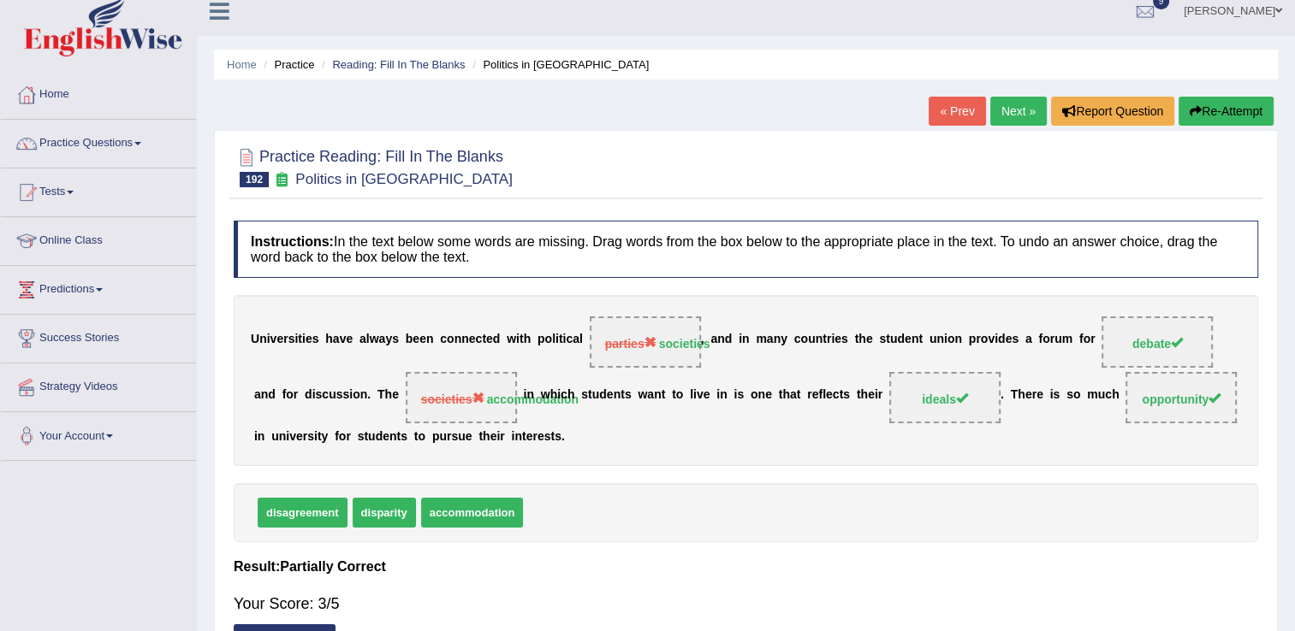
scroll to position [12, 0]
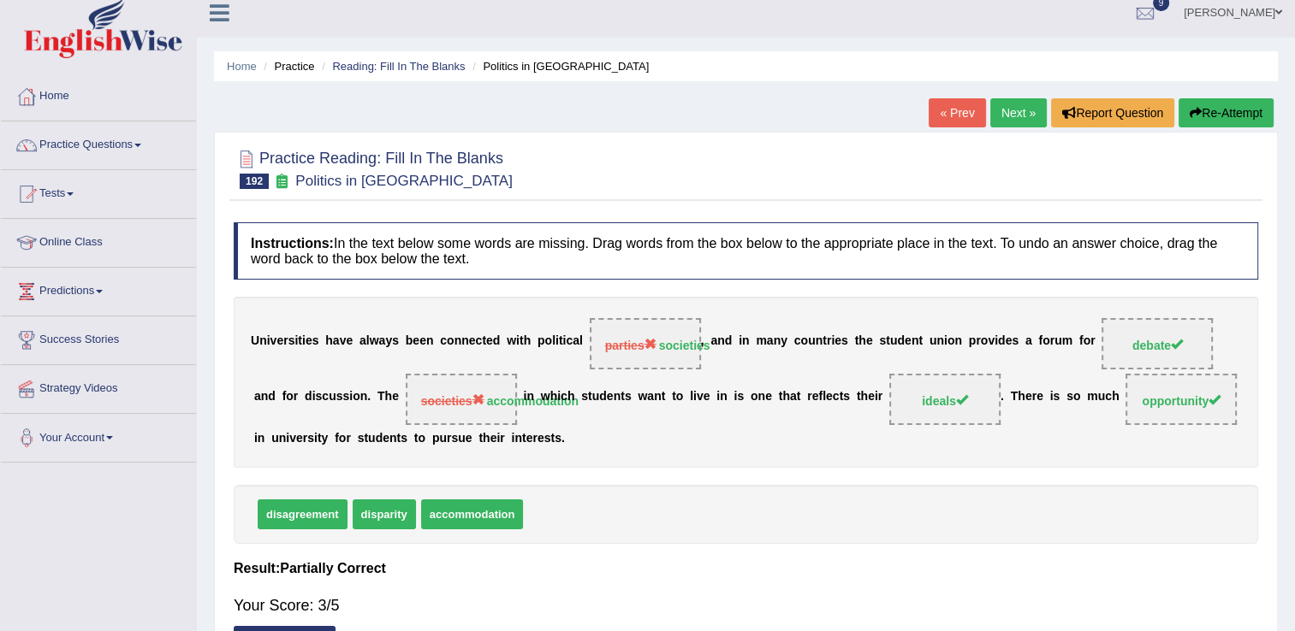
click at [1019, 111] on link "Next »" at bounding box center [1018, 112] width 56 height 29
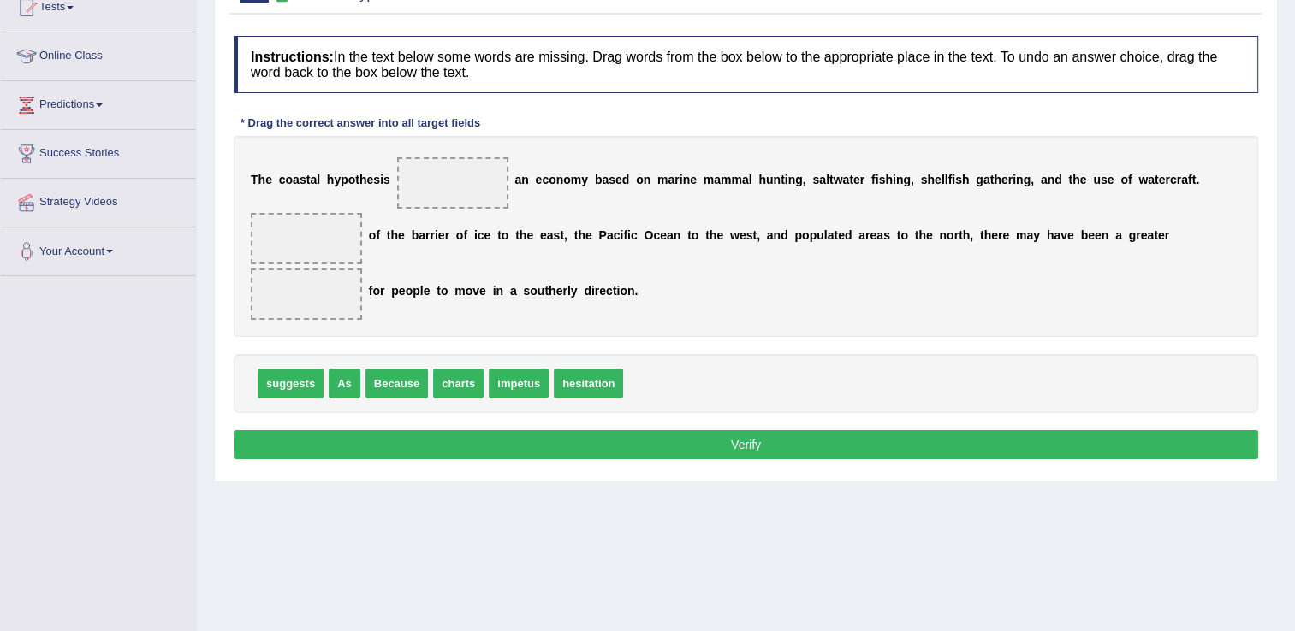
scroll to position [201, 0]
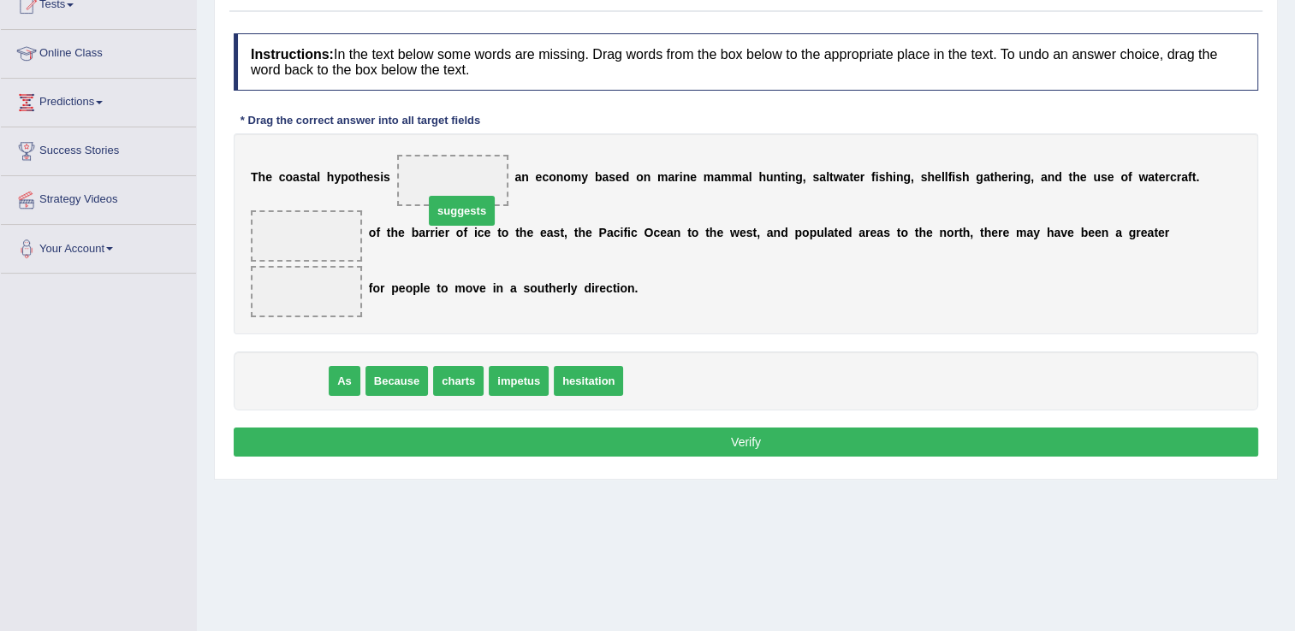
drag, startPoint x: 274, startPoint y: 347, endPoint x: 445, endPoint y: 176, distance: 241.4
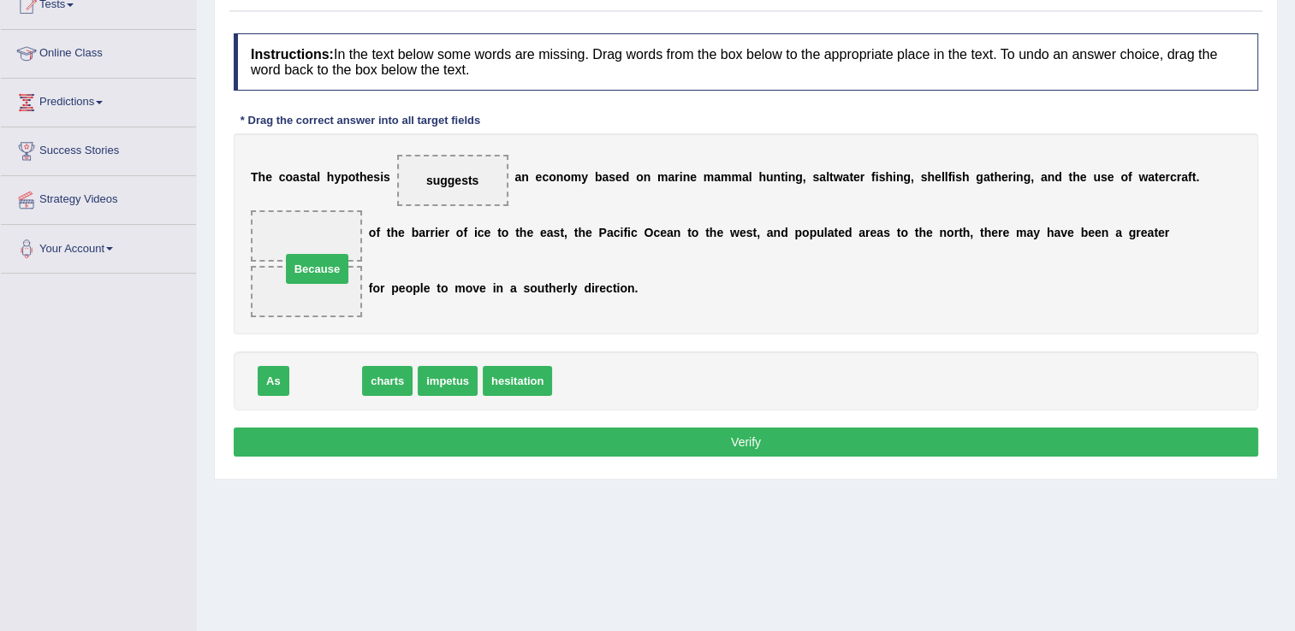
drag, startPoint x: 323, startPoint y: 344, endPoint x: 315, endPoint y: 233, distance: 111.6
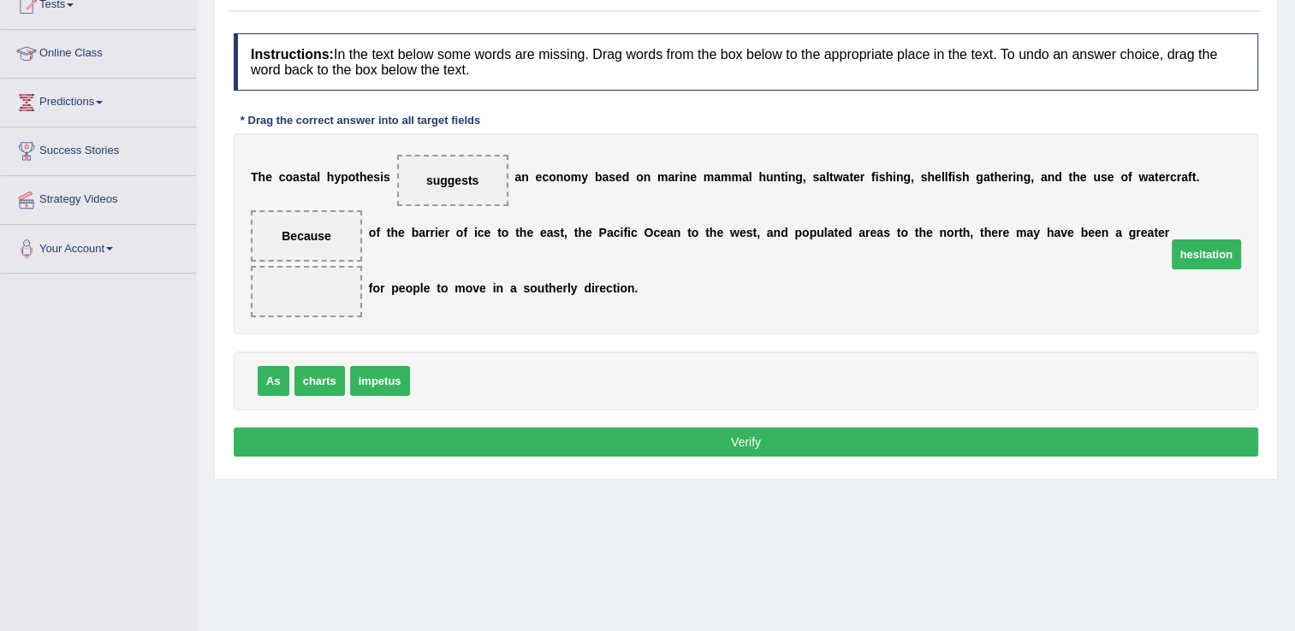
drag, startPoint x: 445, startPoint y: 353, endPoint x: 1208, endPoint y: 226, distance: 773.7
drag, startPoint x: 268, startPoint y: 350, endPoint x: 317, endPoint y: 220, distance: 139.2
click at [688, 428] on button "Verify" at bounding box center [746, 442] width 1024 height 29
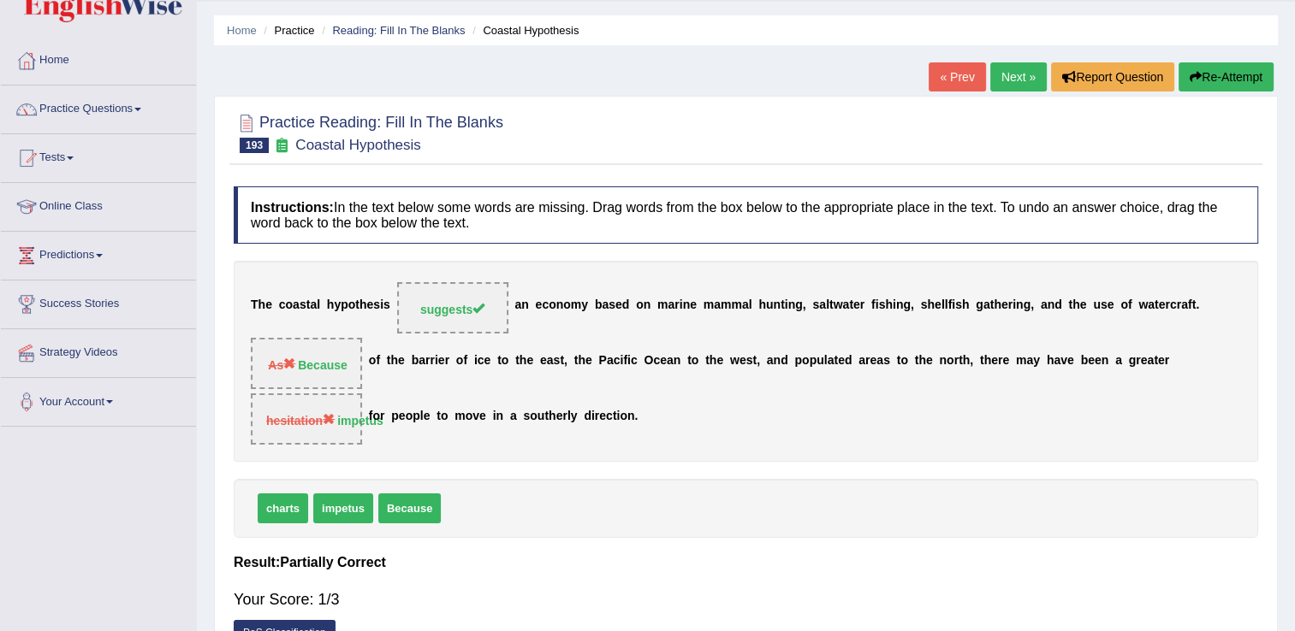
scroll to position [39, 0]
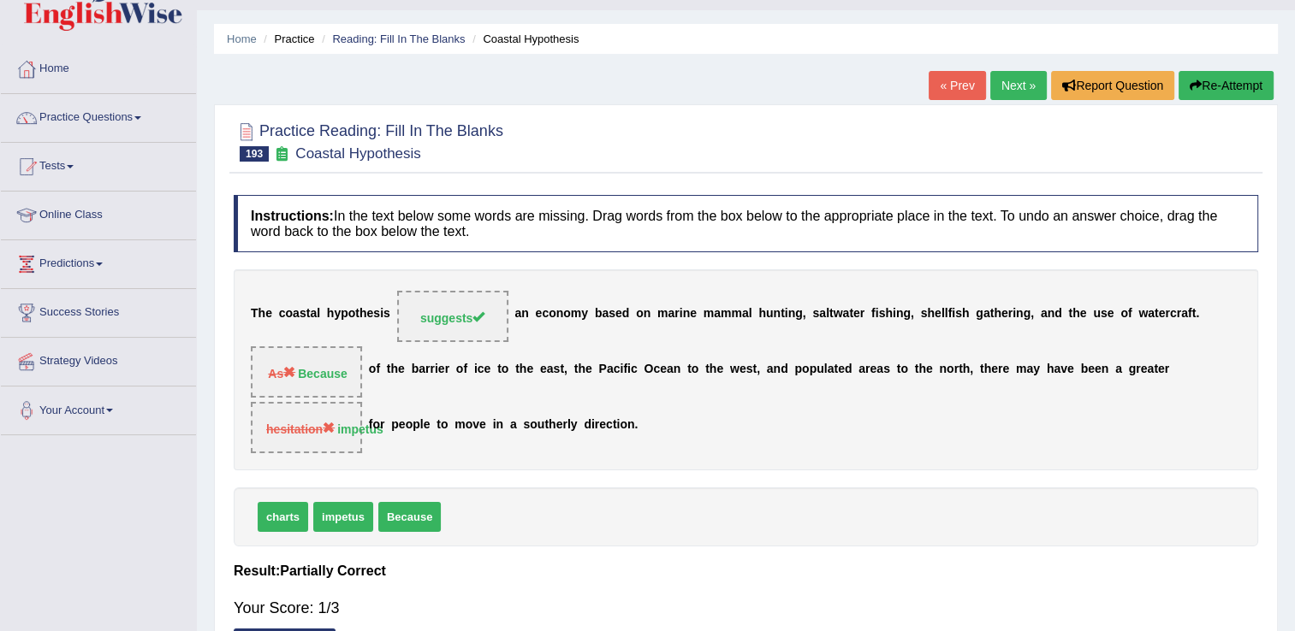
click at [1019, 87] on link "Next »" at bounding box center [1018, 85] width 56 height 29
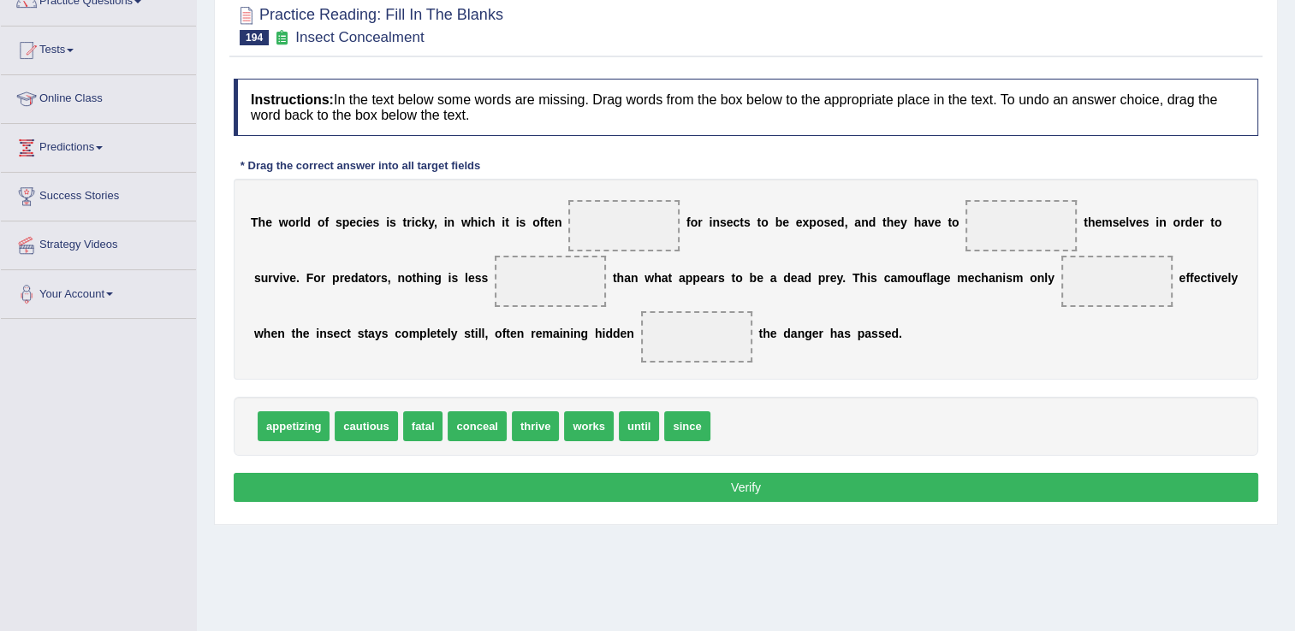
scroll to position [167, 0]
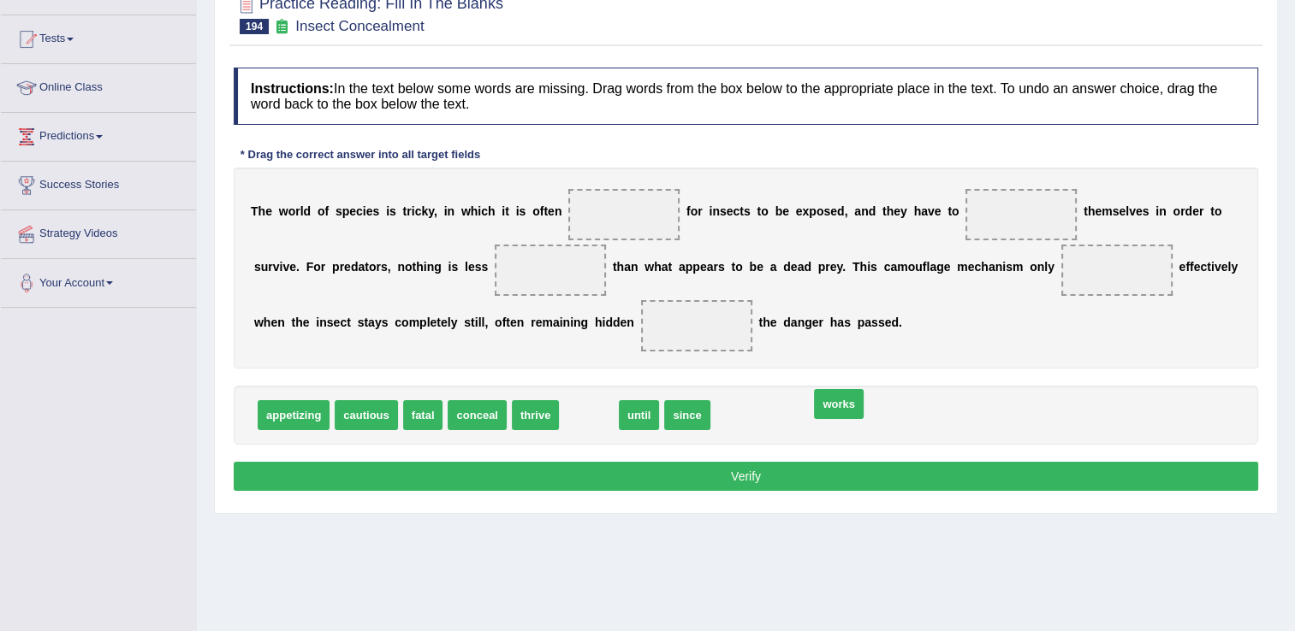
drag, startPoint x: 575, startPoint y: 413, endPoint x: 825, endPoint y: 402, distance: 250.1
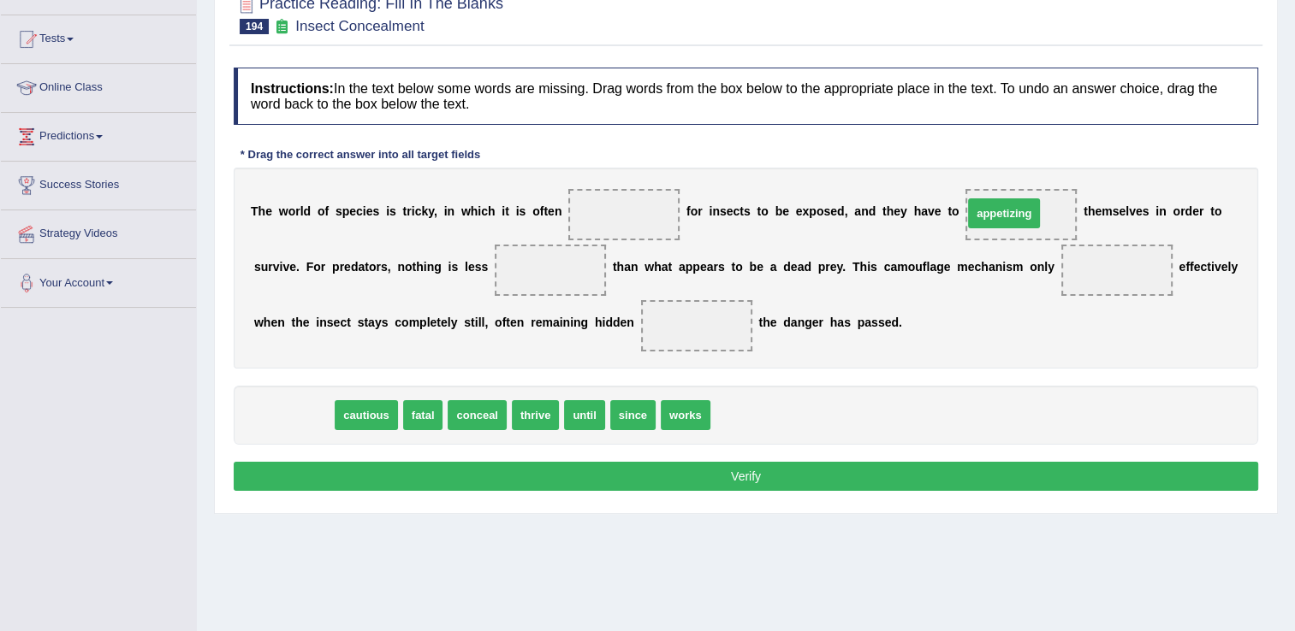
drag, startPoint x: 299, startPoint y: 418, endPoint x: 1009, endPoint y: 216, distance: 737.5
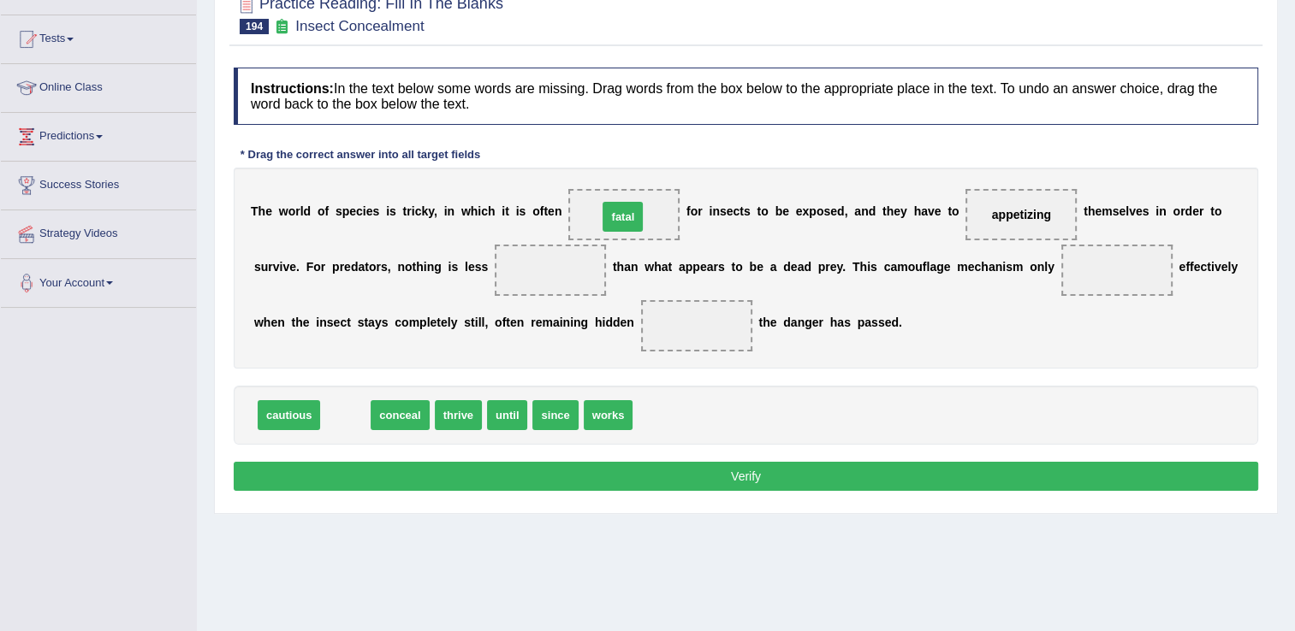
drag, startPoint x: 342, startPoint y: 412, endPoint x: 619, endPoint y: 214, distance: 341.0
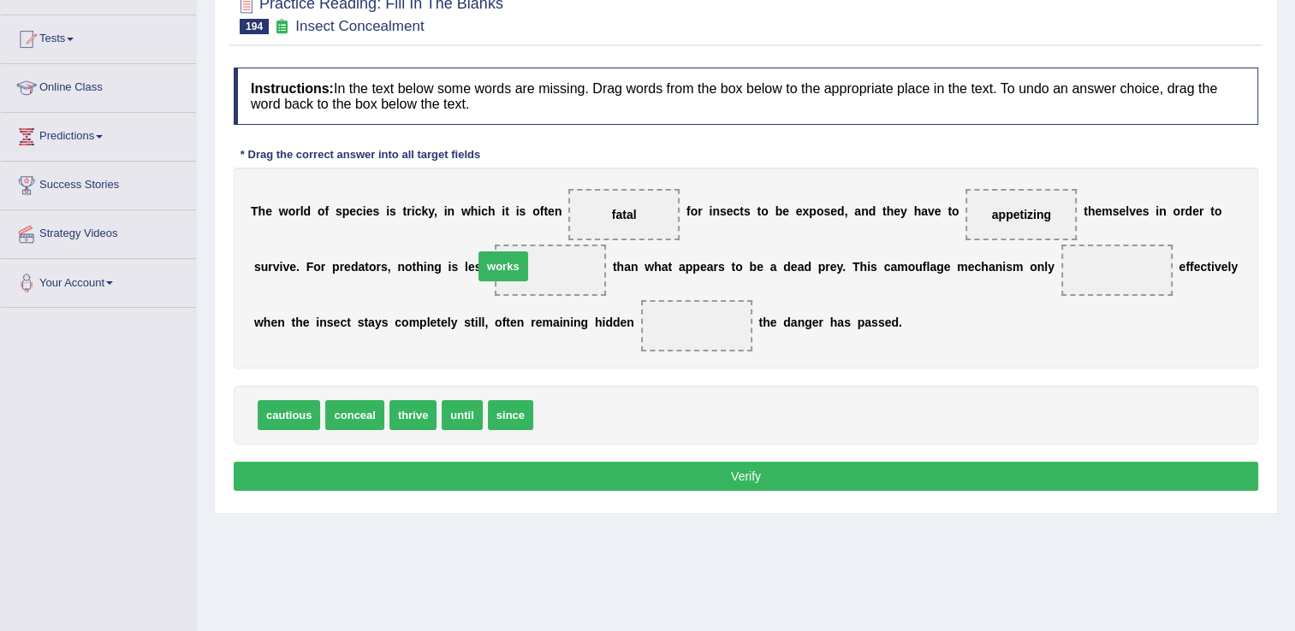
drag, startPoint x: 549, startPoint y: 416, endPoint x: 489, endPoint y: 267, distance: 160.5
drag, startPoint x: 471, startPoint y: 265, endPoint x: 1027, endPoint y: 272, distance: 555.3
drag, startPoint x: 449, startPoint y: 411, endPoint x: 568, endPoint y: 317, distance: 151.1
drag, startPoint x: 402, startPoint y: 413, endPoint x: 483, endPoint y: 269, distance: 165.5
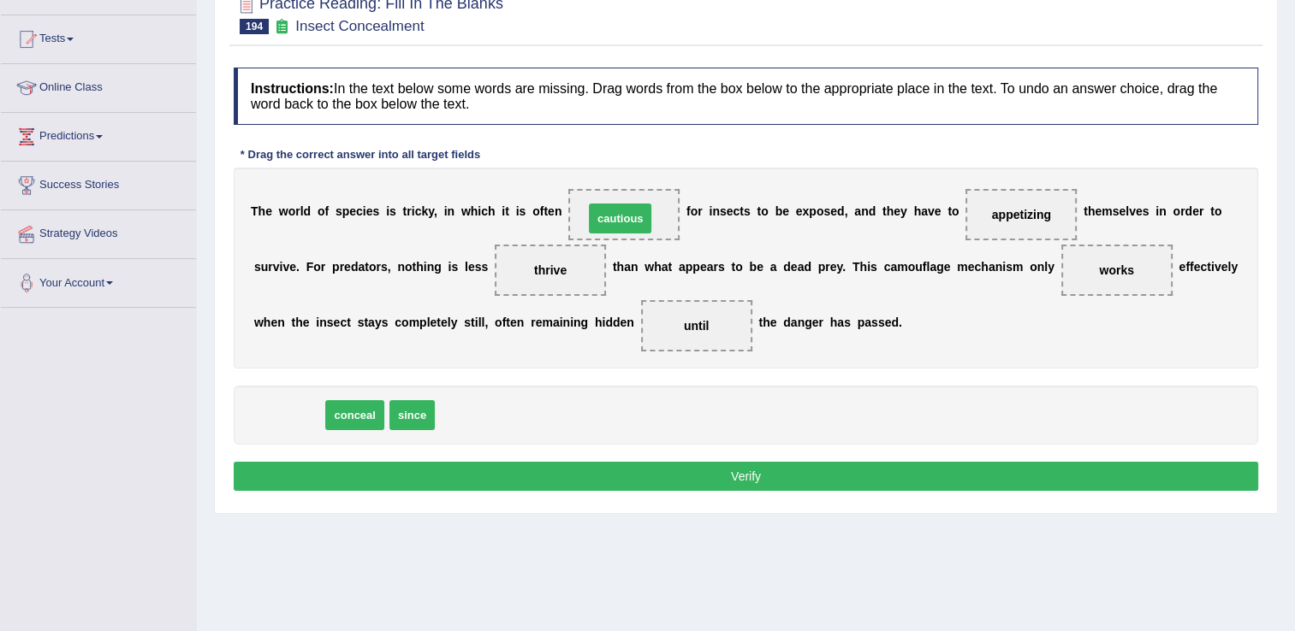
drag, startPoint x: 294, startPoint y: 412, endPoint x: 625, endPoint y: 216, distance: 385.2
click at [746, 473] on button "Verify" at bounding box center [746, 476] width 1024 height 29
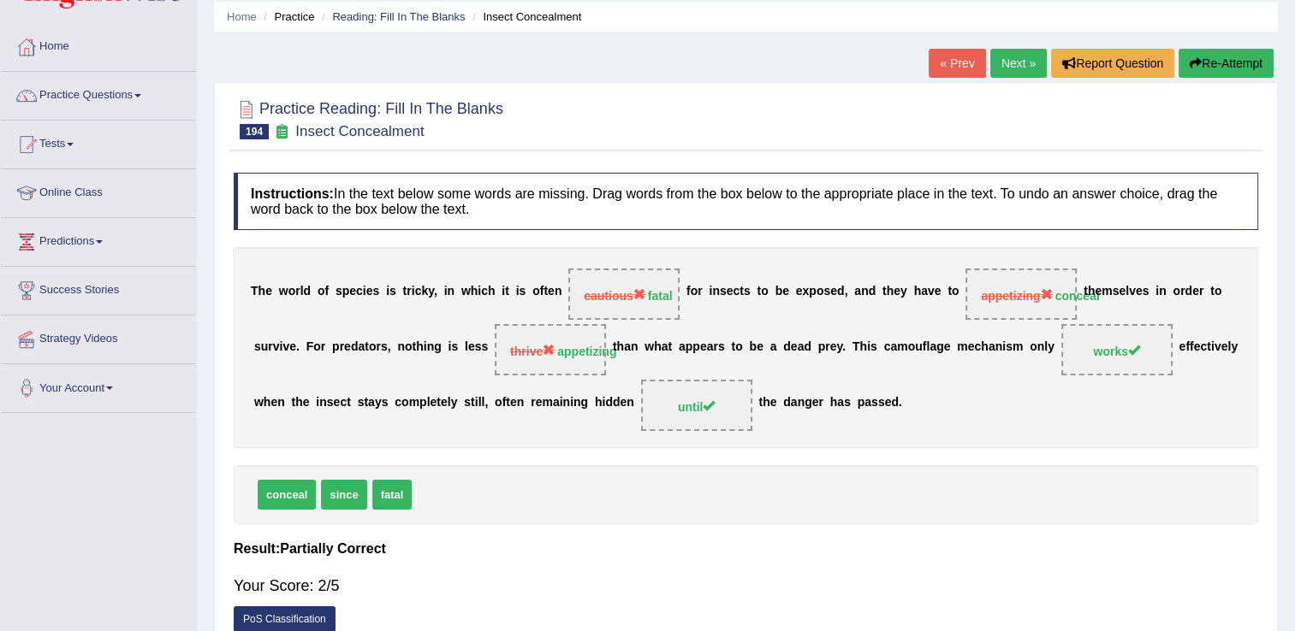
scroll to position [58, 0]
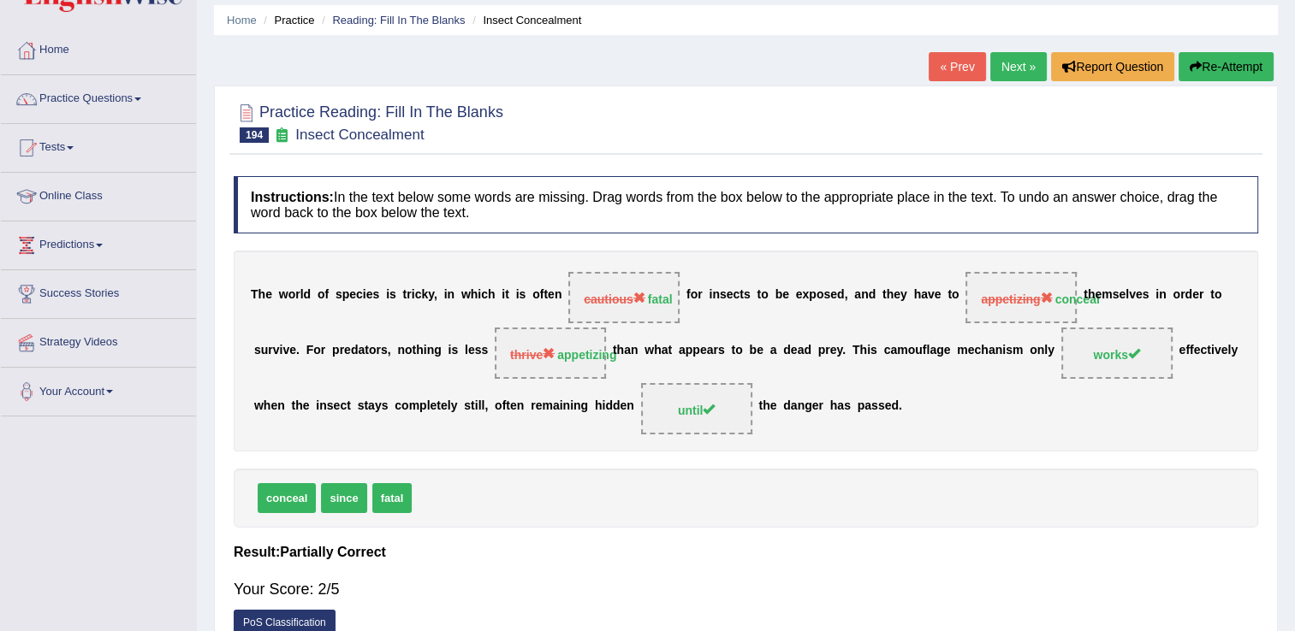
click at [1013, 63] on link "Next »" at bounding box center [1018, 66] width 56 height 29
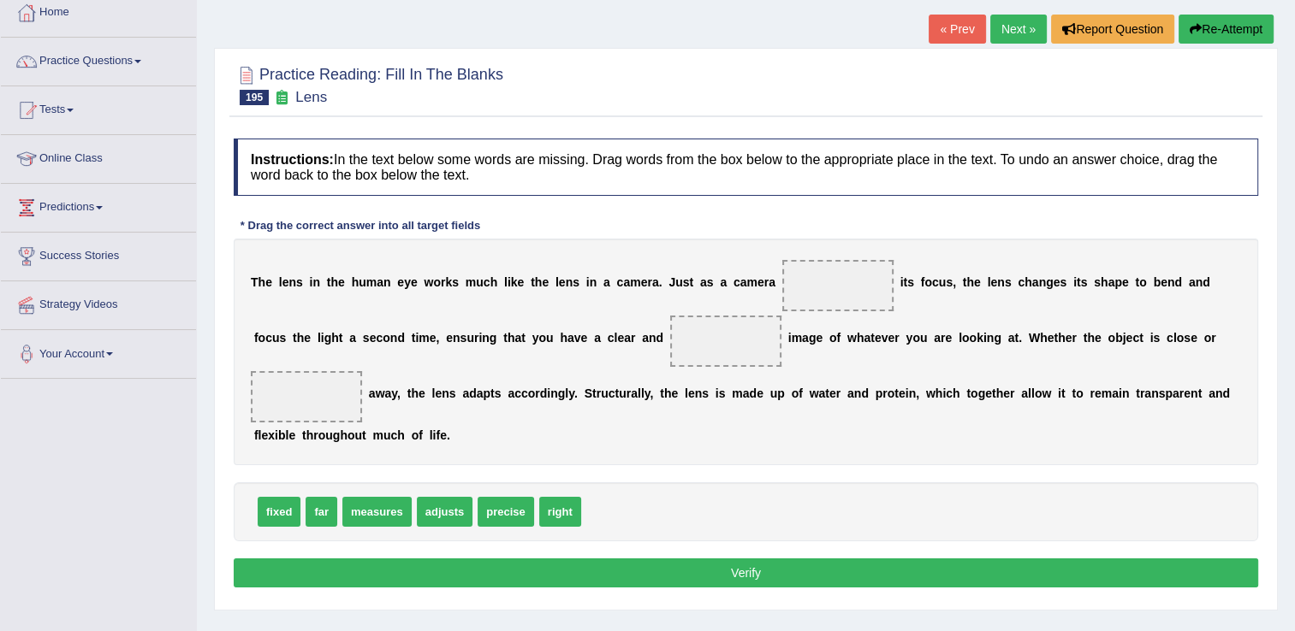
scroll to position [110, 0]
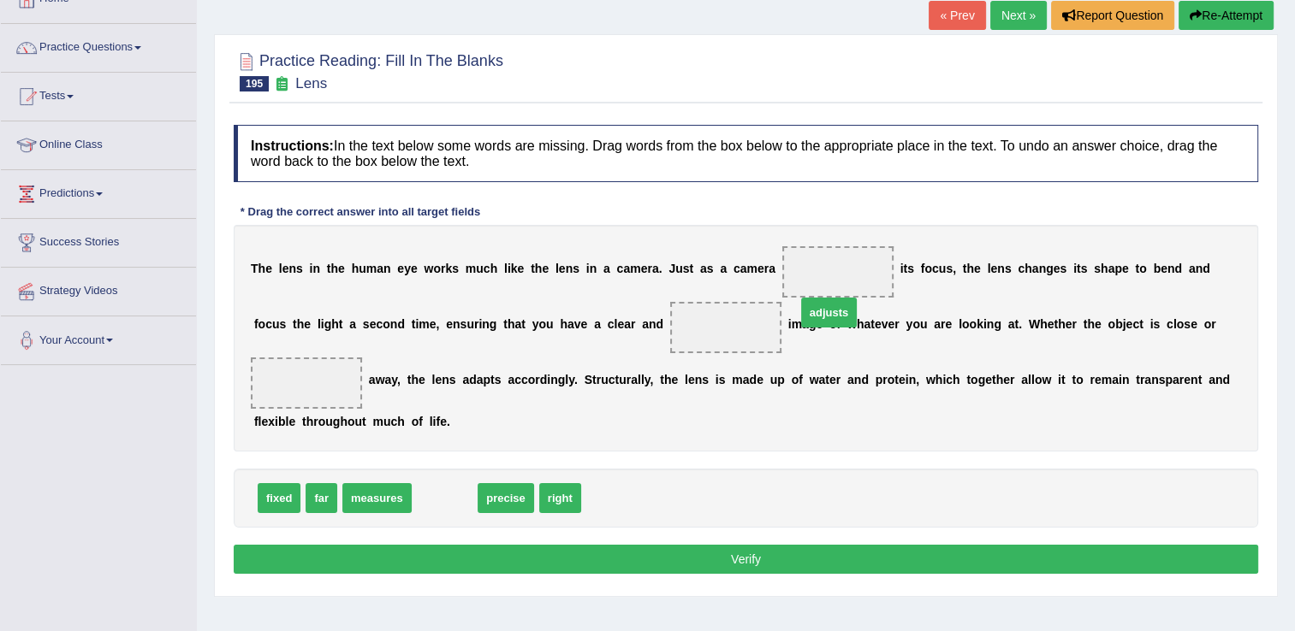
drag, startPoint x: 444, startPoint y: 465, endPoint x: 827, endPoint y: 278, distance: 425.5
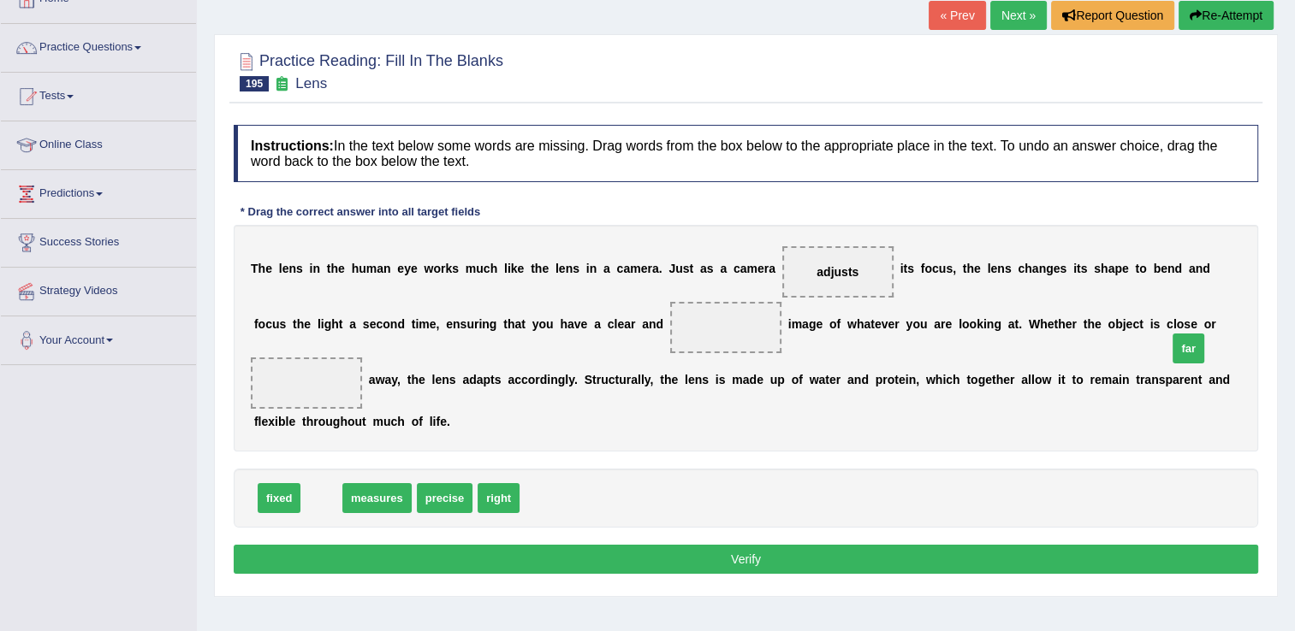
drag, startPoint x: 313, startPoint y: 467, endPoint x: 1188, endPoint y: 317, distance: 887.2
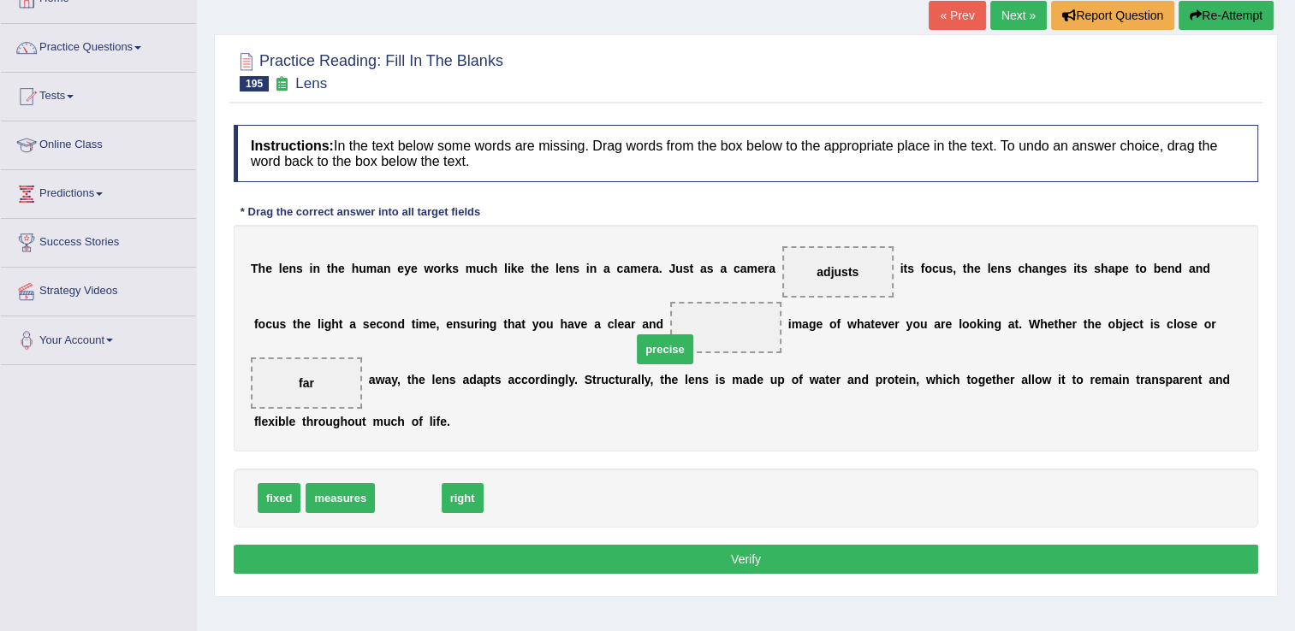
drag, startPoint x: 406, startPoint y: 466, endPoint x: 666, endPoint y: 317, distance: 299.4
click at [775, 545] on button "Verify" at bounding box center [746, 559] width 1024 height 29
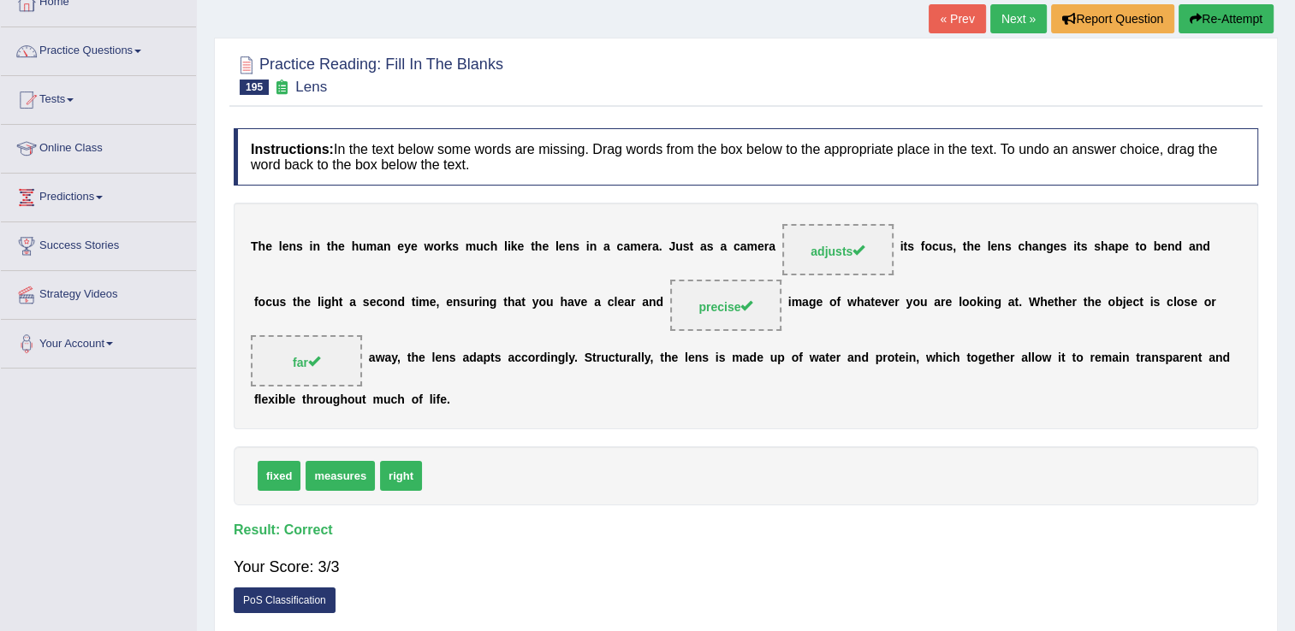
scroll to position [78, 0]
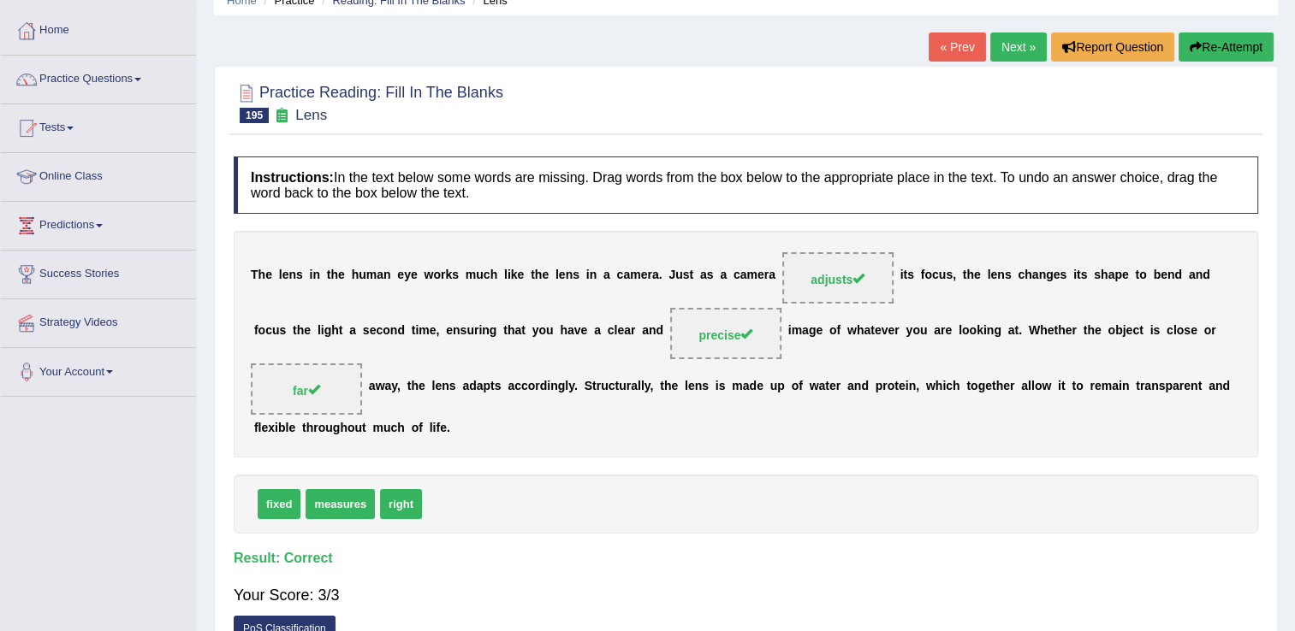
click at [1015, 52] on link "Next »" at bounding box center [1018, 47] width 56 height 29
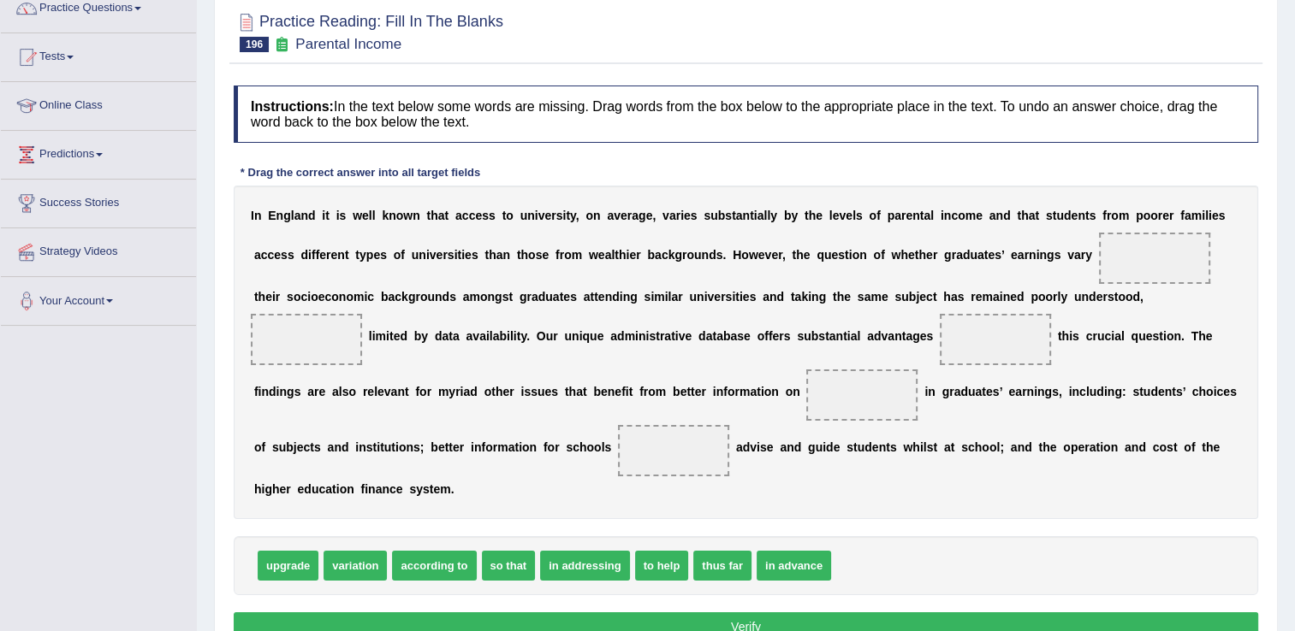
scroll to position [188, 0]
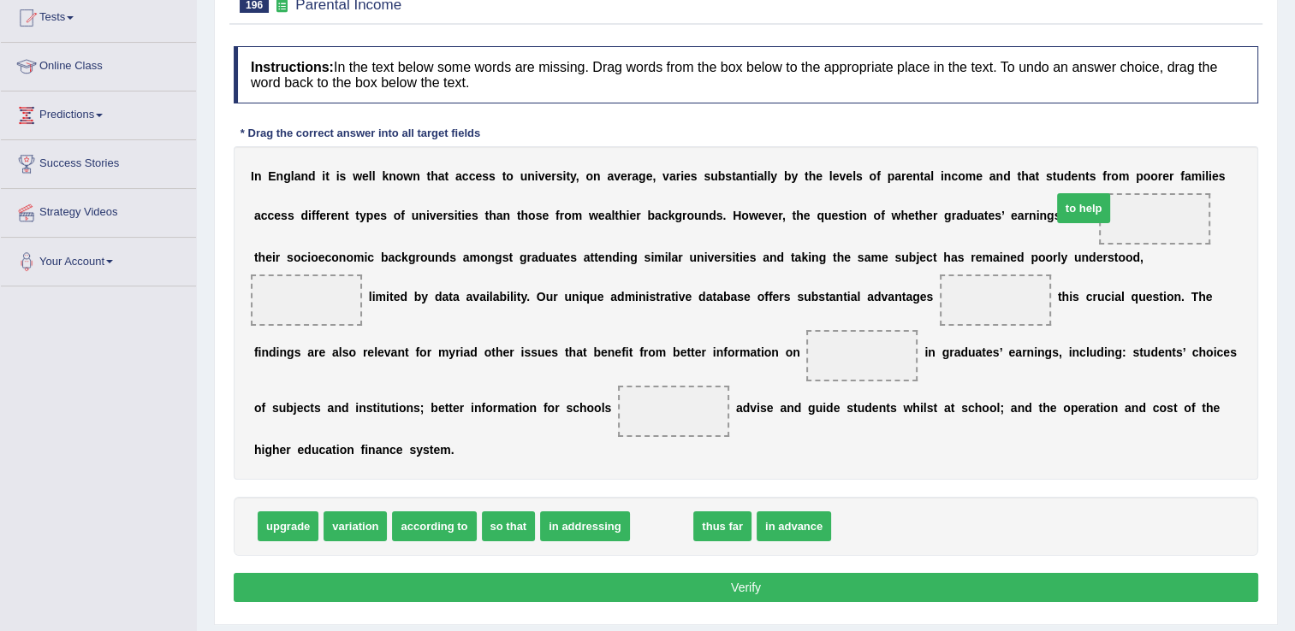
drag, startPoint x: 639, startPoint y: 525, endPoint x: 1061, endPoint y: 207, distance: 528.4
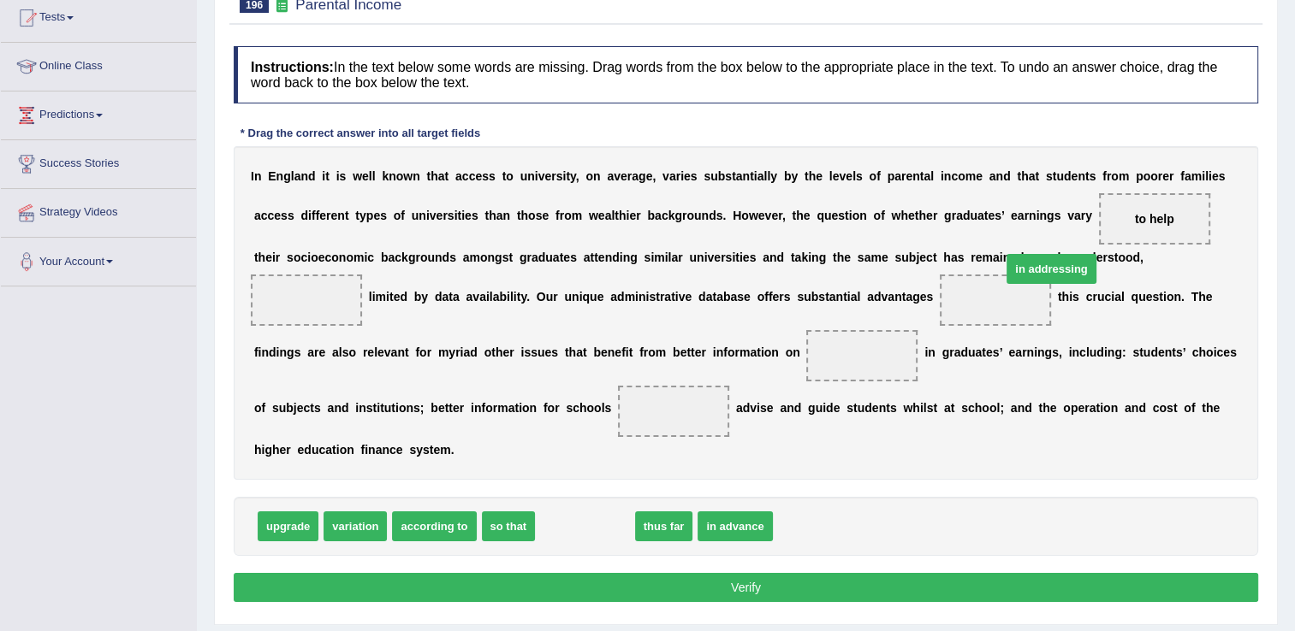
drag, startPoint x: 587, startPoint y: 523, endPoint x: 1054, endPoint y: 265, distance: 533.5
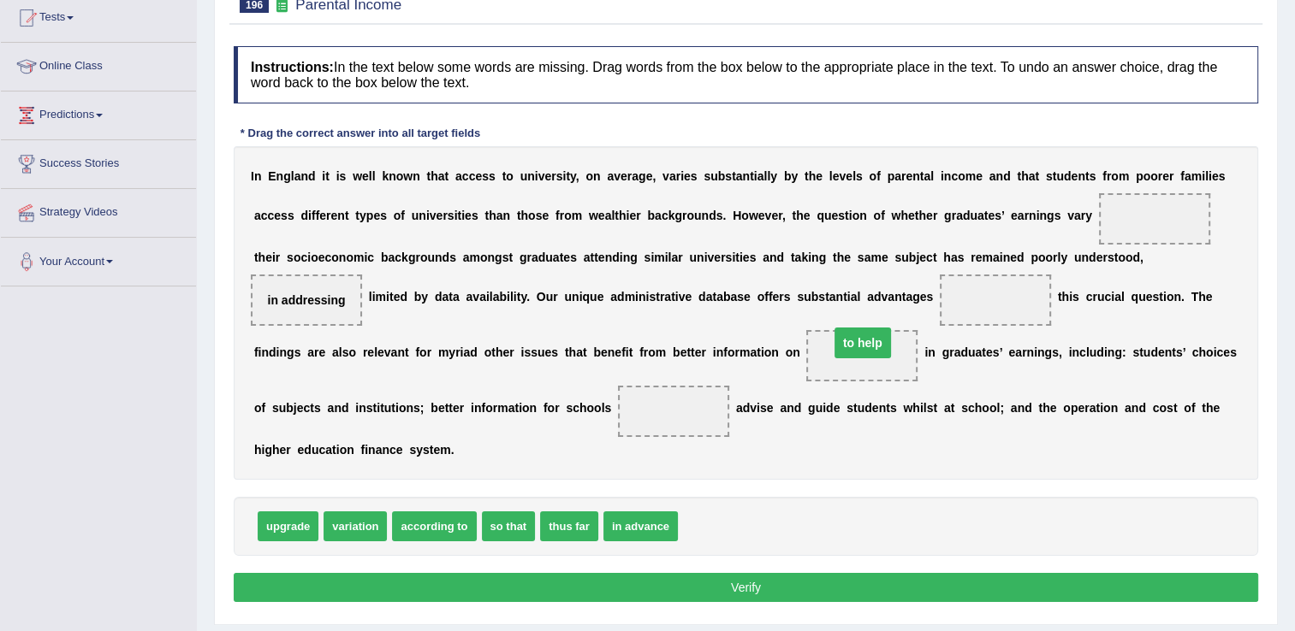
drag, startPoint x: 1057, startPoint y: 216, endPoint x: 765, endPoint y: 340, distance: 317.1
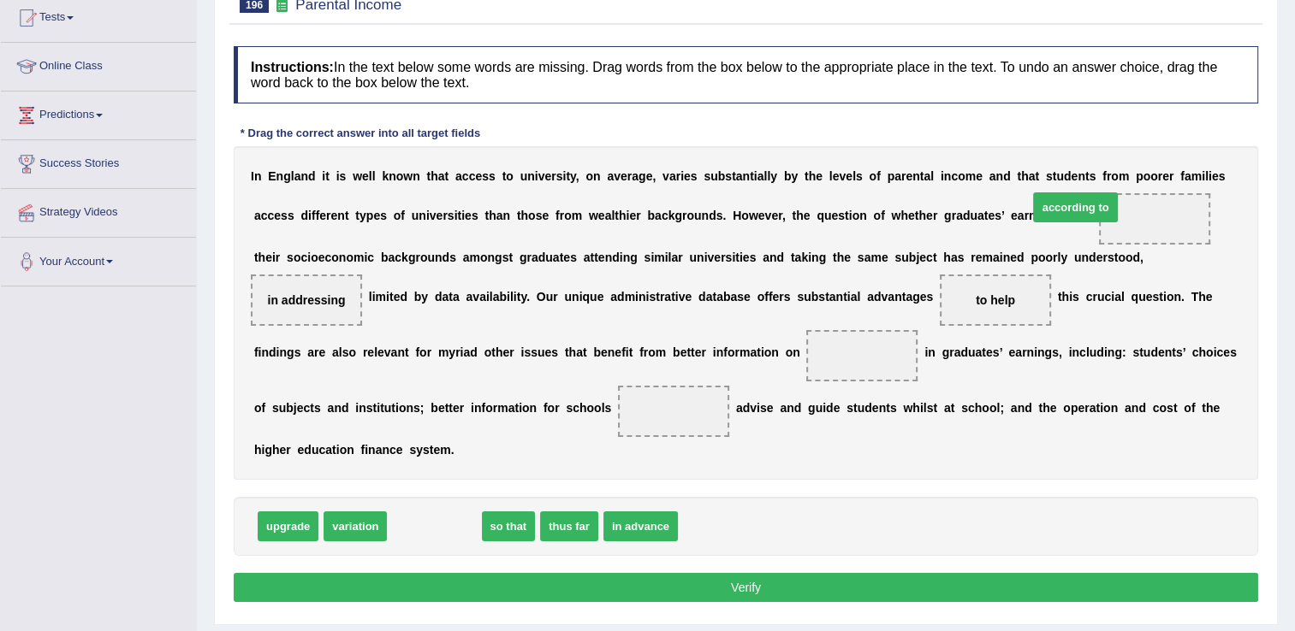
drag, startPoint x: 430, startPoint y: 530, endPoint x: 1071, endPoint y: 211, distance: 715.9
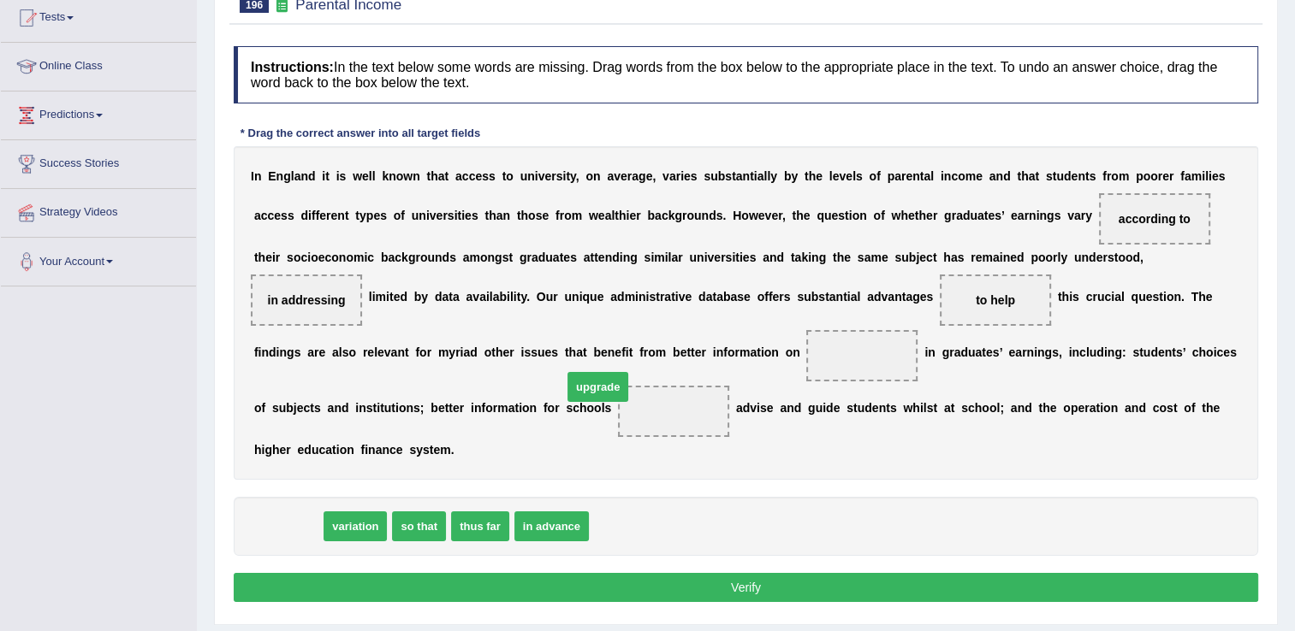
drag, startPoint x: 293, startPoint y: 528, endPoint x: 602, endPoint y: 385, distance: 341.1
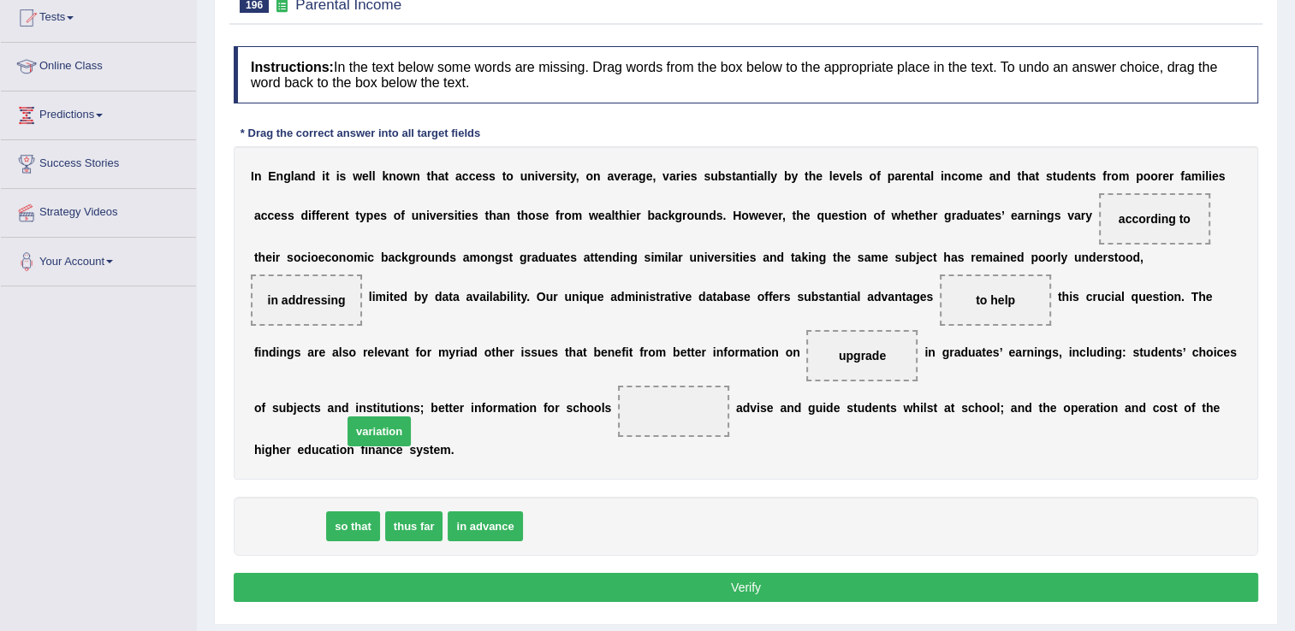
drag, startPoint x: 283, startPoint y: 525, endPoint x: 373, endPoint y: 430, distance: 130.7
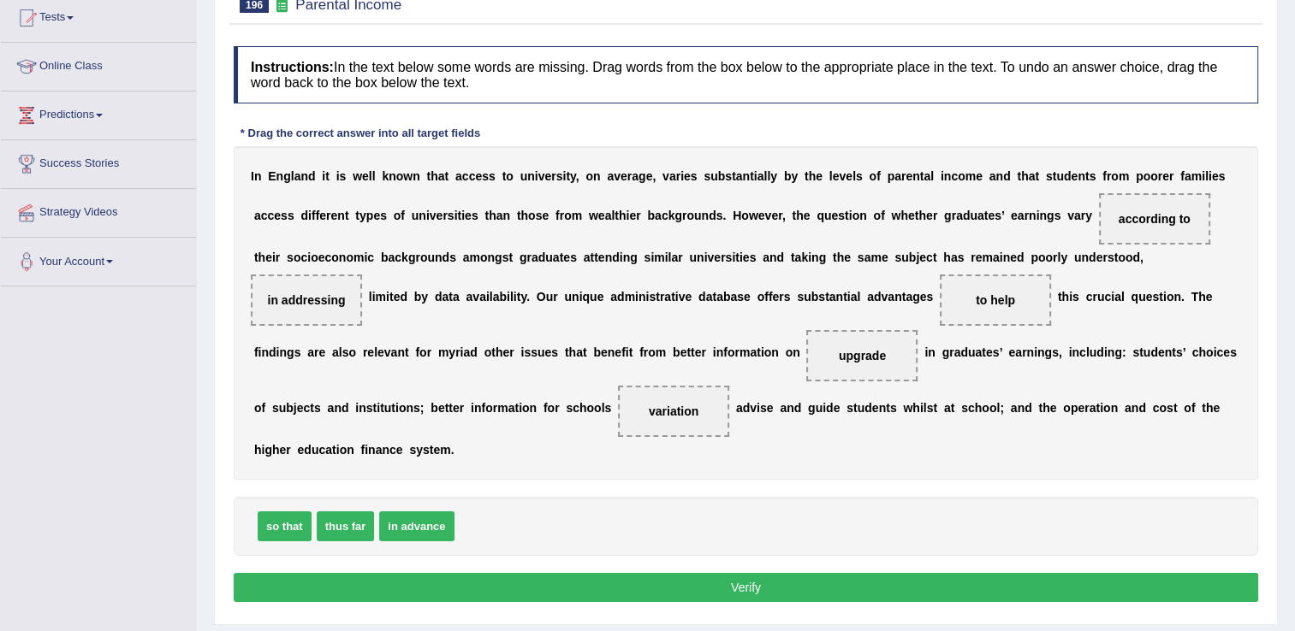
click at [804, 586] on button "Verify" at bounding box center [746, 587] width 1024 height 29
